Goal: Information Seeking & Learning: Find specific fact

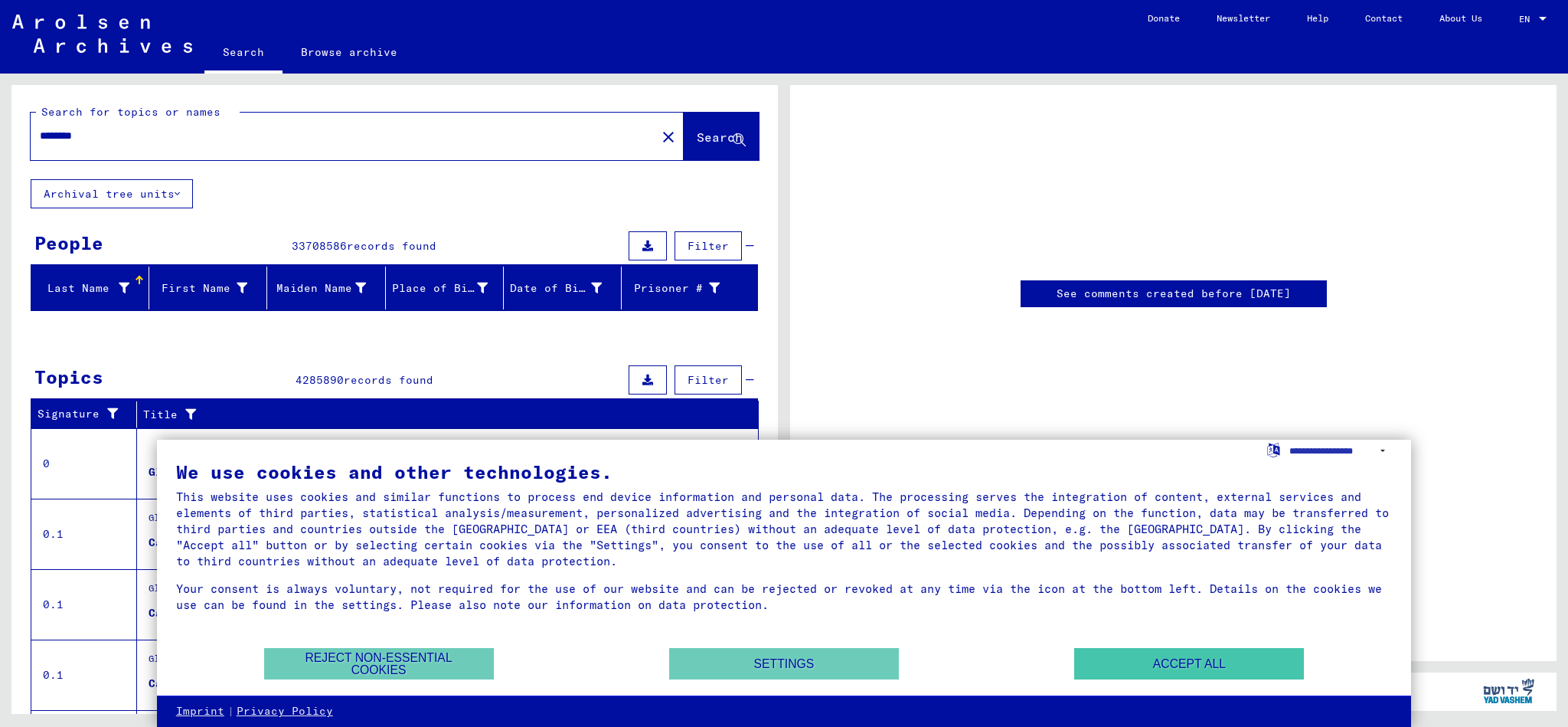
click at [1146, 665] on button "Accept all" at bounding box center [1189, 663] width 230 height 31
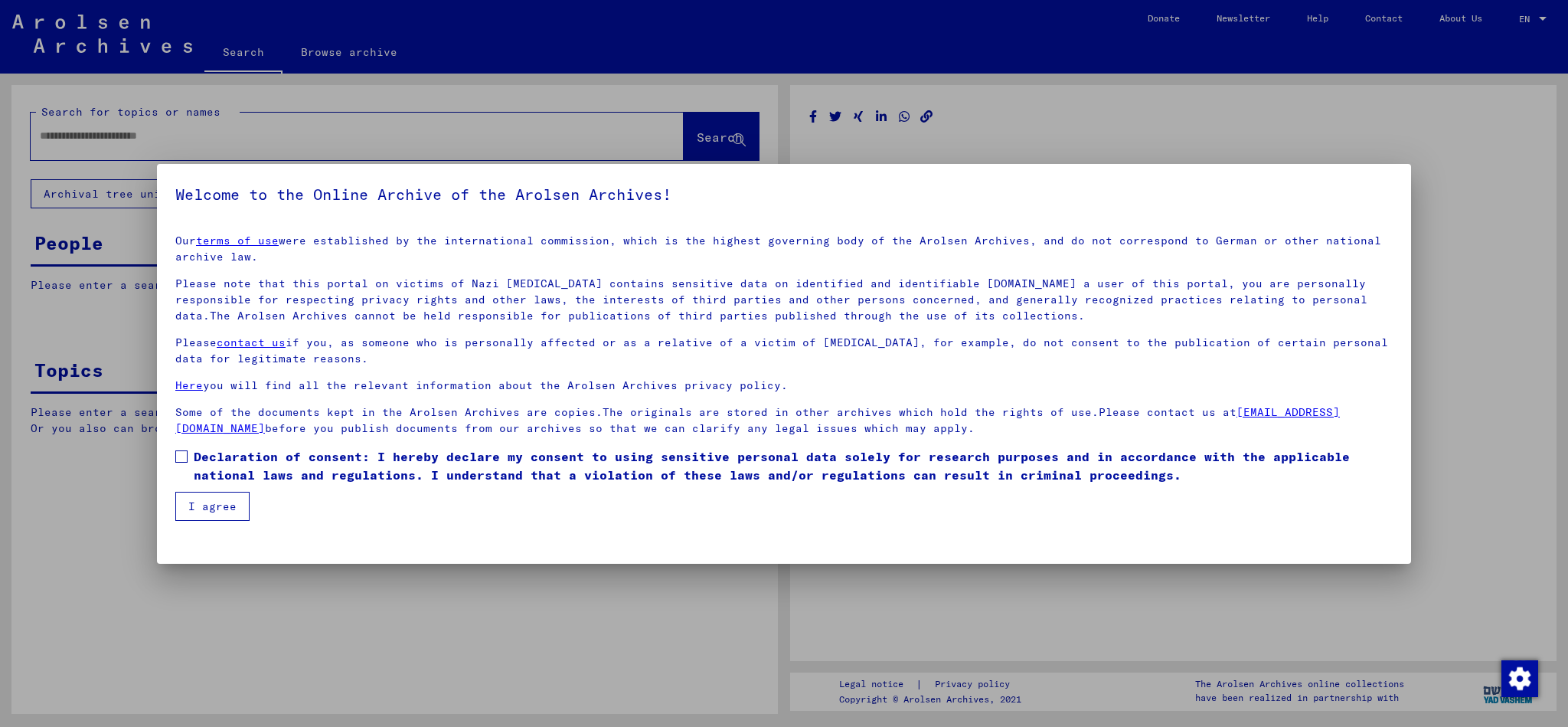
type input "********"
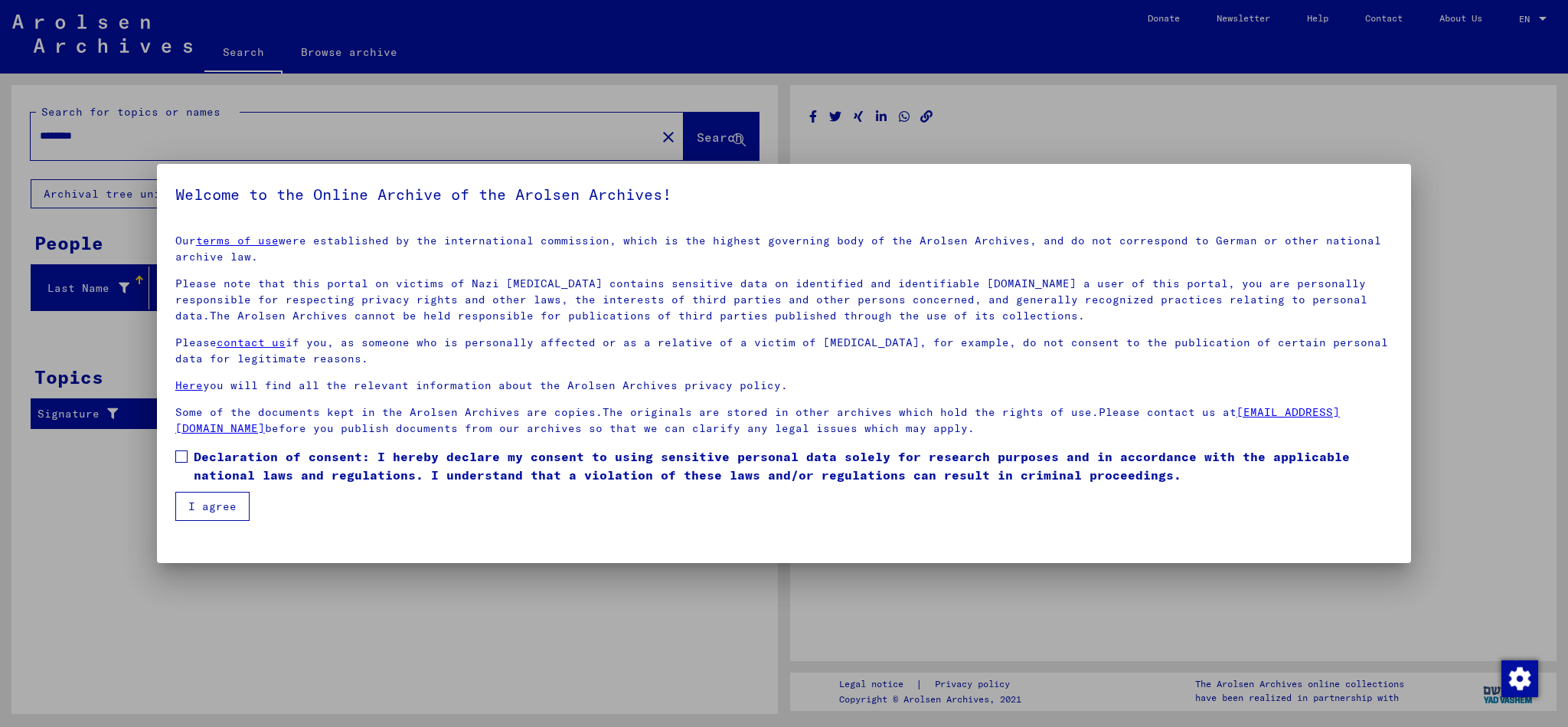
click at [184, 456] on span at bounding box center [181, 456] width 12 height 12
click at [226, 502] on button "I agree" at bounding box center [212, 506] width 74 height 29
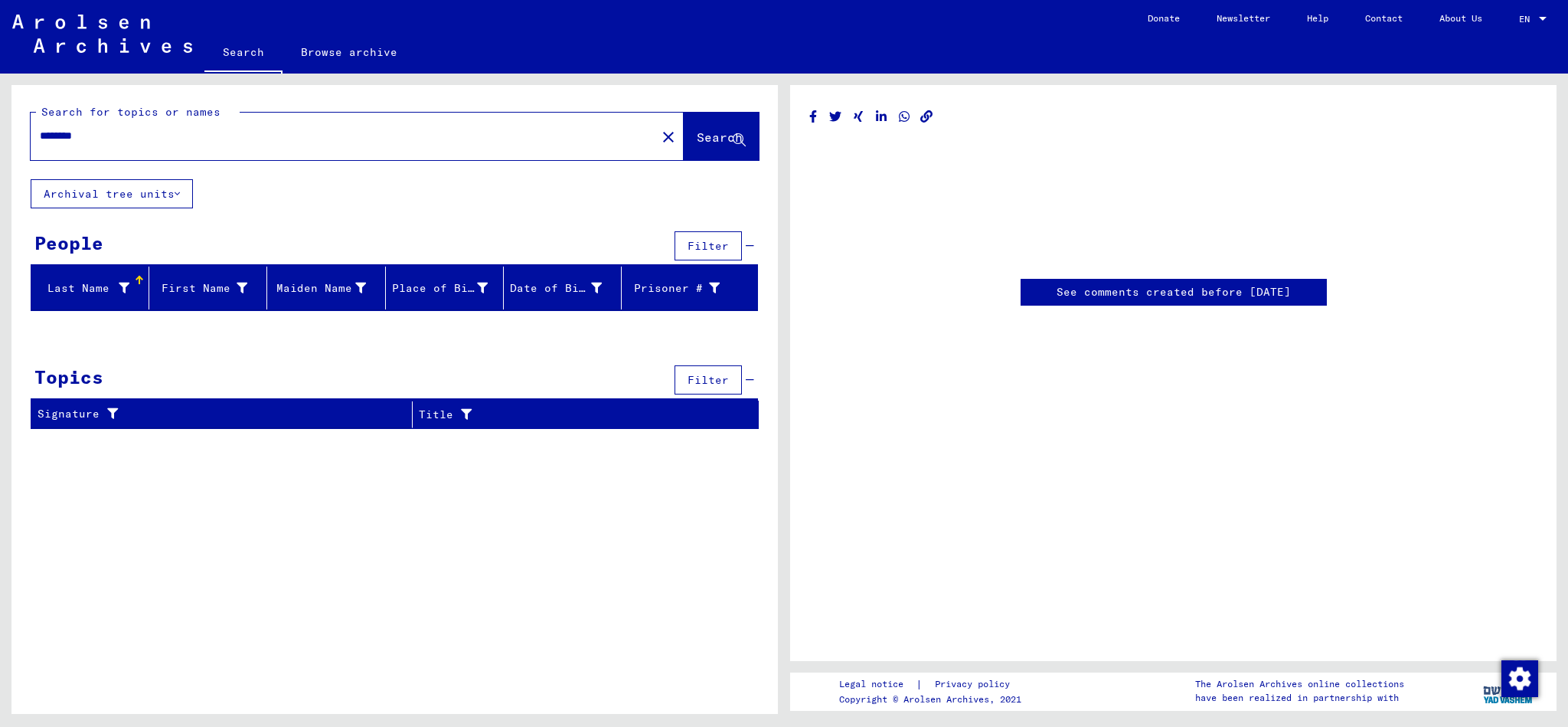
click at [246, 103] on div "Search for topics or names ******** close Search" at bounding box center [395, 132] width 767 height 94
click at [82, 287] on div "Last Name" at bounding box center [84, 288] width 92 height 16
click at [257, 105] on div "Search for topics or names ******** close Search" at bounding box center [395, 132] width 728 height 56
click at [286, 101] on div "Search for topics or names ******** close Search" at bounding box center [395, 132] width 767 height 94
click at [702, 137] on span "Search" at bounding box center [719, 137] width 46 height 15
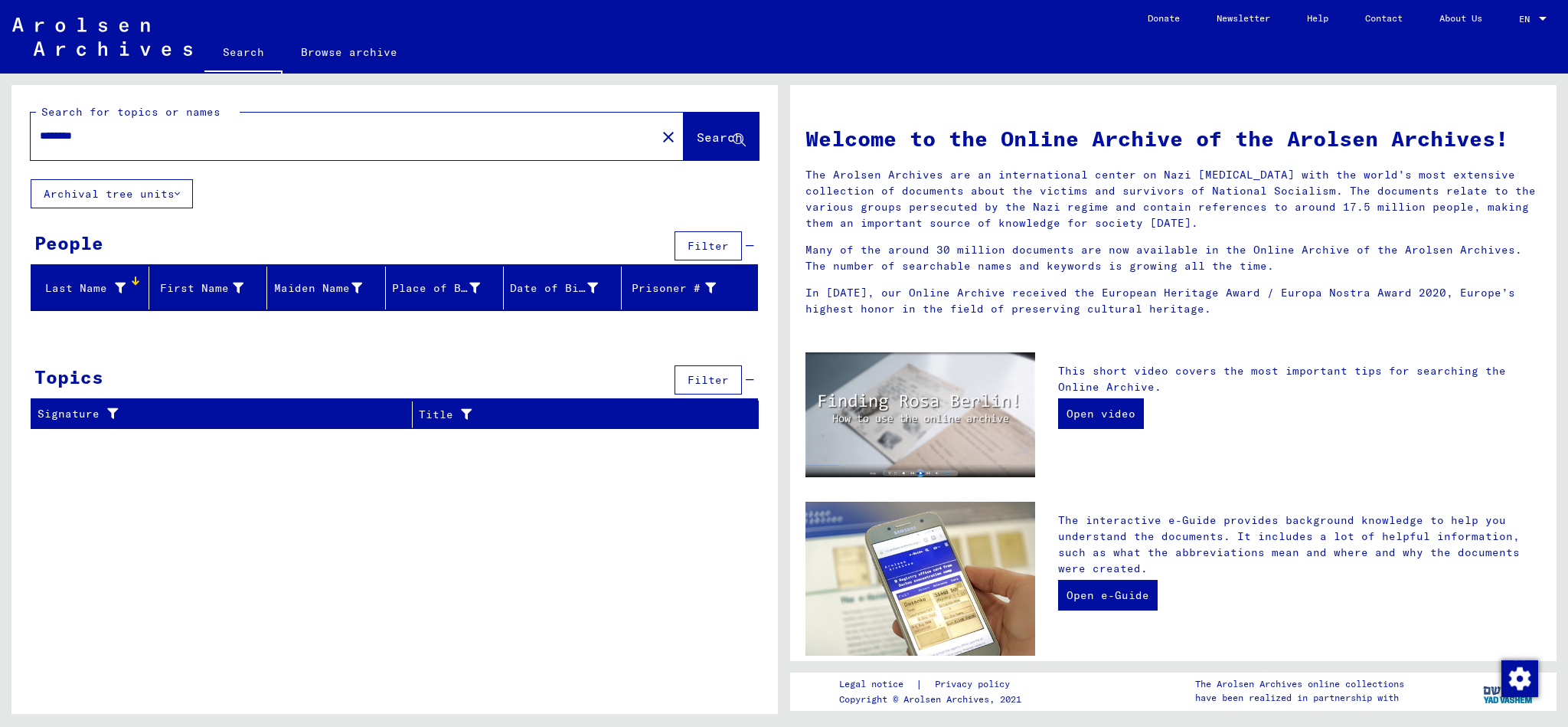
click at [183, 195] on button "Archival tree units" at bounding box center [112, 193] width 162 height 29
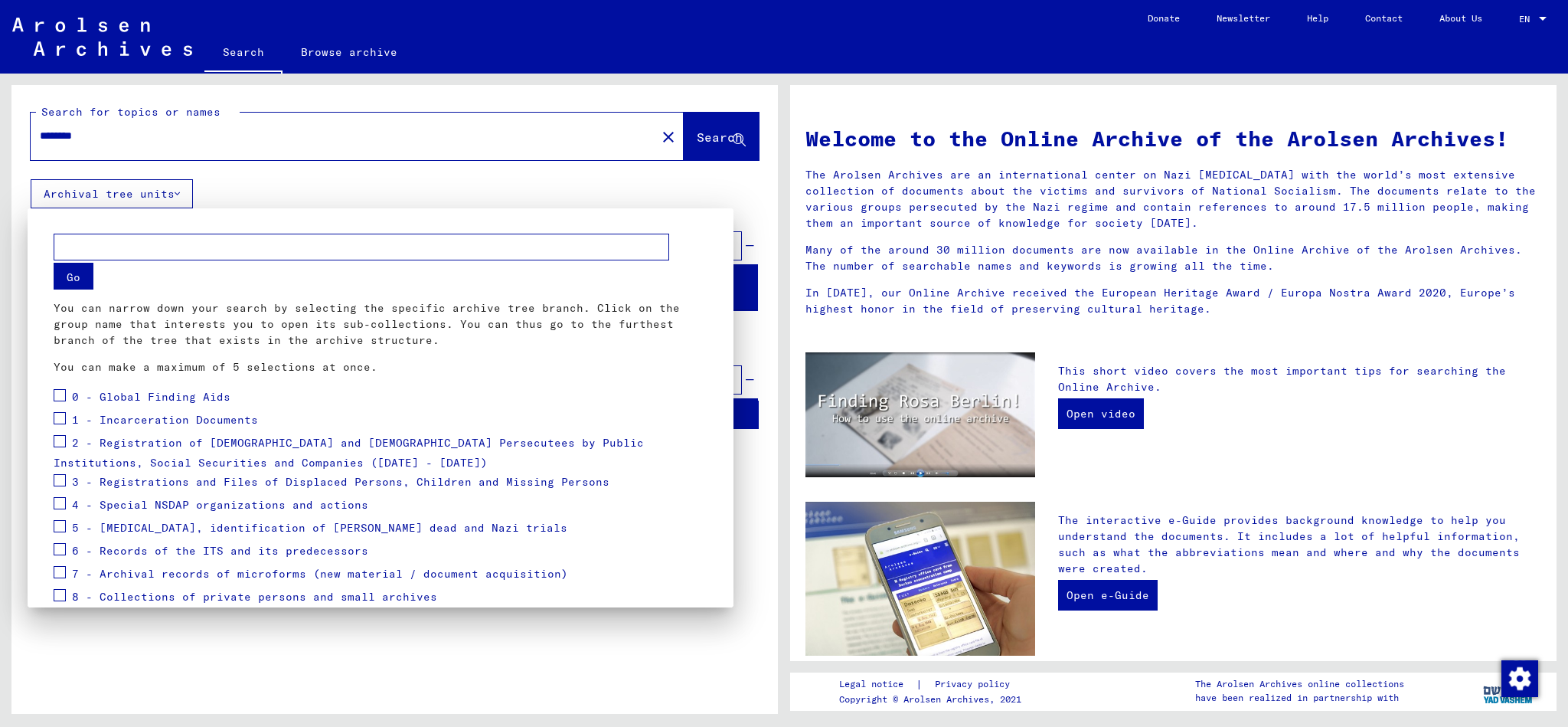
click at [183, 195] on div at bounding box center [784, 364] width 1568 height 727
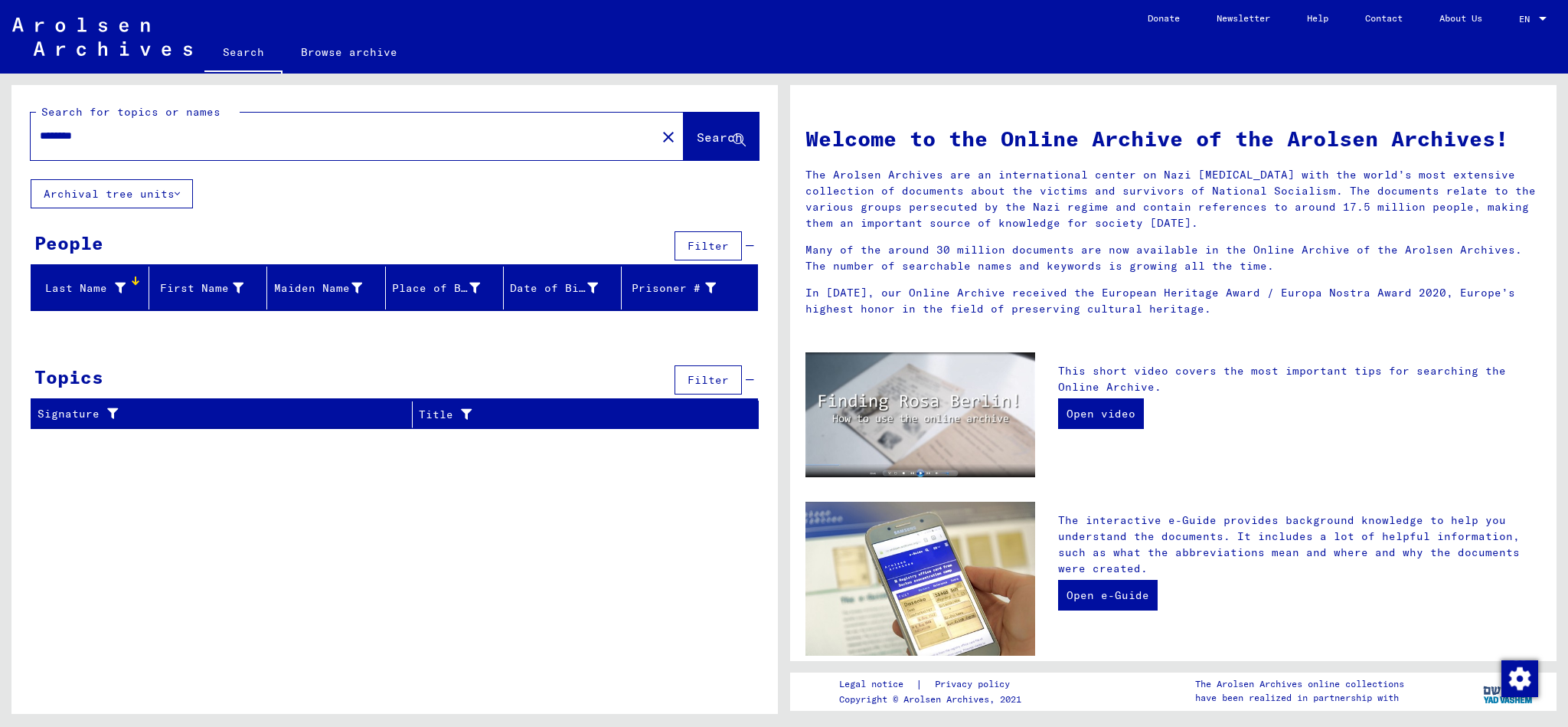
click at [185, 186] on button "Archival tree units" at bounding box center [112, 193] width 162 height 29
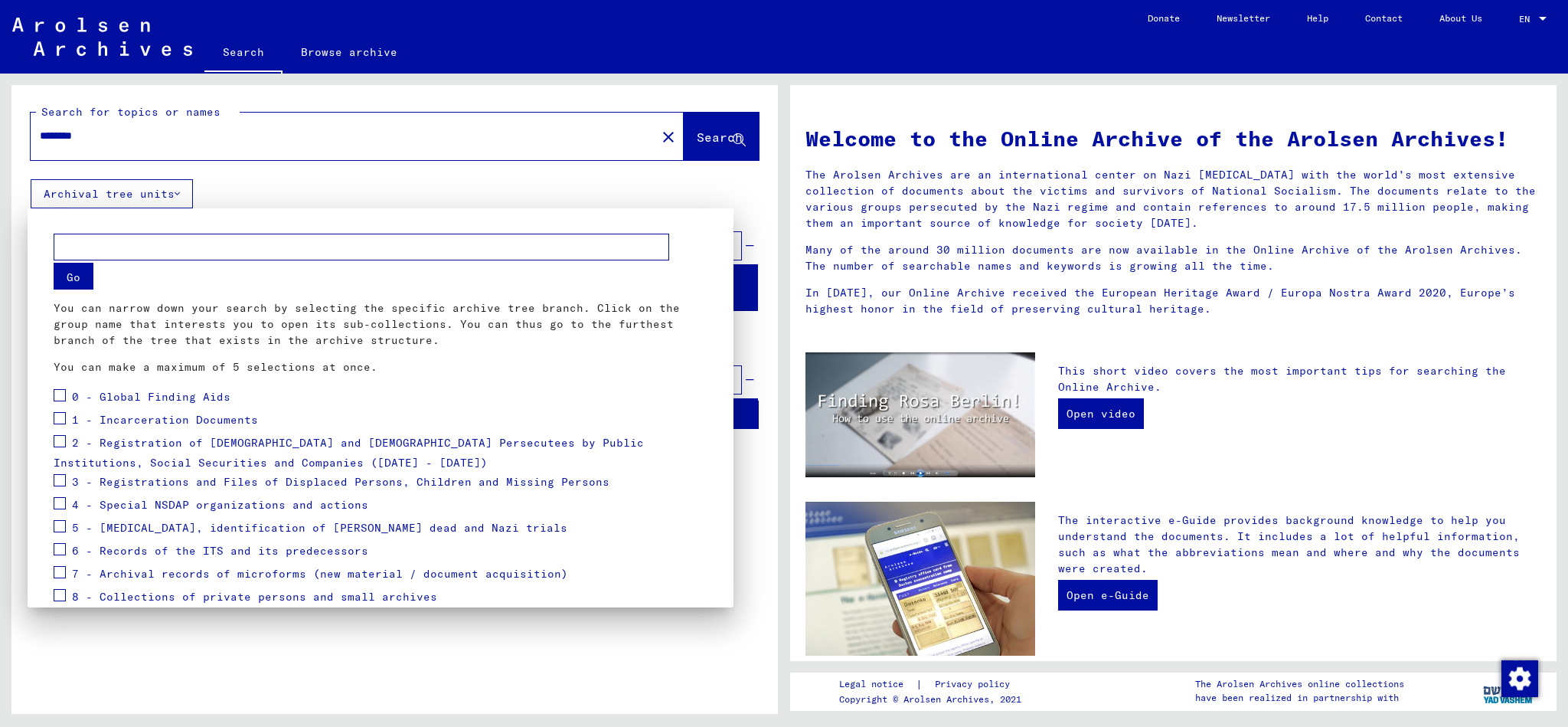
click at [108, 252] on input "text" at bounding box center [362, 247] width 616 height 26
type input "******"
click at [80, 272] on button "Go" at bounding box center [73, 276] width 40 height 26
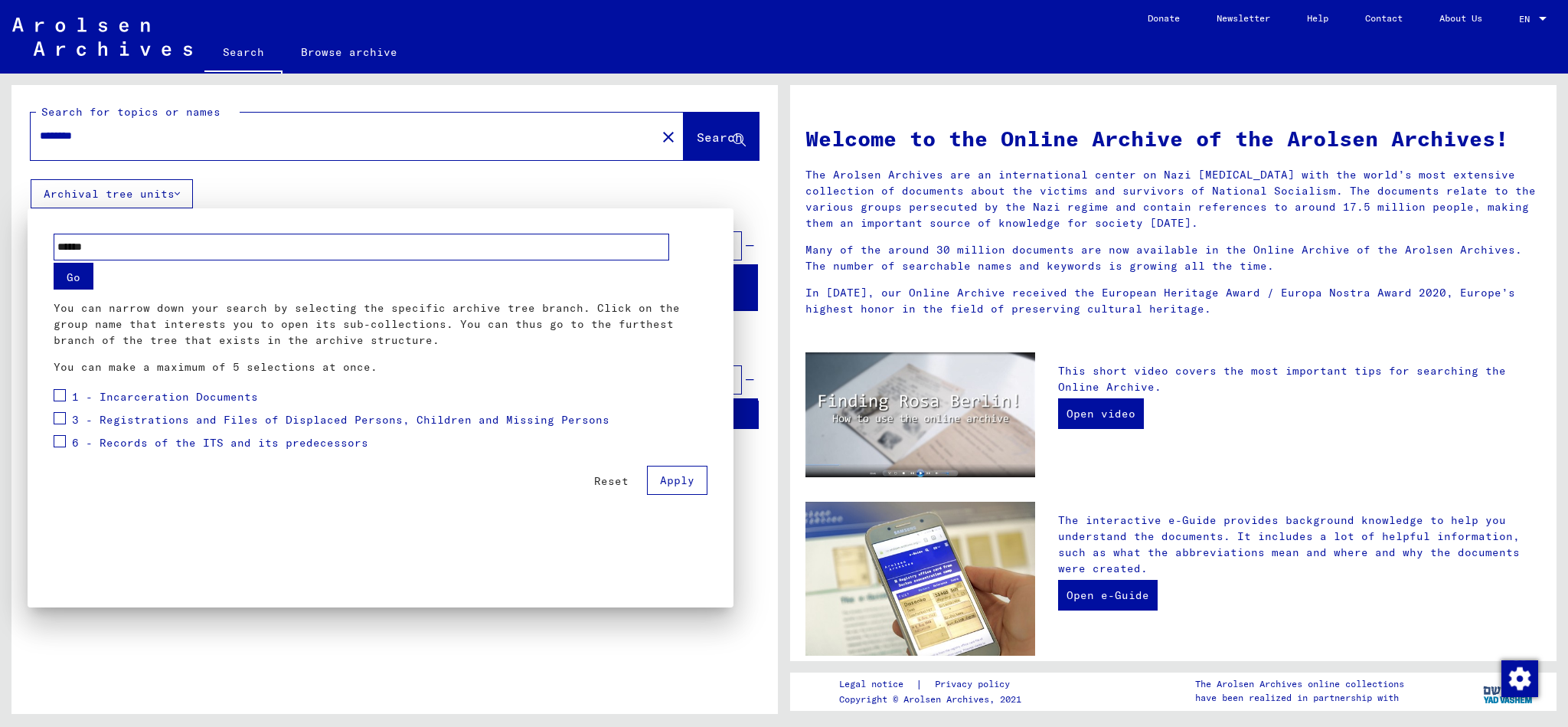
click at [160, 396] on span "1 - Incarceration Documents" at bounding box center [165, 396] width 186 height 14
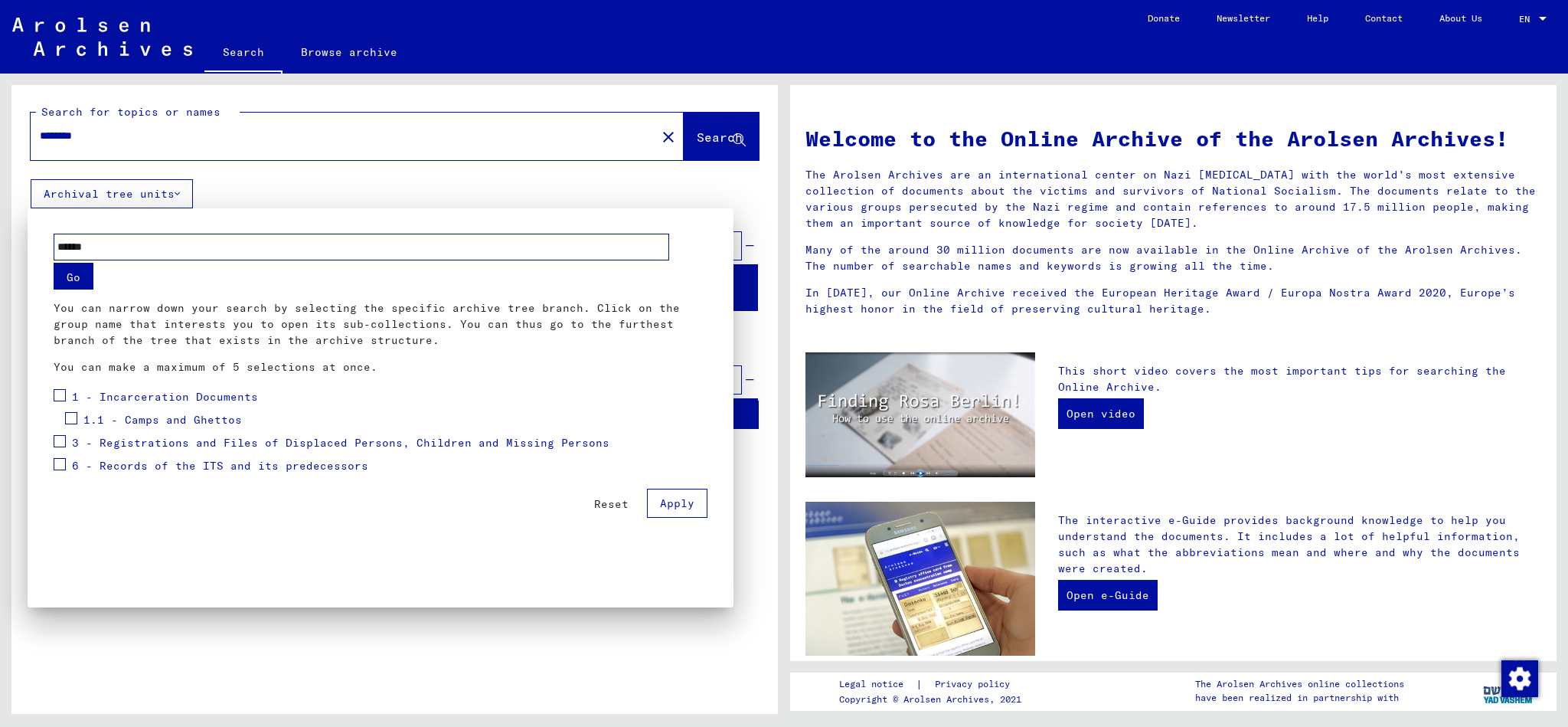
click at [173, 416] on span "1.1 - Camps and Ghettos" at bounding box center [163, 419] width 158 height 14
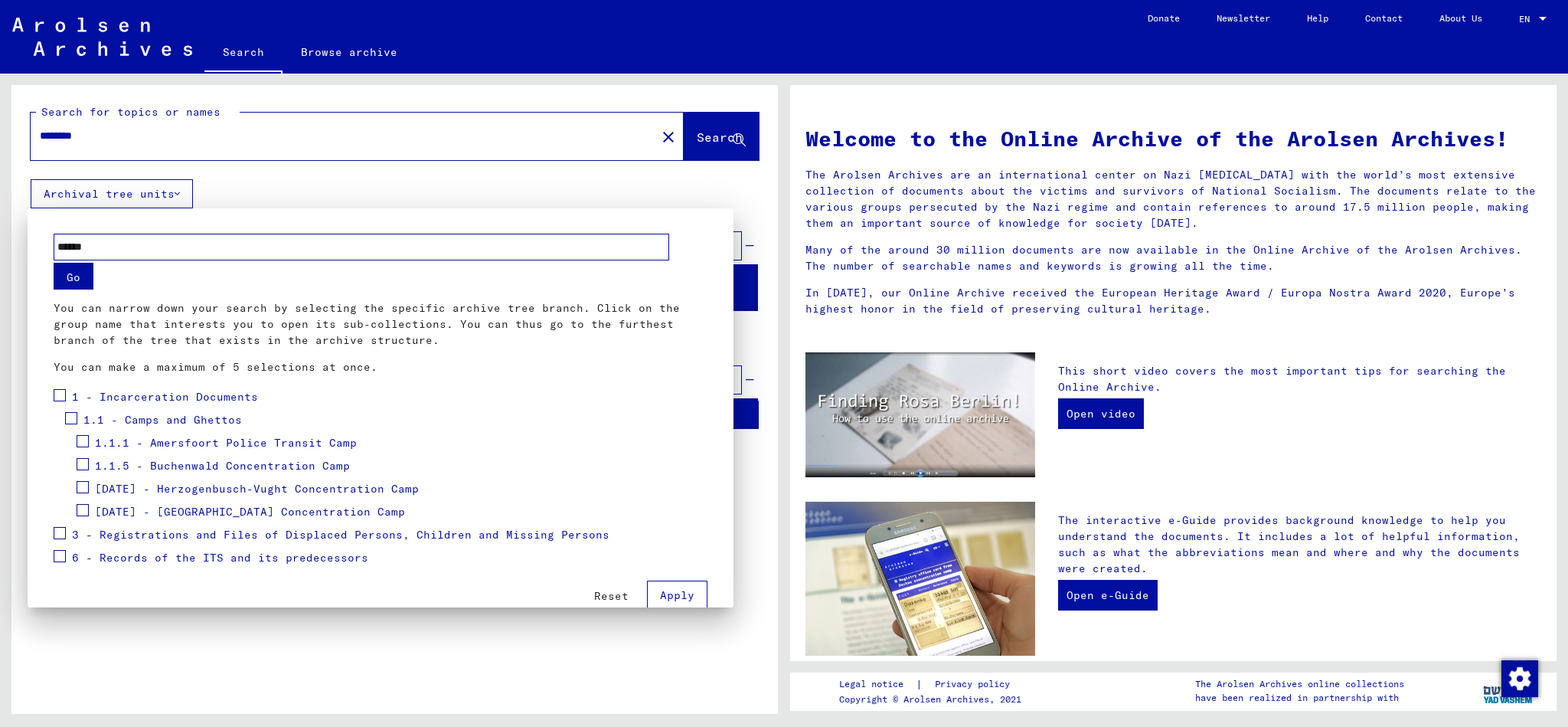
click at [225, 443] on span "1.1.1 - Amersfoort Police Transit Camp" at bounding box center [226, 443] width 262 height 14
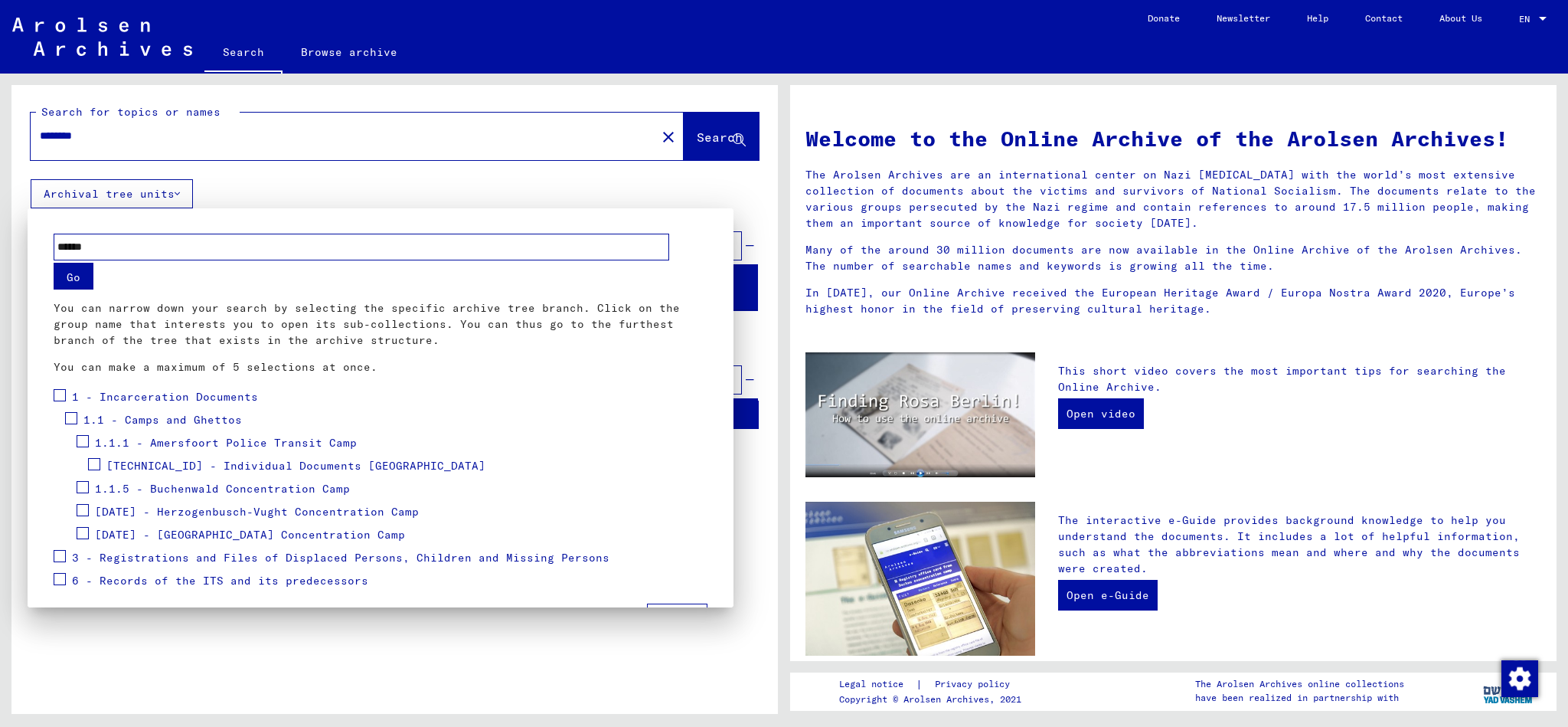
click at [247, 464] on span "[TECHNICAL_ID] - Individual Documents [GEOGRAPHIC_DATA]" at bounding box center [296, 465] width 380 height 14
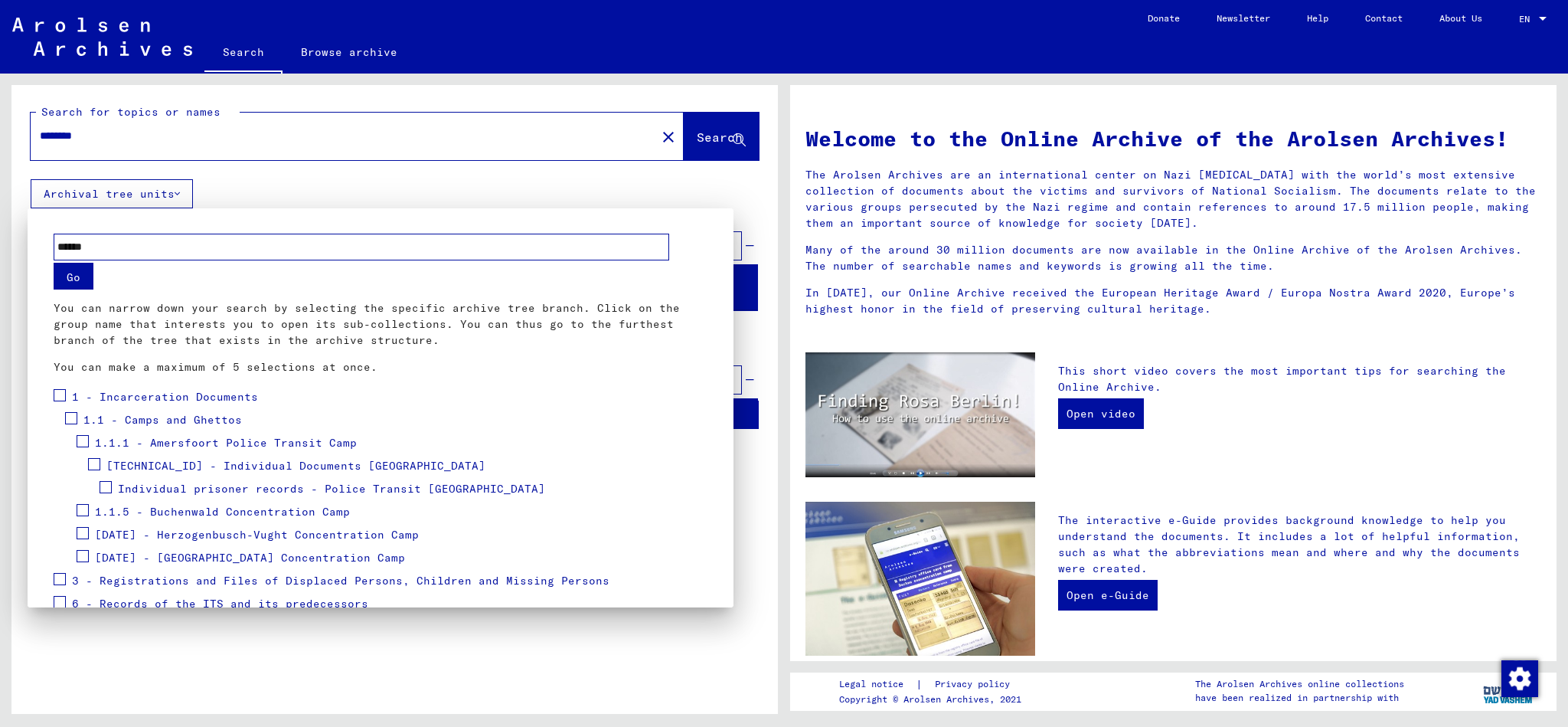
click at [282, 489] on span "Individual prisoner records - Police Transit [GEOGRAPHIC_DATA]" at bounding box center [331, 488] width 428 height 14
click at [263, 511] on span "Files with names from [PERSON_NAME]" at bounding box center [250, 511] width 241 height 14
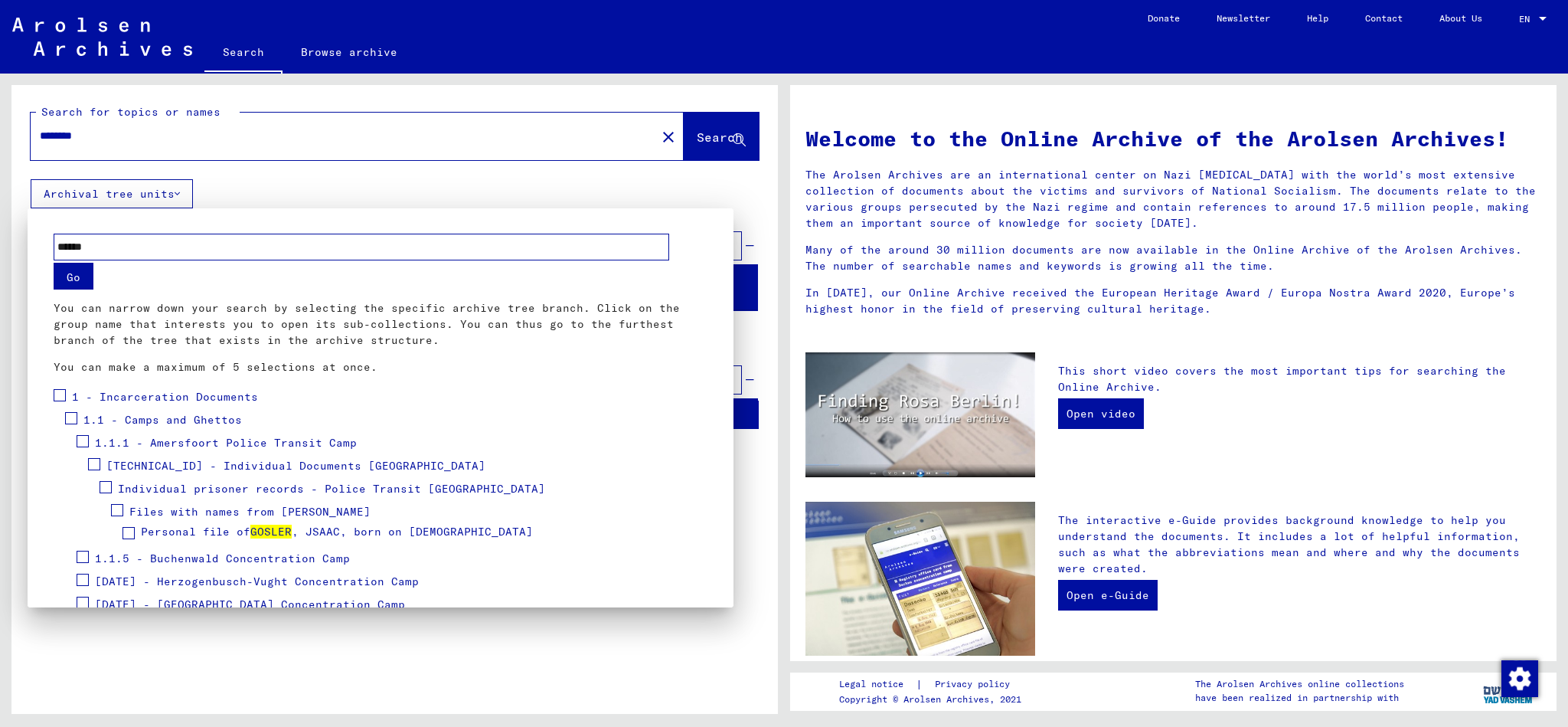
click at [327, 529] on span "Personal file of [PERSON_NAME], born on [DEMOGRAPHIC_DATA]" at bounding box center [337, 531] width 392 height 14
click at [209, 533] on span "Personal file of [PERSON_NAME], born on [DEMOGRAPHIC_DATA]" at bounding box center [337, 531] width 392 height 14
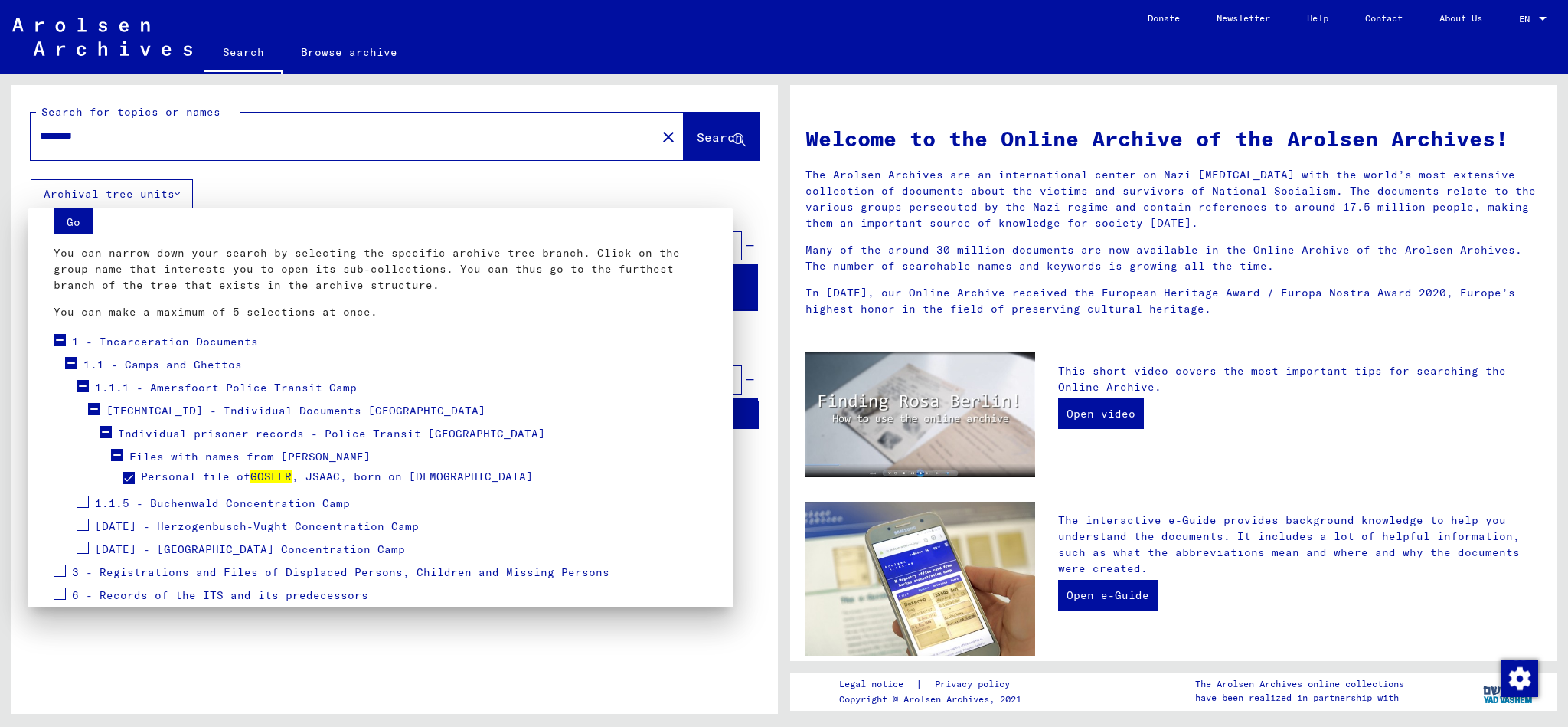
scroll to position [50, 0]
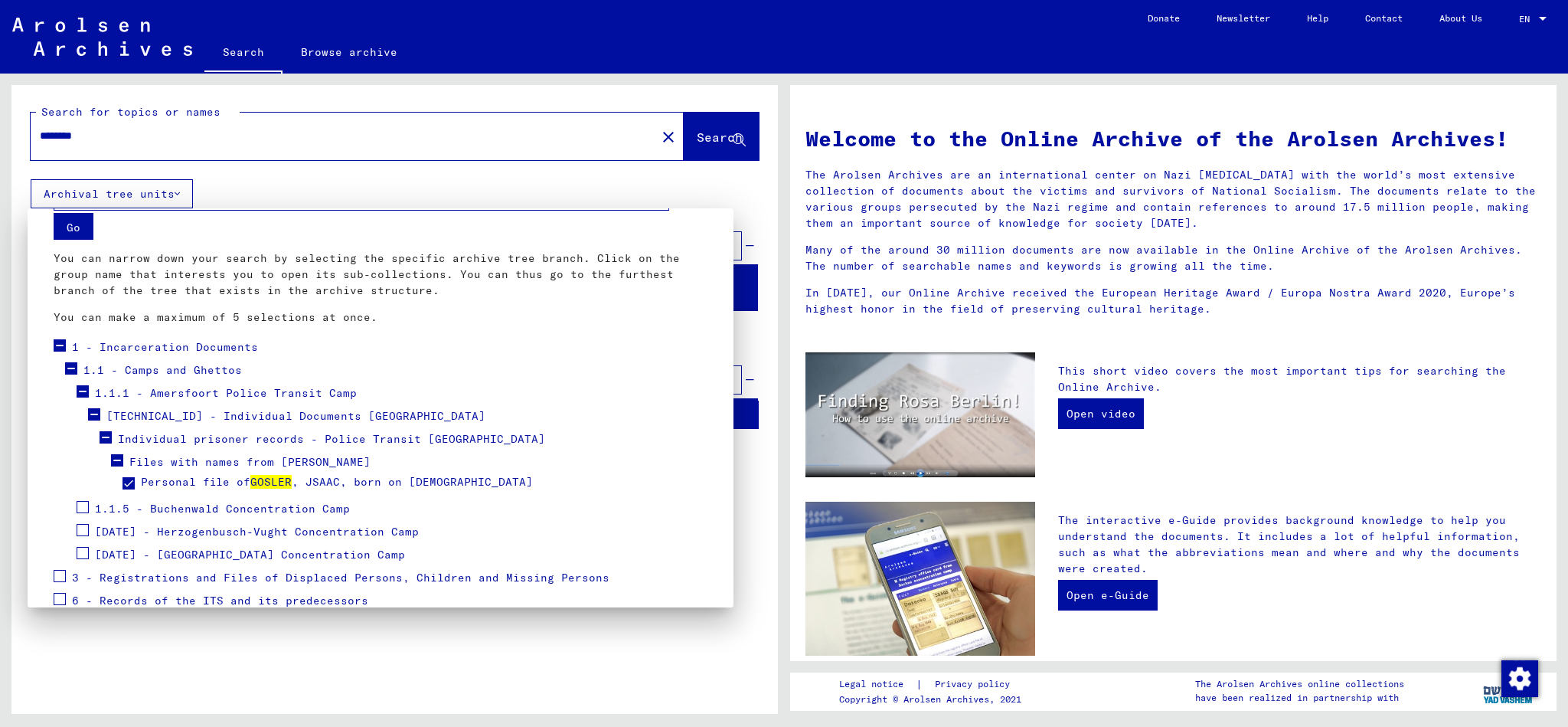
click at [58, 344] on span at bounding box center [59, 345] width 12 height 12
click at [227, 509] on span "1.1.5 - Buchenwald Concentration Camp" at bounding box center [222, 509] width 255 height 14
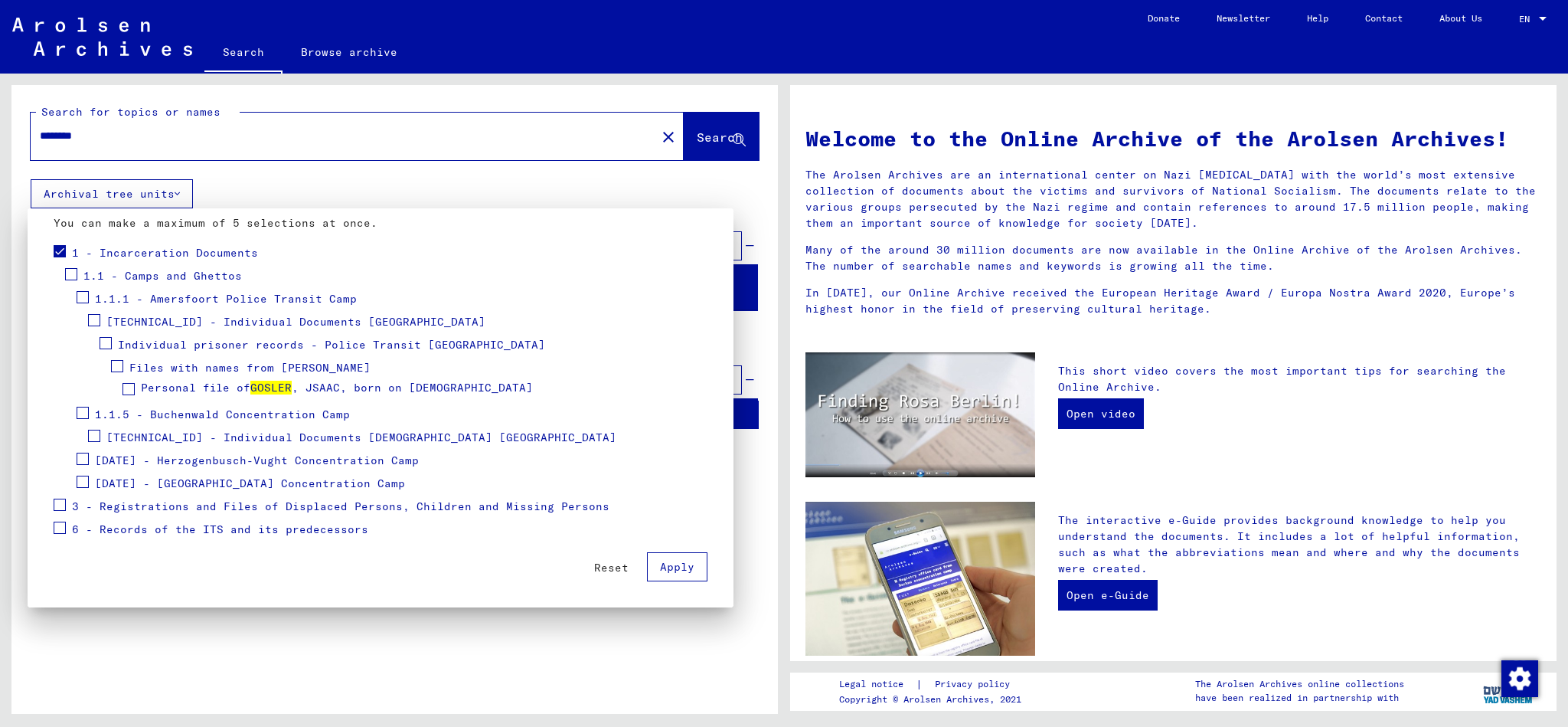
scroll to position [144, 0]
click at [258, 436] on span "[TECHNICAL_ID] - Individual Documents [DEMOGRAPHIC_DATA] [GEOGRAPHIC_DATA]" at bounding box center [362, 437] width 510 height 14
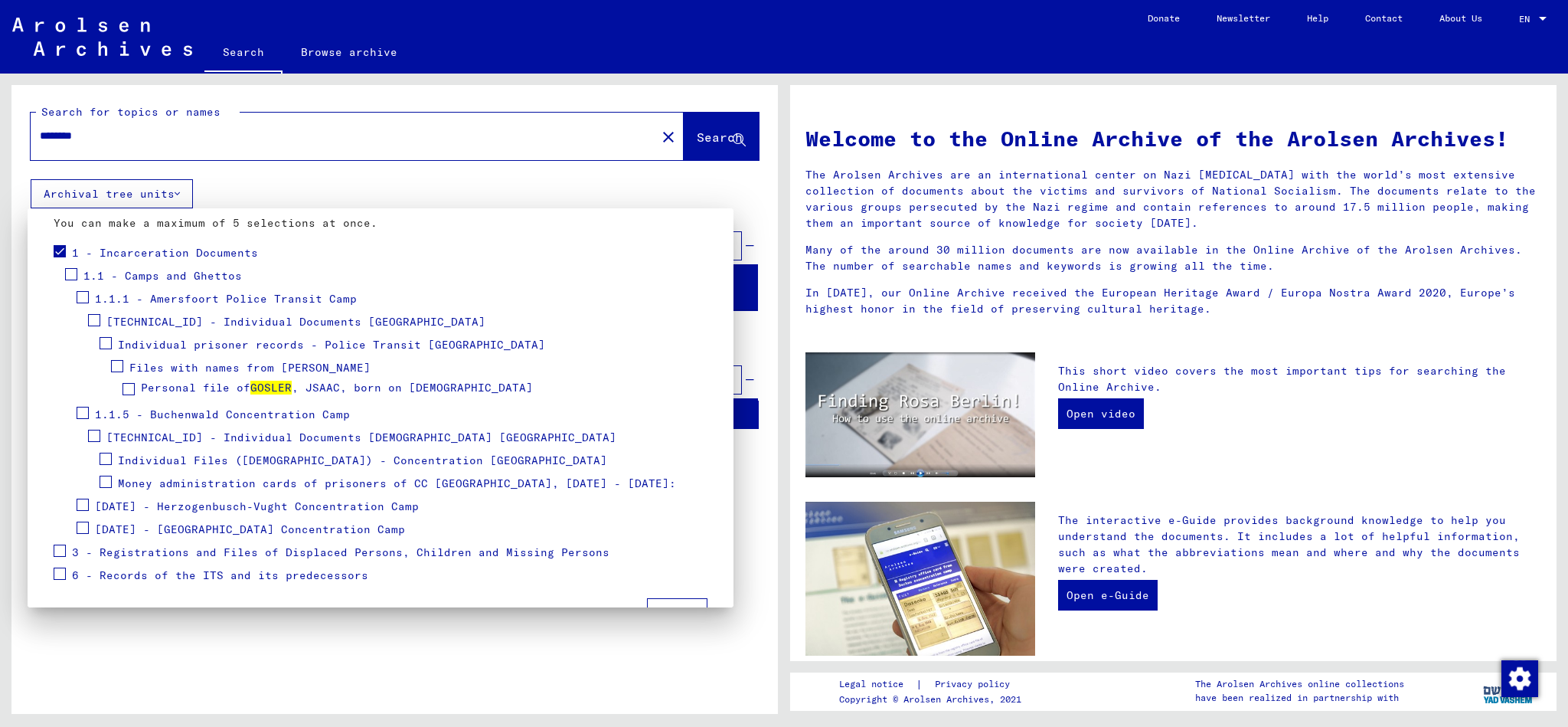
click at [113, 460] on div "Individual Files ([DEMOGRAPHIC_DATA]) - Concentration [GEOGRAPHIC_DATA]" at bounding box center [353, 460] width 508 height 23
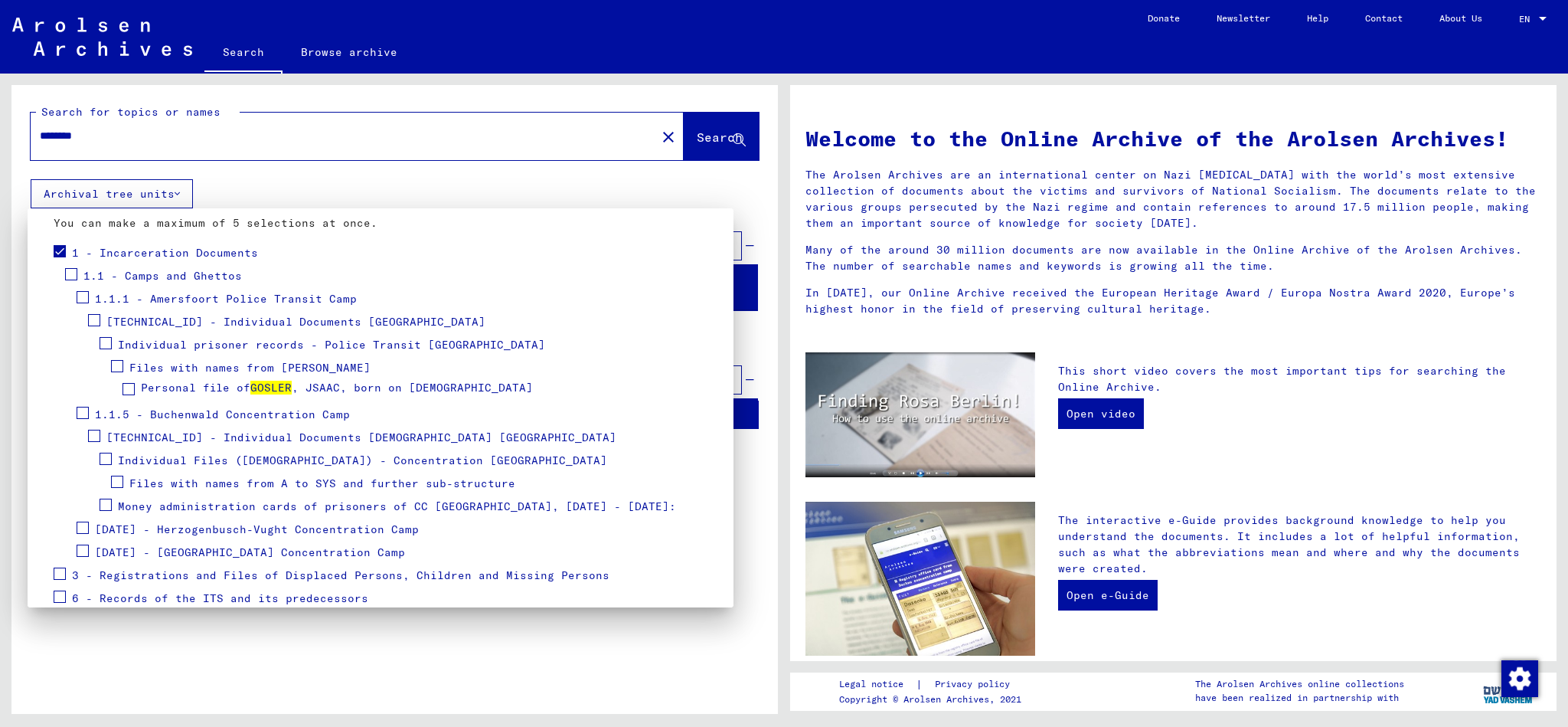
click at [232, 484] on span "Files with names from A to SYS and further sub-structure" at bounding box center [322, 483] width 386 height 14
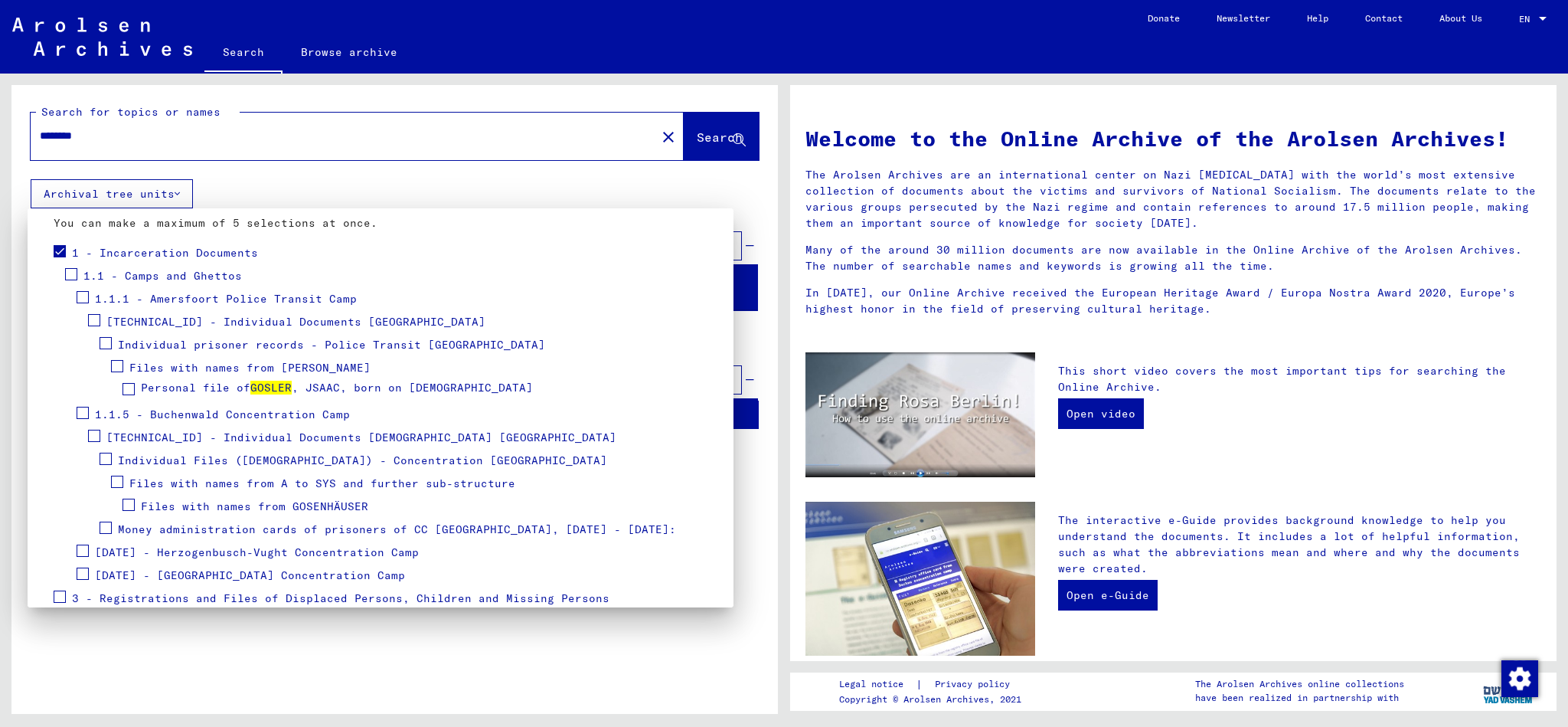
click at [207, 506] on span "Files with names from GOSENHÄUSER" at bounding box center [255, 506] width 228 height 14
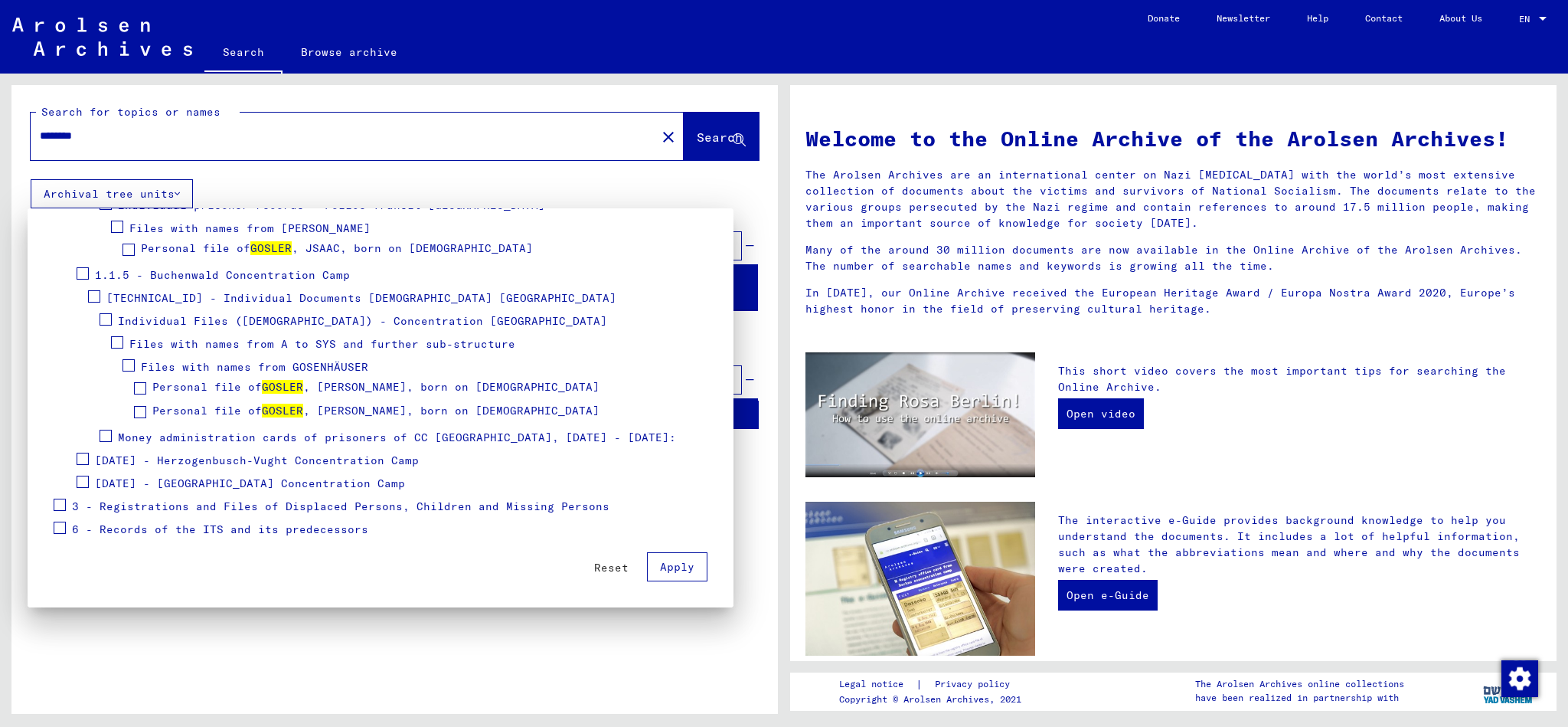
scroll to position [283, 0]
click at [112, 434] on div "Money administration cards of prisoners of CC [GEOGRAPHIC_DATA], [DATE] - [DATE…" at bounding box center [388, 438] width 576 height 23
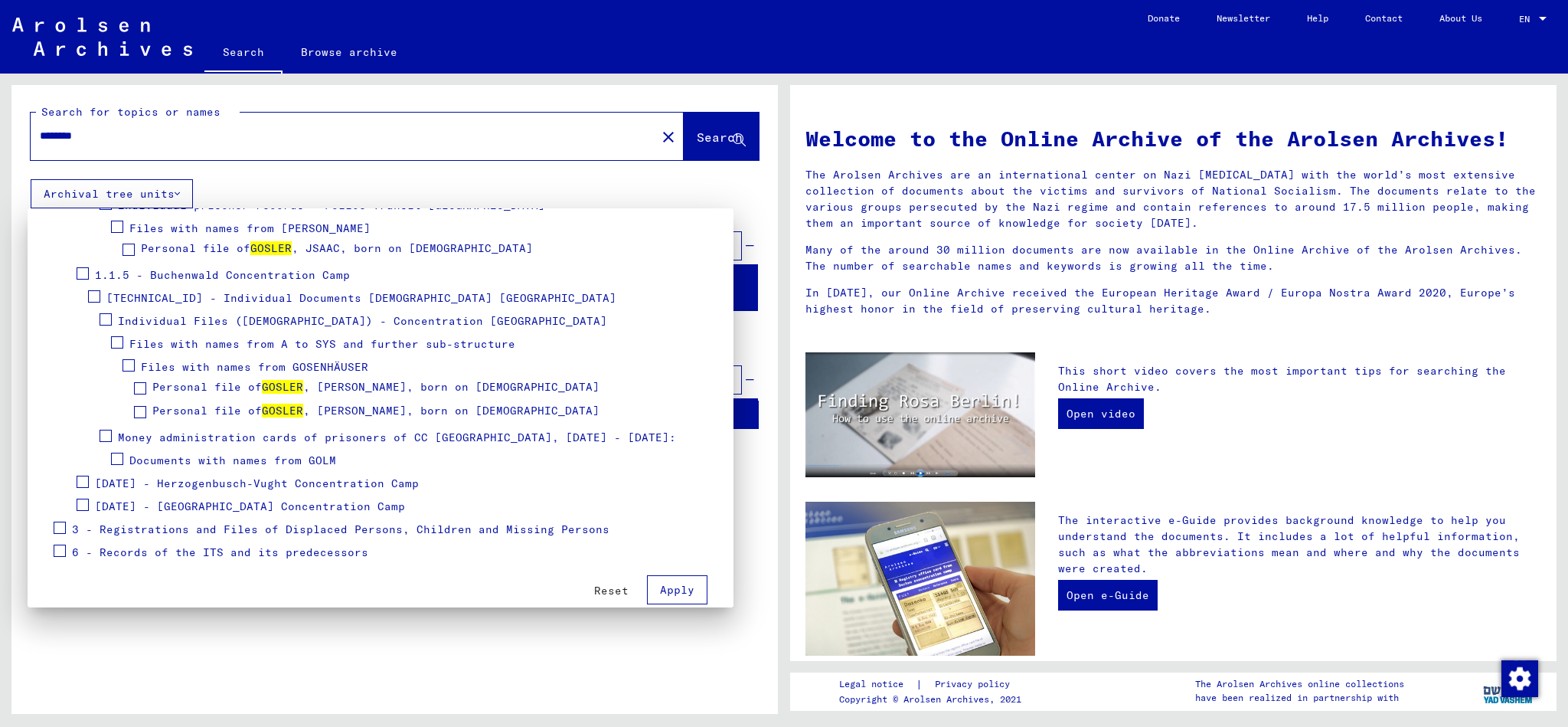
click at [186, 456] on span "Documents with names from GOLM" at bounding box center [233, 460] width 207 height 14
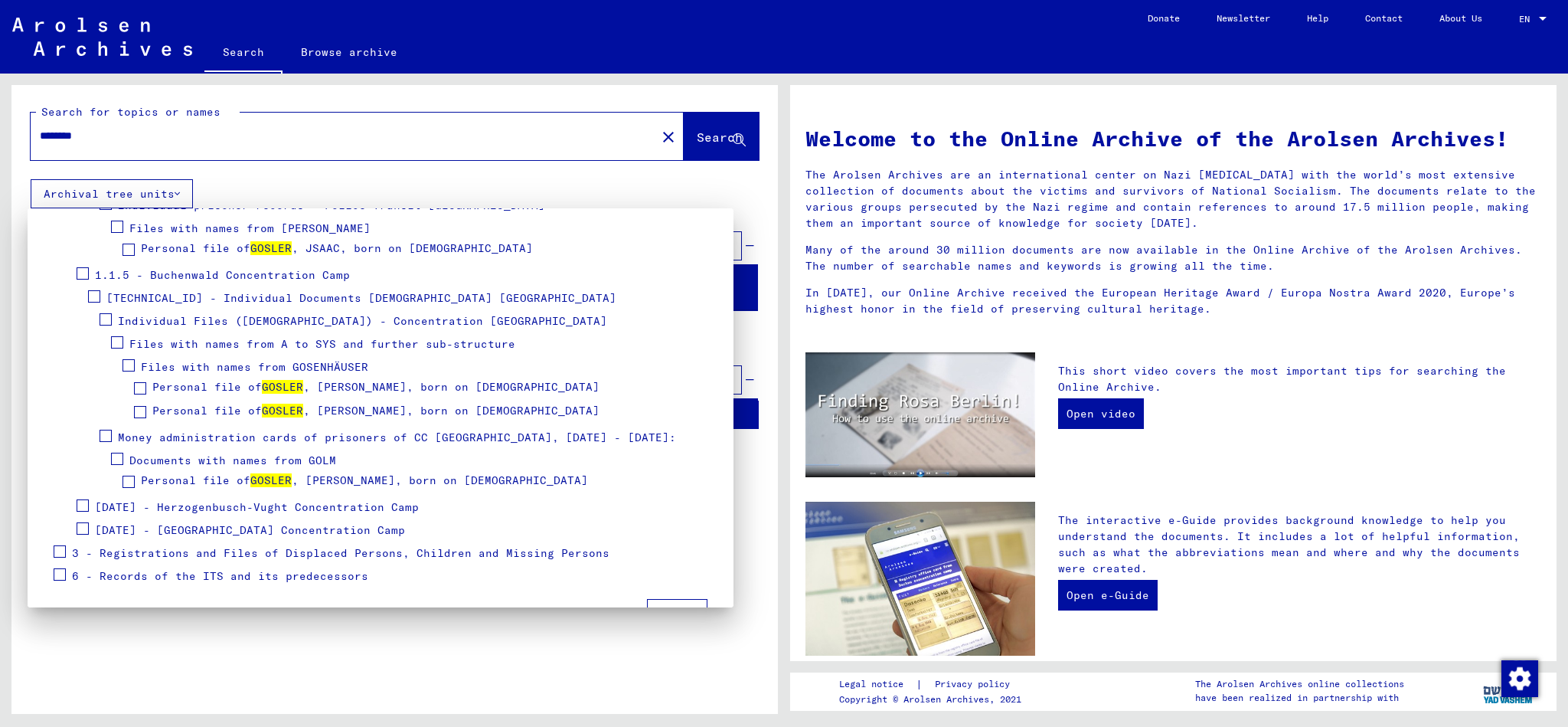
click at [210, 530] on span "[DATE] - [GEOGRAPHIC_DATA] Concentration Camp" at bounding box center [250, 529] width 310 height 14
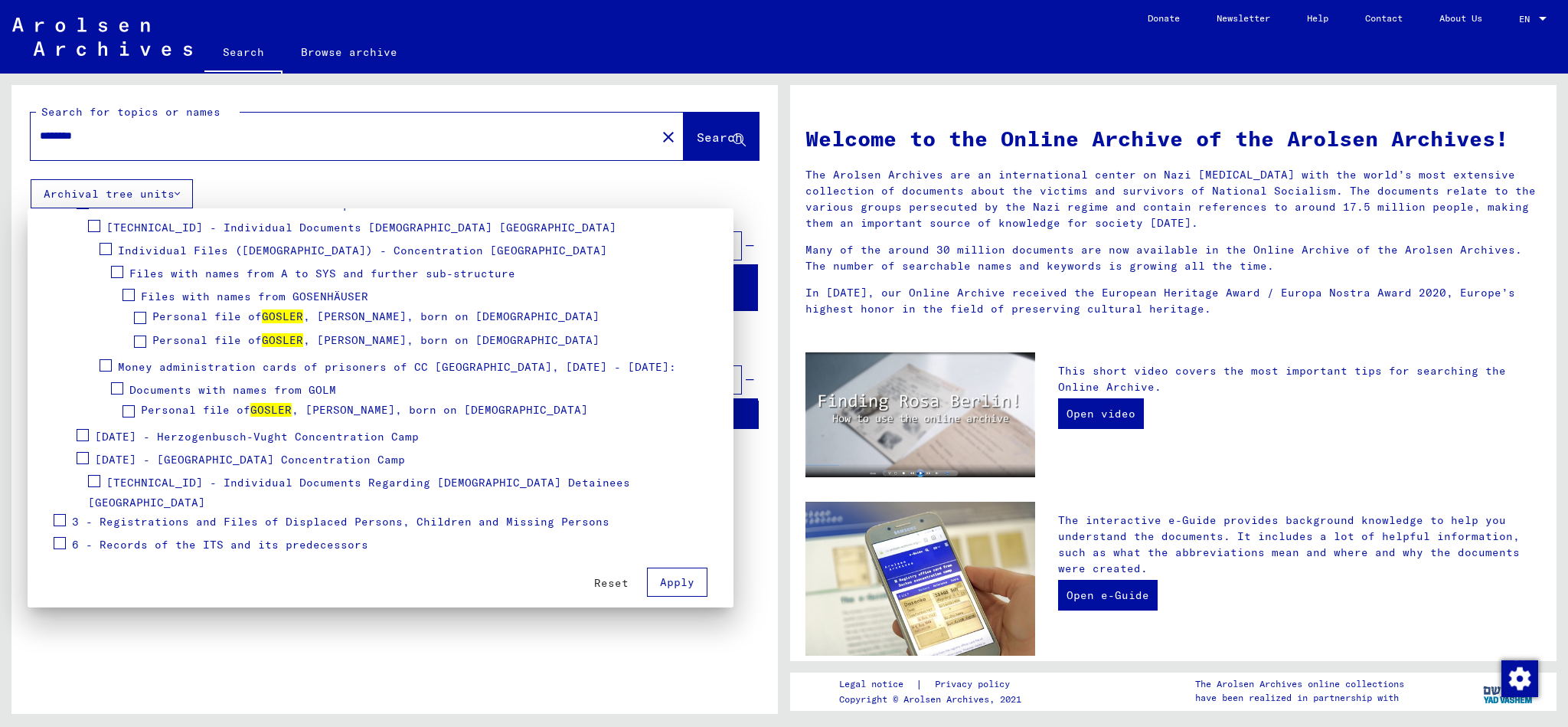
scroll to position [353, 0]
click at [90, 477] on span at bounding box center [94, 481] width 12 height 12
click at [281, 482] on span "[TECHNICAL_ID] - Individual Documents Regarding [DEMOGRAPHIC_DATA] Detainees [G…" at bounding box center [360, 493] width 542 height 35
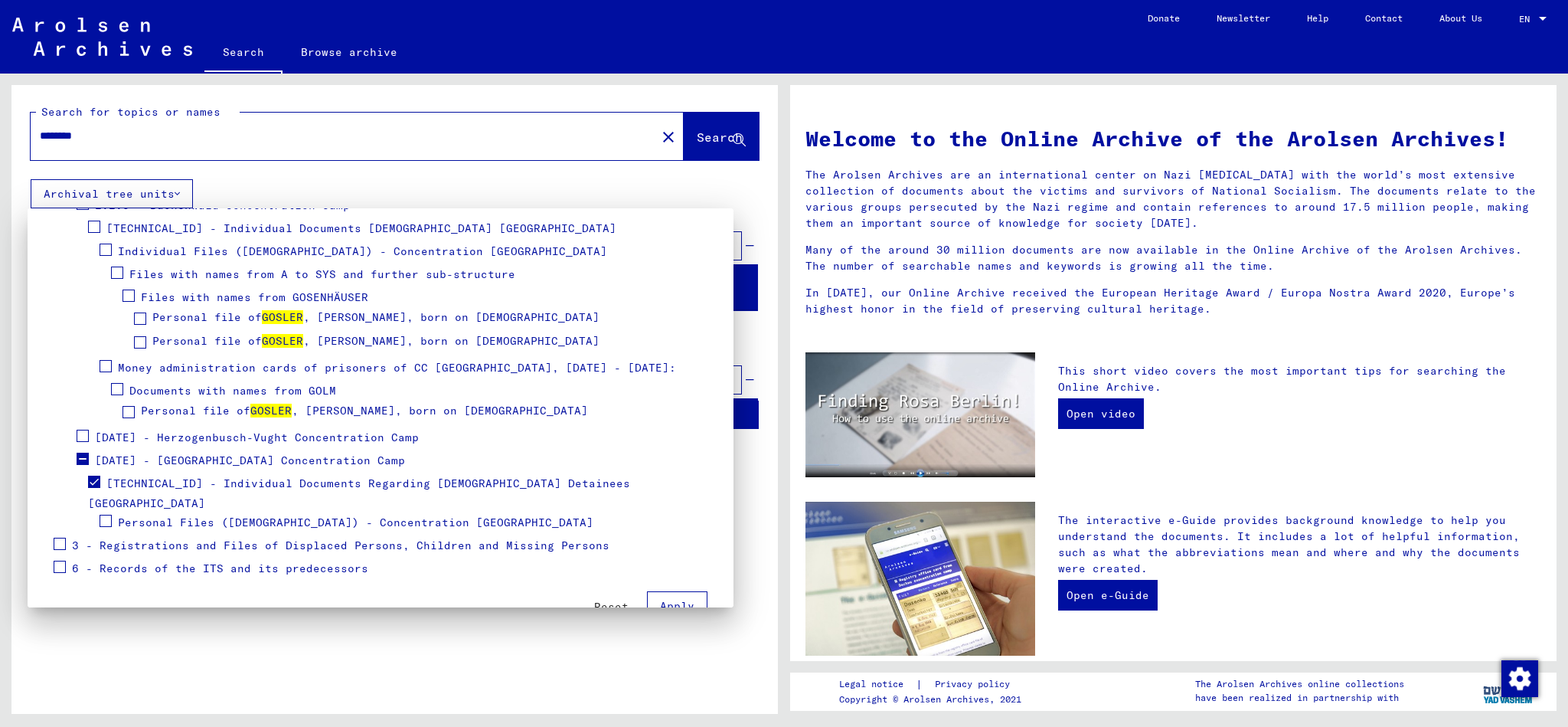
click at [336, 515] on span "Personal Files ([DEMOGRAPHIC_DATA]) - Concentration [GEOGRAPHIC_DATA]" at bounding box center [355, 522] width 476 height 14
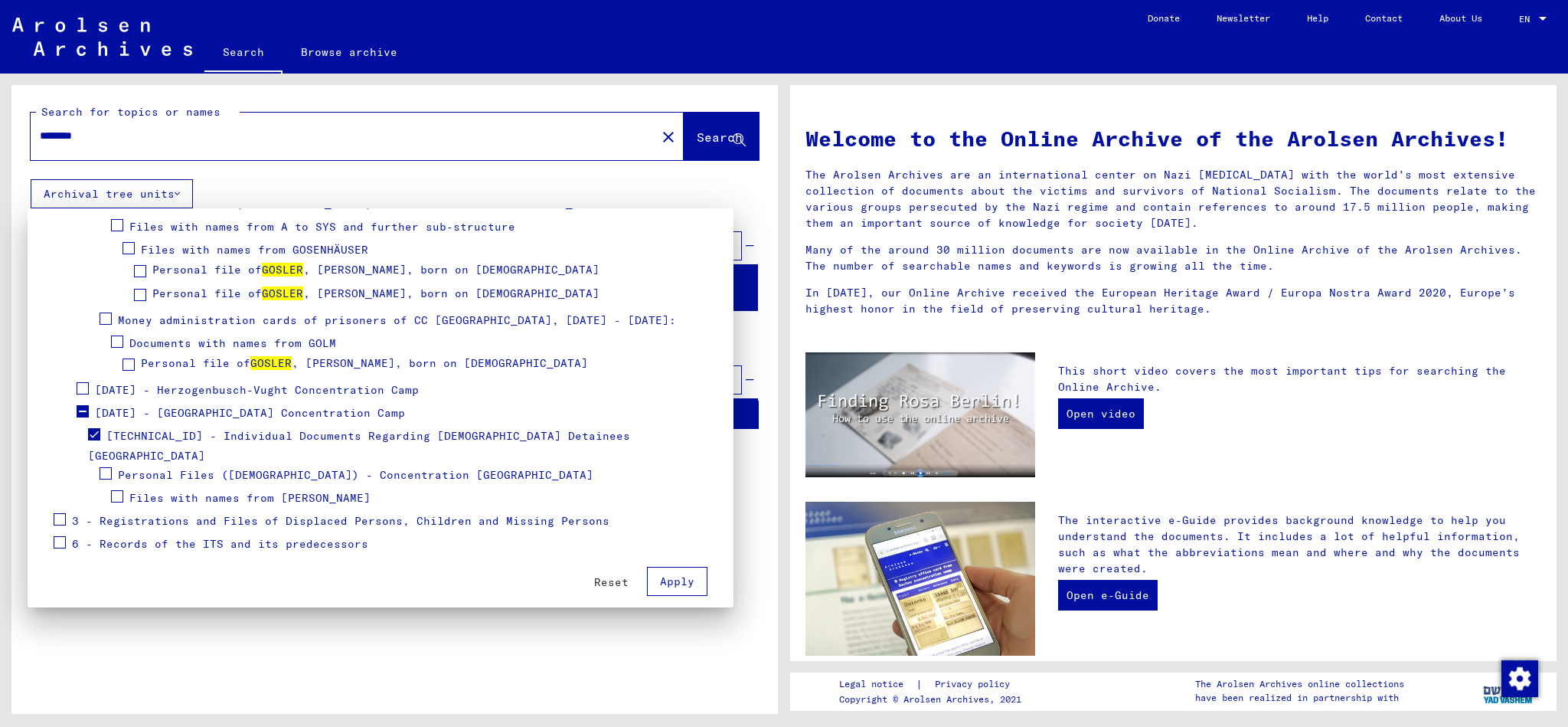
scroll to position [399, 0]
click at [302, 493] on span "Files with names from [PERSON_NAME]" at bounding box center [250, 499] width 241 height 14
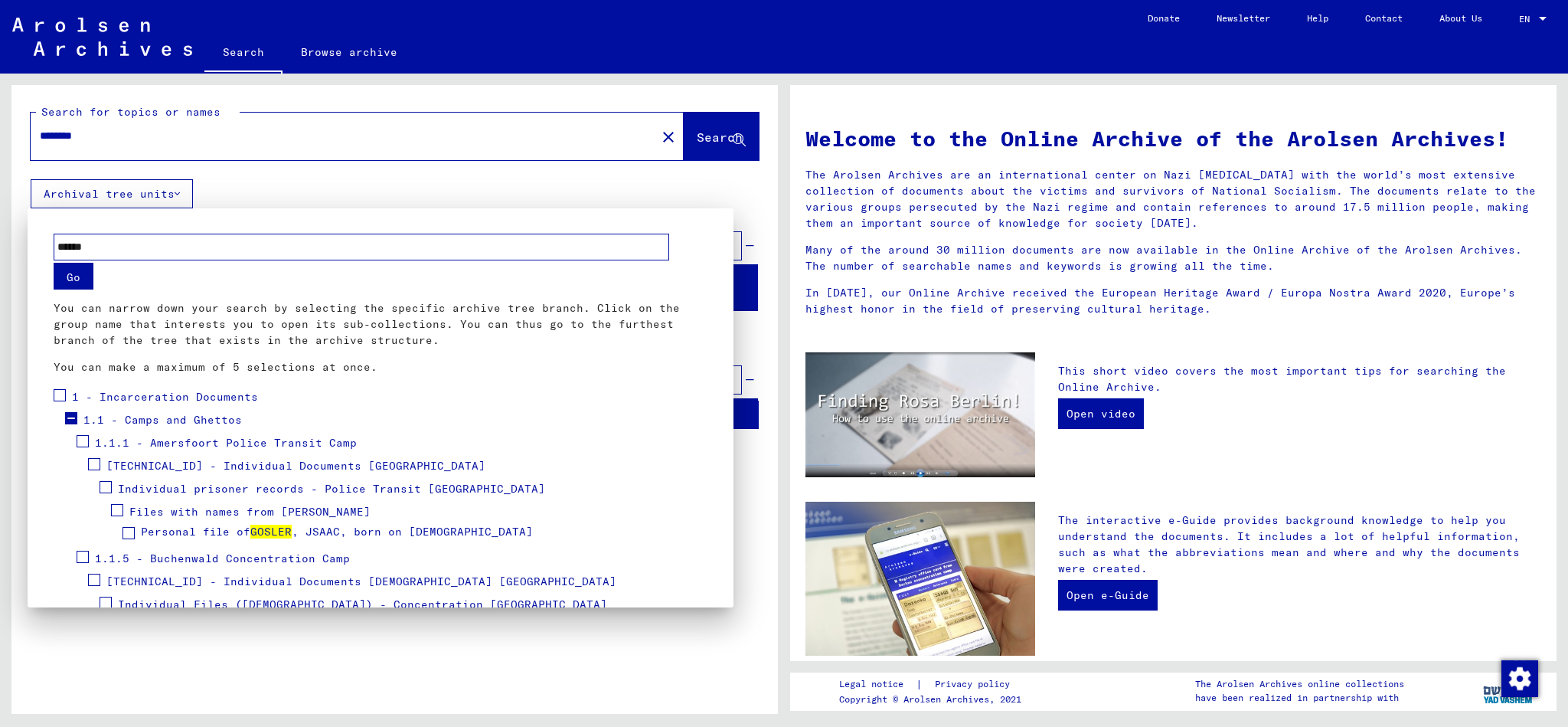
scroll to position [0, 0]
click at [459, 152] on div at bounding box center [784, 364] width 1568 height 727
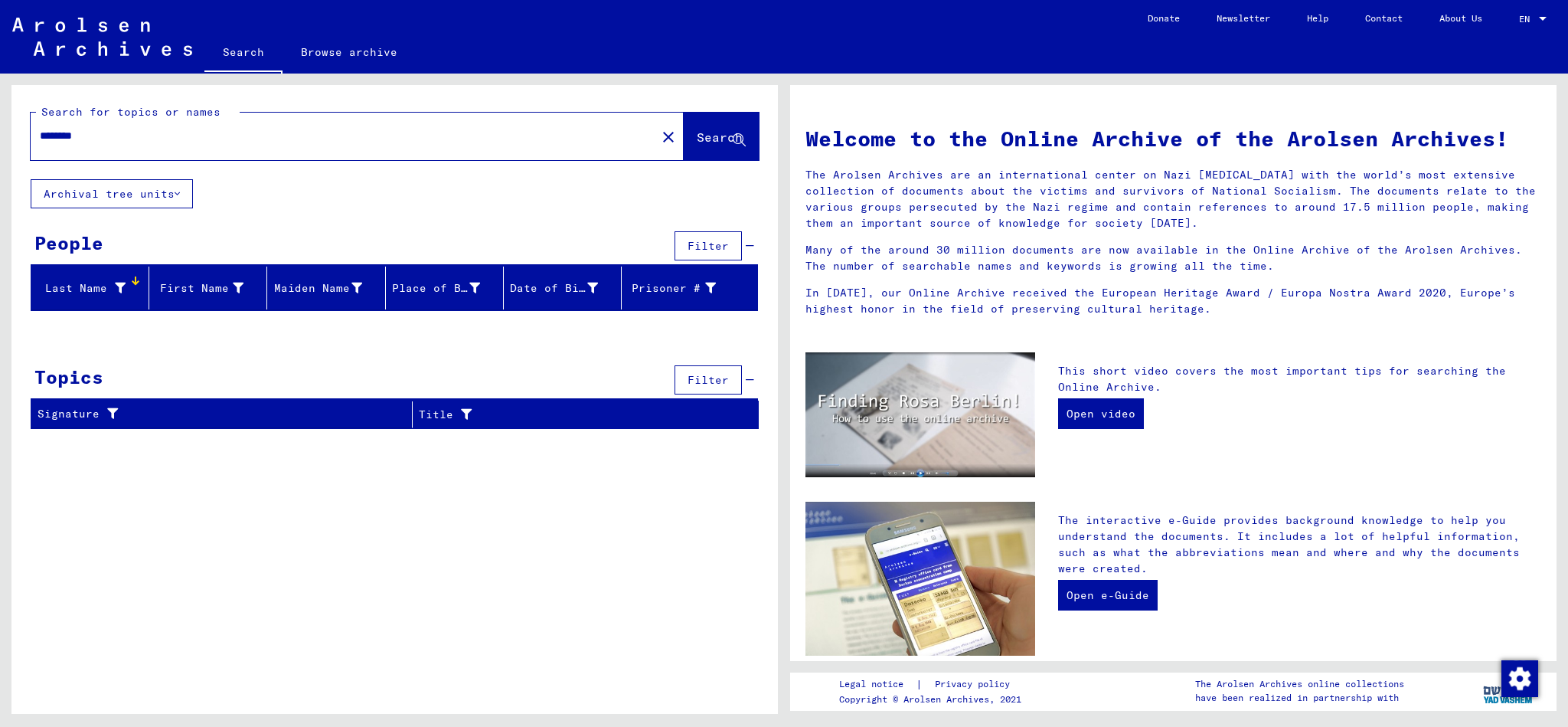
click at [659, 137] on mat-icon "close" at bounding box center [669, 137] width 19 height 19
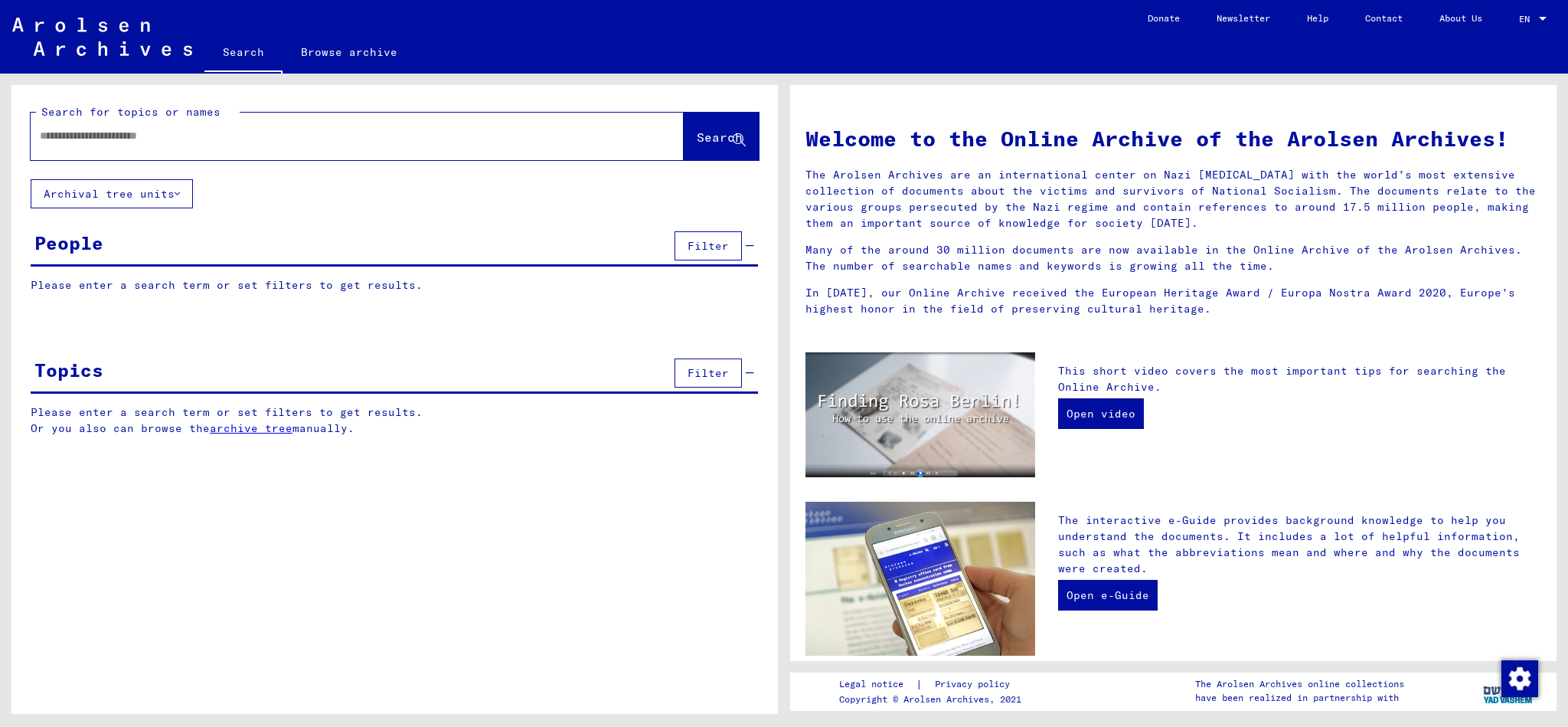
click at [160, 139] on input "text" at bounding box center [338, 136] width 598 height 16
type input "******"
click at [699, 137] on span "Search" at bounding box center [719, 137] width 46 height 15
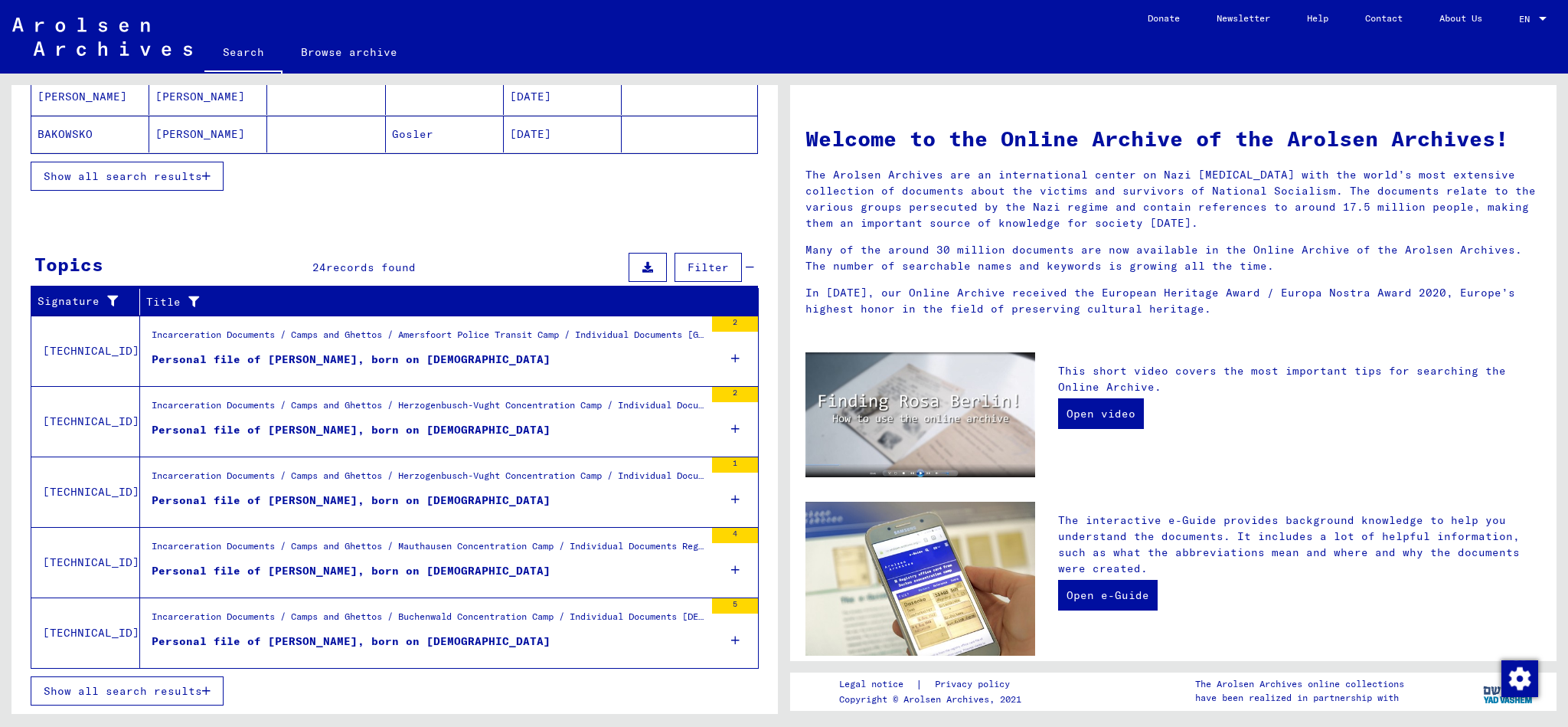
click at [380, 638] on div "Personal file of [PERSON_NAME], born on [DEMOGRAPHIC_DATA]" at bounding box center [351, 640] width 399 height 16
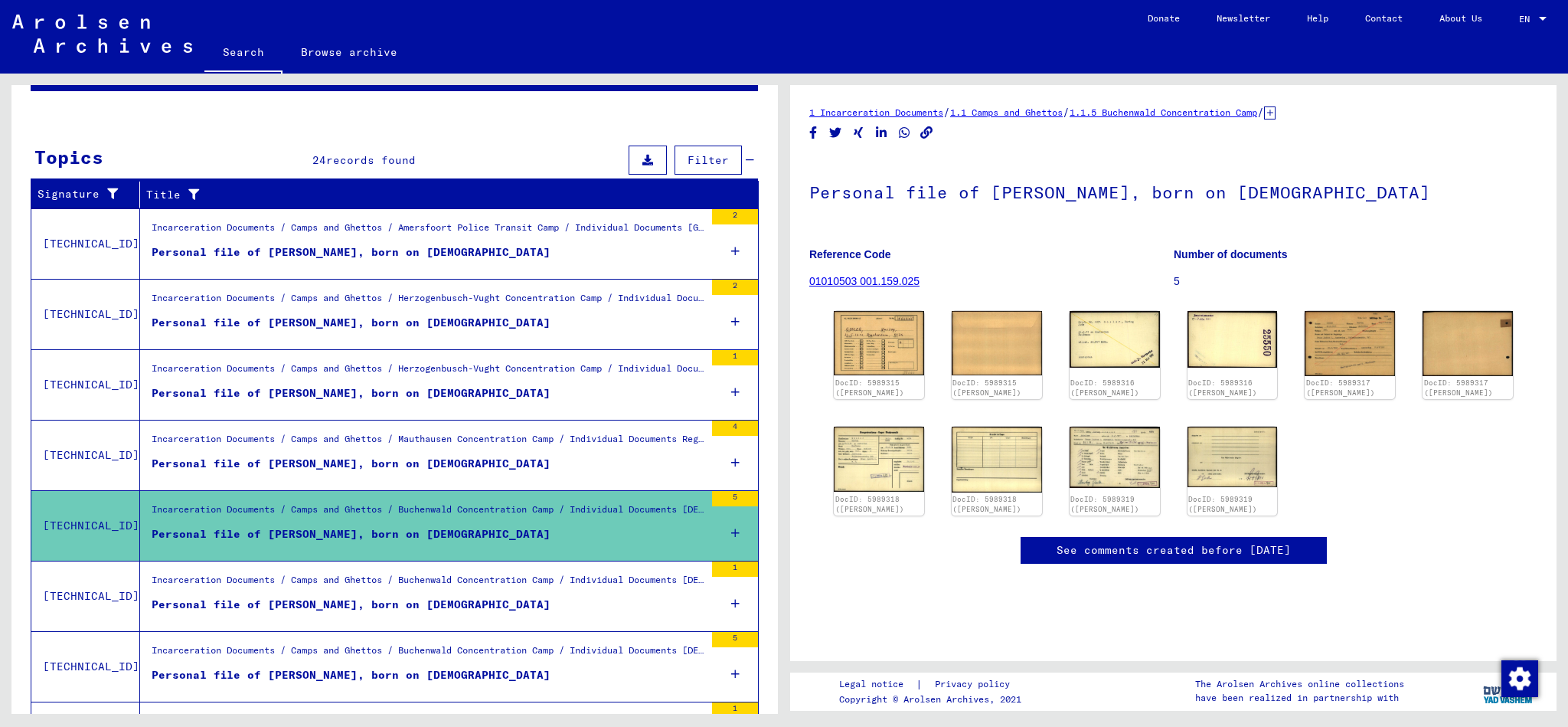
scroll to position [166, 0]
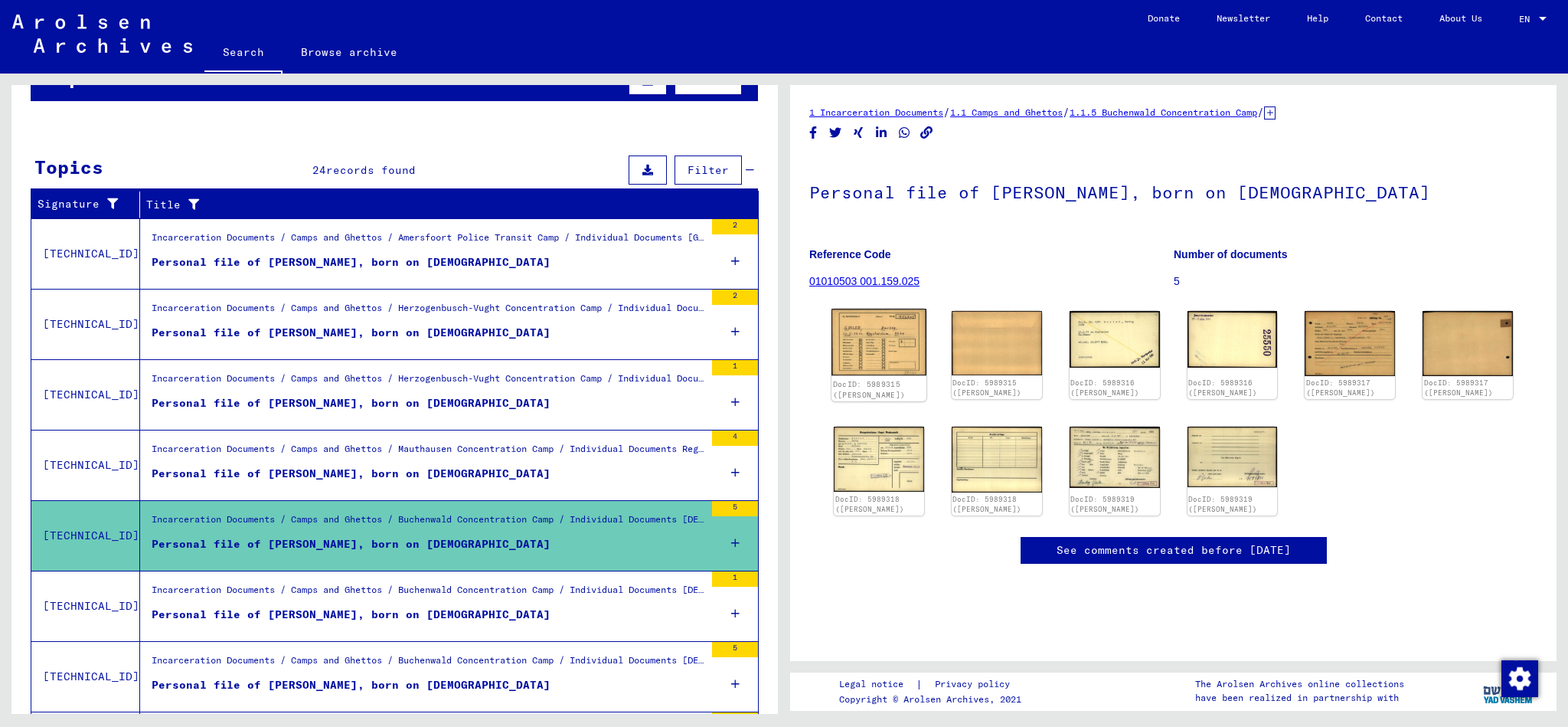
click at [879, 347] on img at bounding box center [879, 342] width 95 height 67
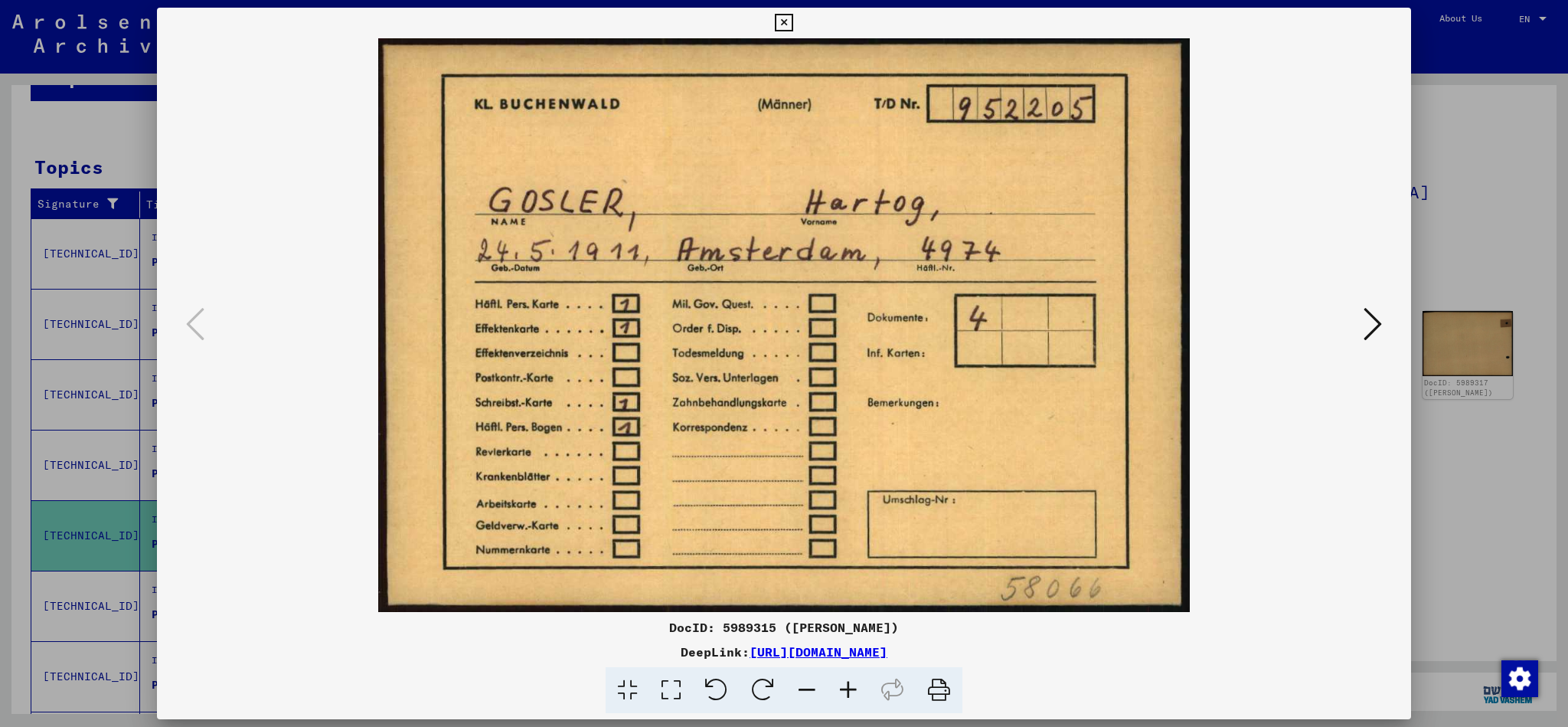
click at [793, 21] on icon at bounding box center [784, 24] width 18 height 19
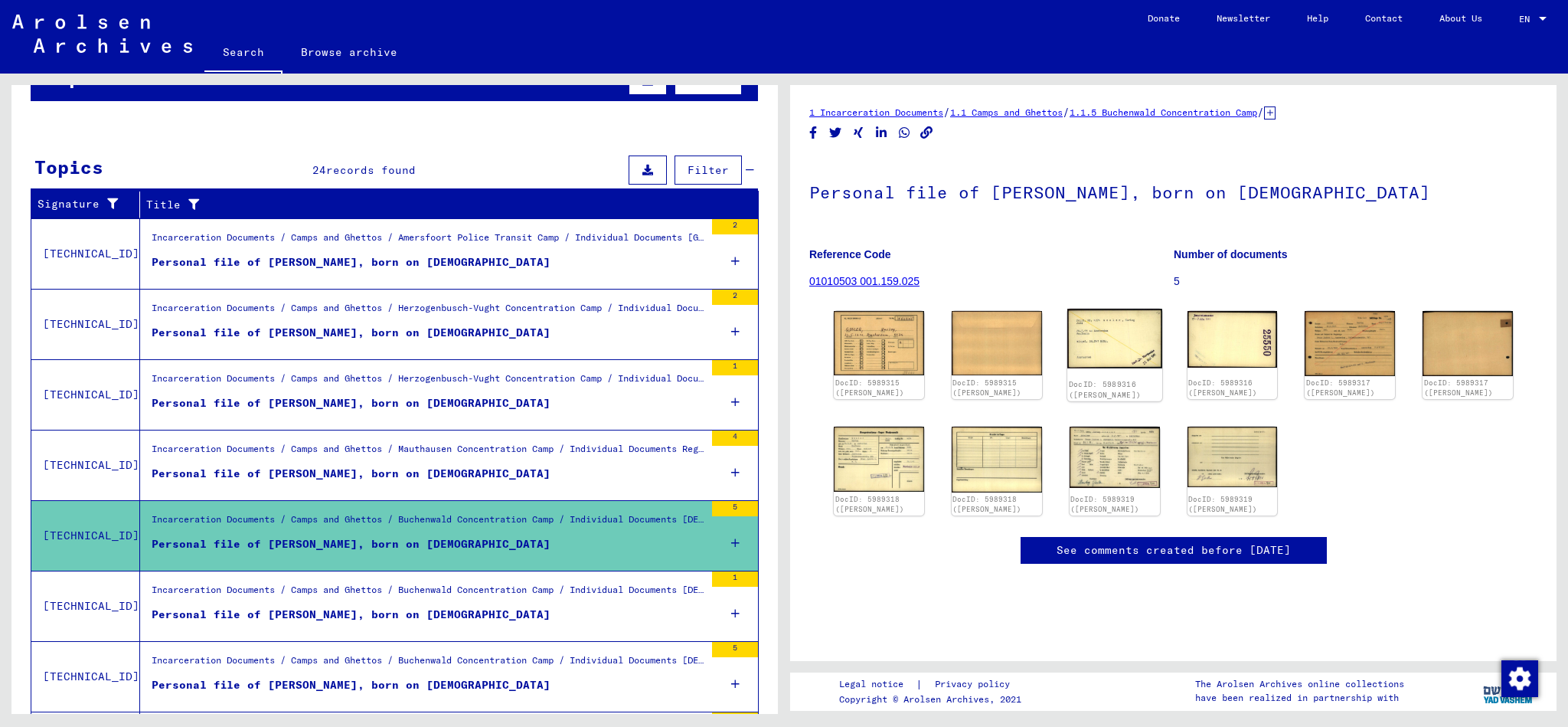
click at [1121, 336] on img at bounding box center [1115, 338] width 95 height 59
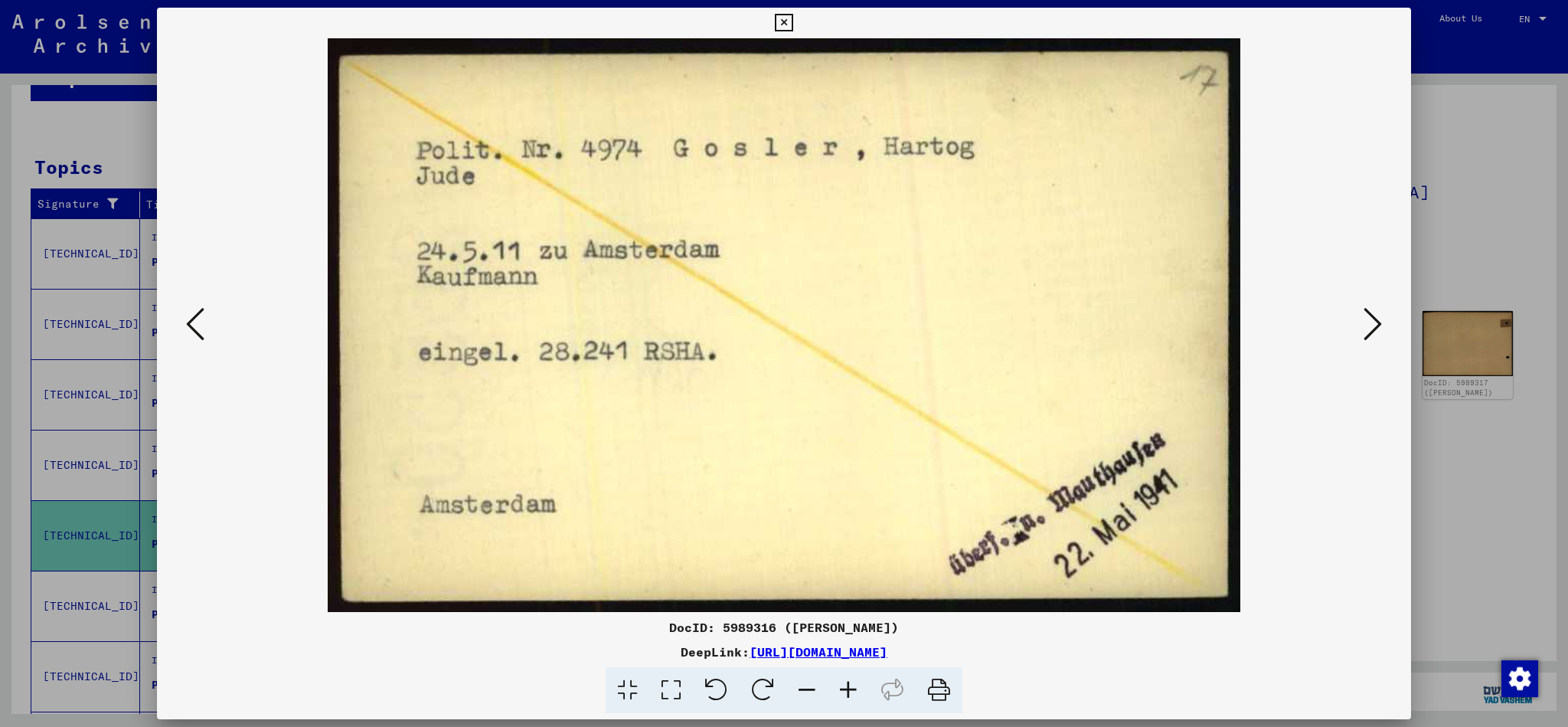
click at [793, 17] on icon at bounding box center [784, 24] width 18 height 19
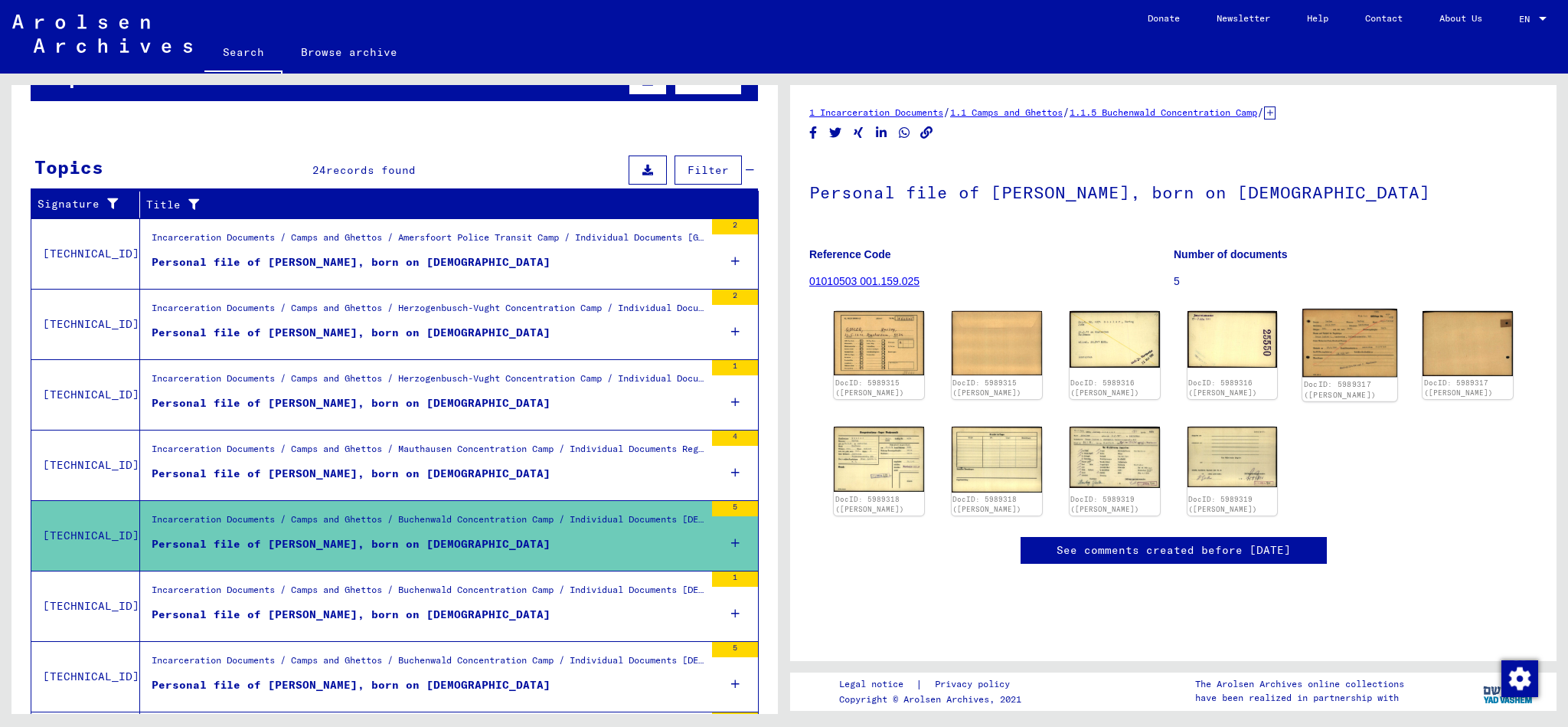
click at [1366, 347] on img at bounding box center [1350, 343] width 95 height 68
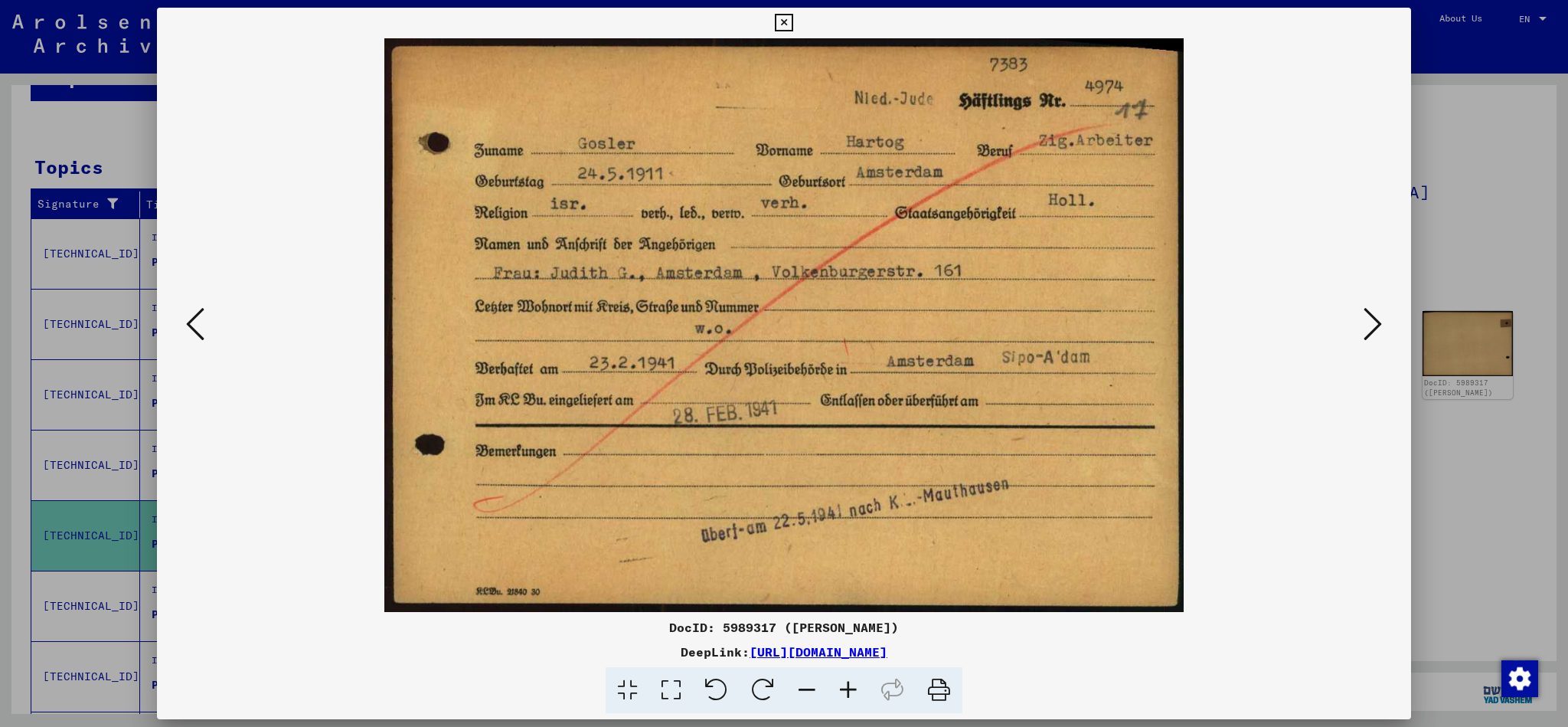
click at [793, 19] on icon at bounding box center [784, 24] width 18 height 19
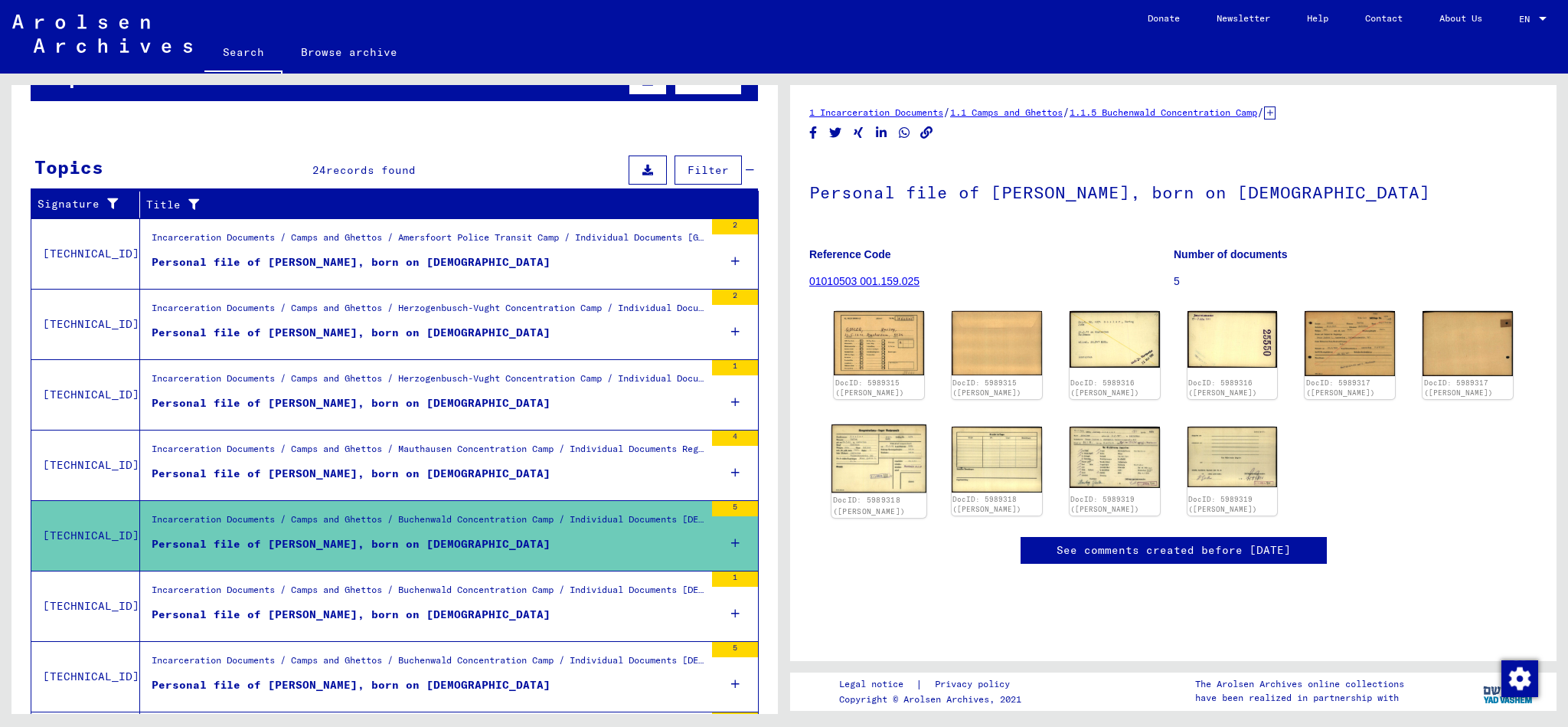
click at [887, 452] on img at bounding box center [879, 459] width 95 height 68
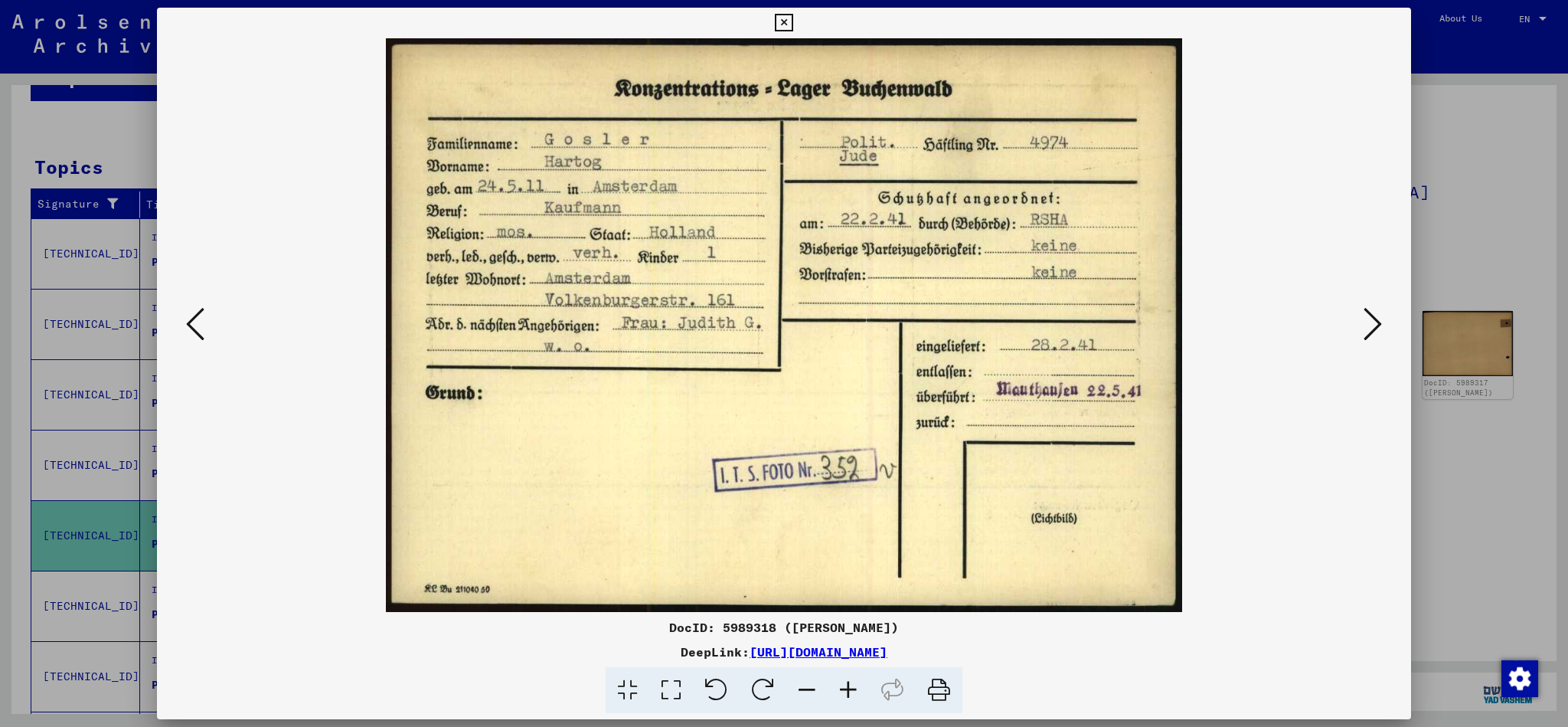
click at [793, 19] on icon at bounding box center [784, 24] width 18 height 19
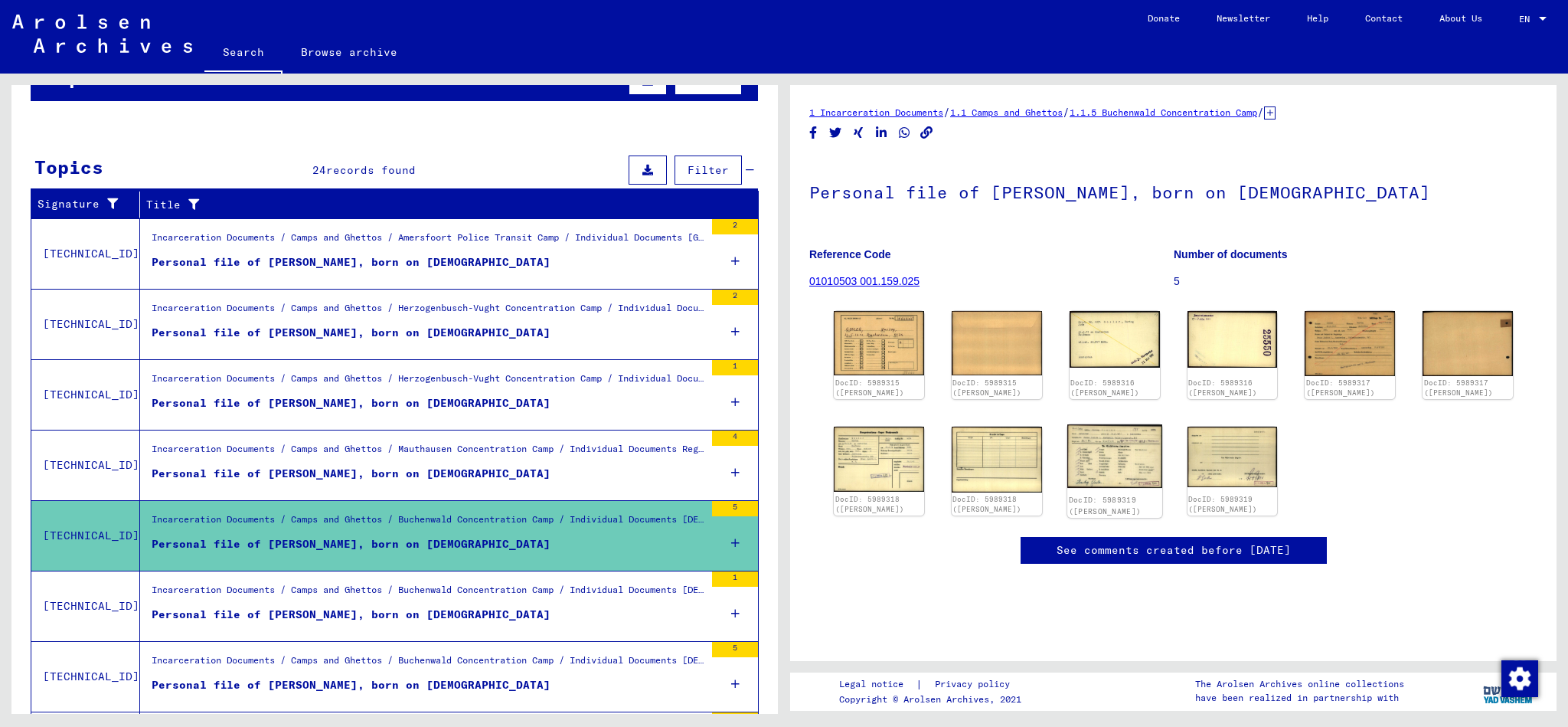
click at [1112, 460] on img at bounding box center [1115, 456] width 95 height 63
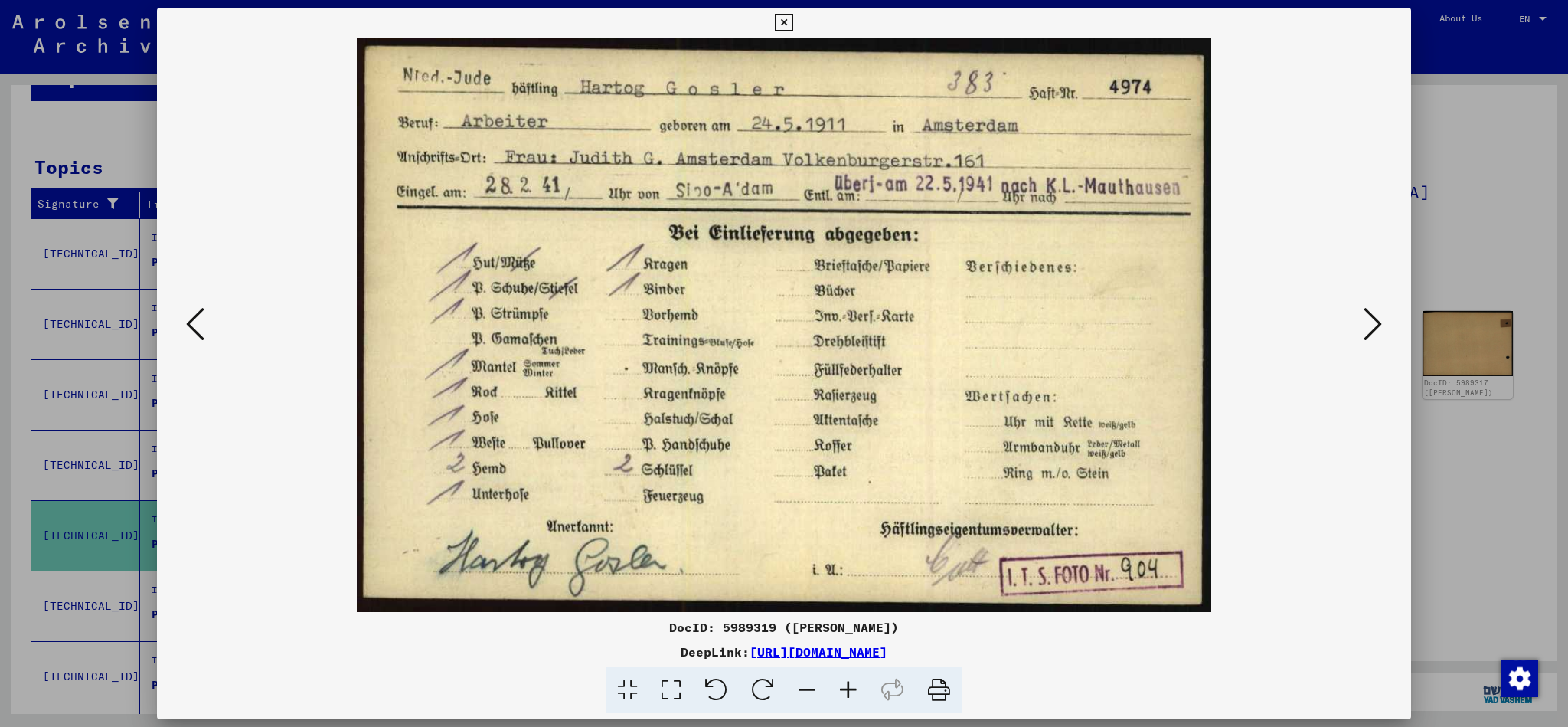
click at [793, 20] on icon at bounding box center [784, 24] width 18 height 19
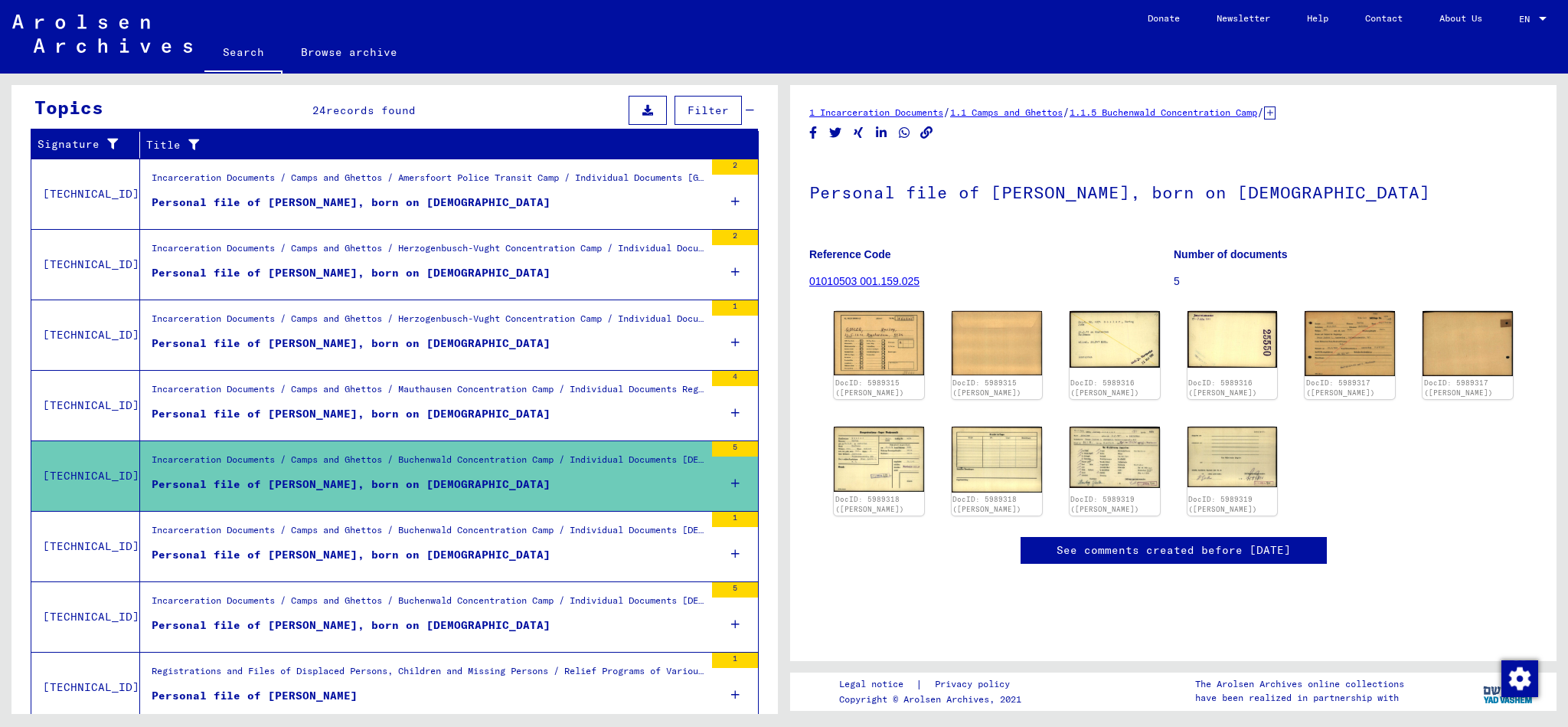
scroll to position [223, 0]
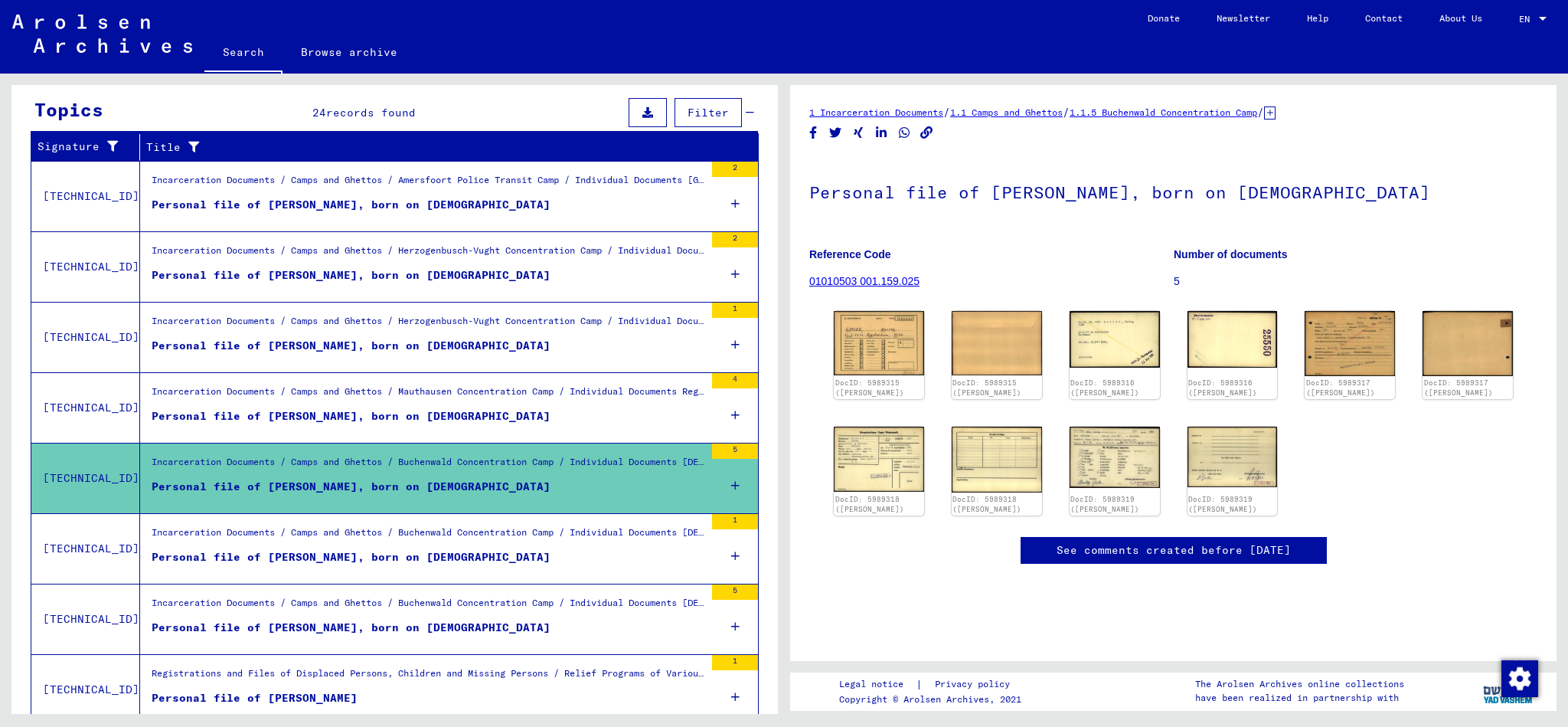
click at [365, 200] on div "Personal file of [PERSON_NAME], born on [DEMOGRAPHIC_DATA]" at bounding box center [351, 204] width 399 height 16
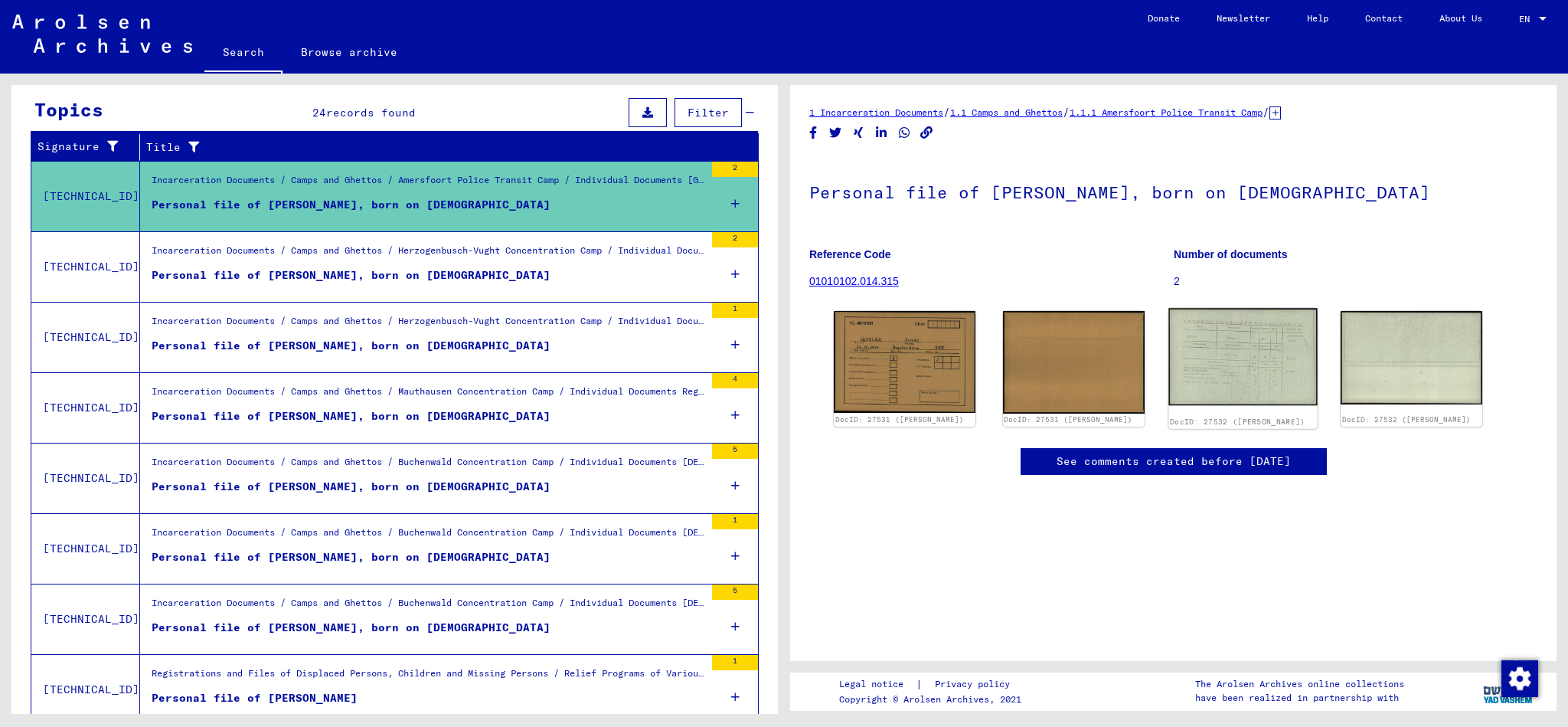
click at [1250, 354] on img at bounding box center [1243, 356] width 149 height 97
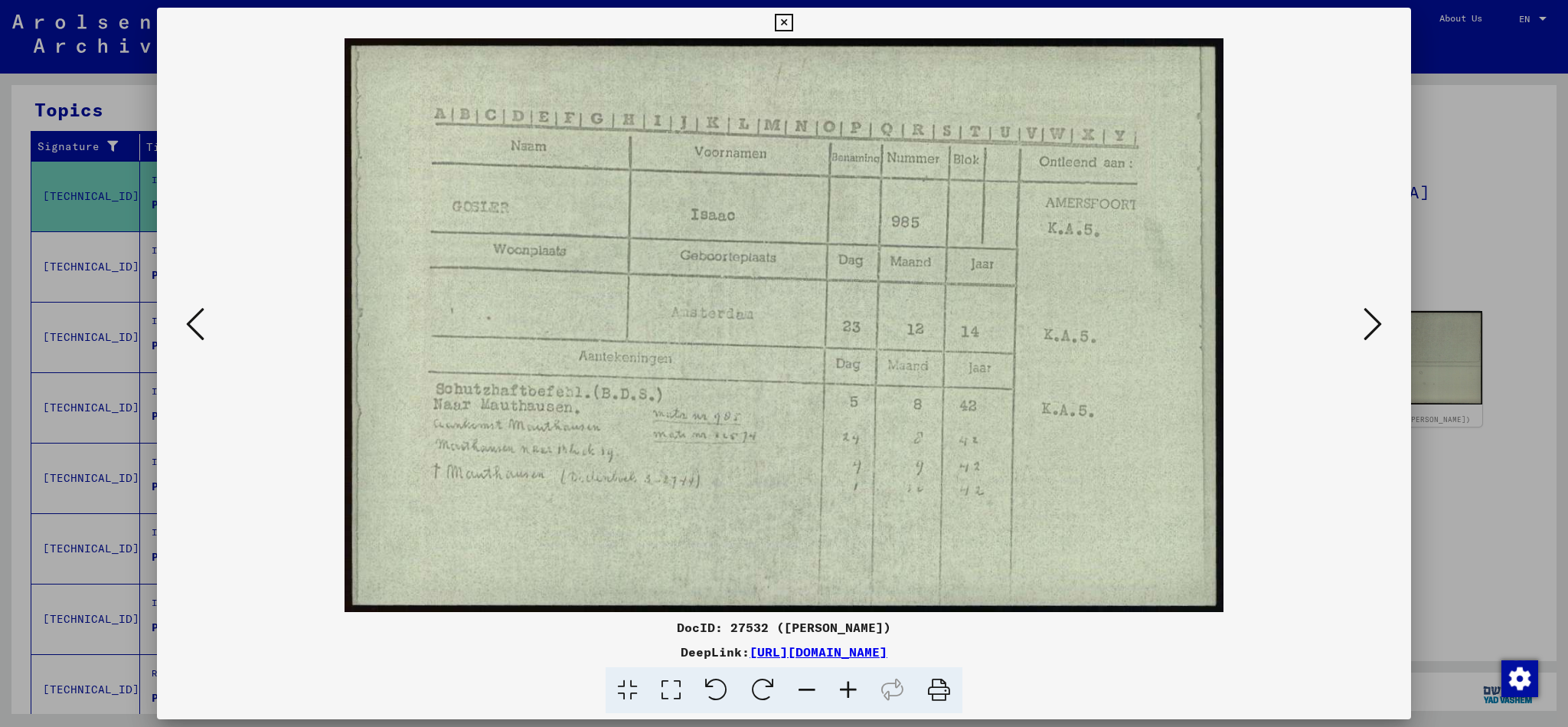
click at [793, 19] on icon at bounding box center [784, 24] width 18 height 19
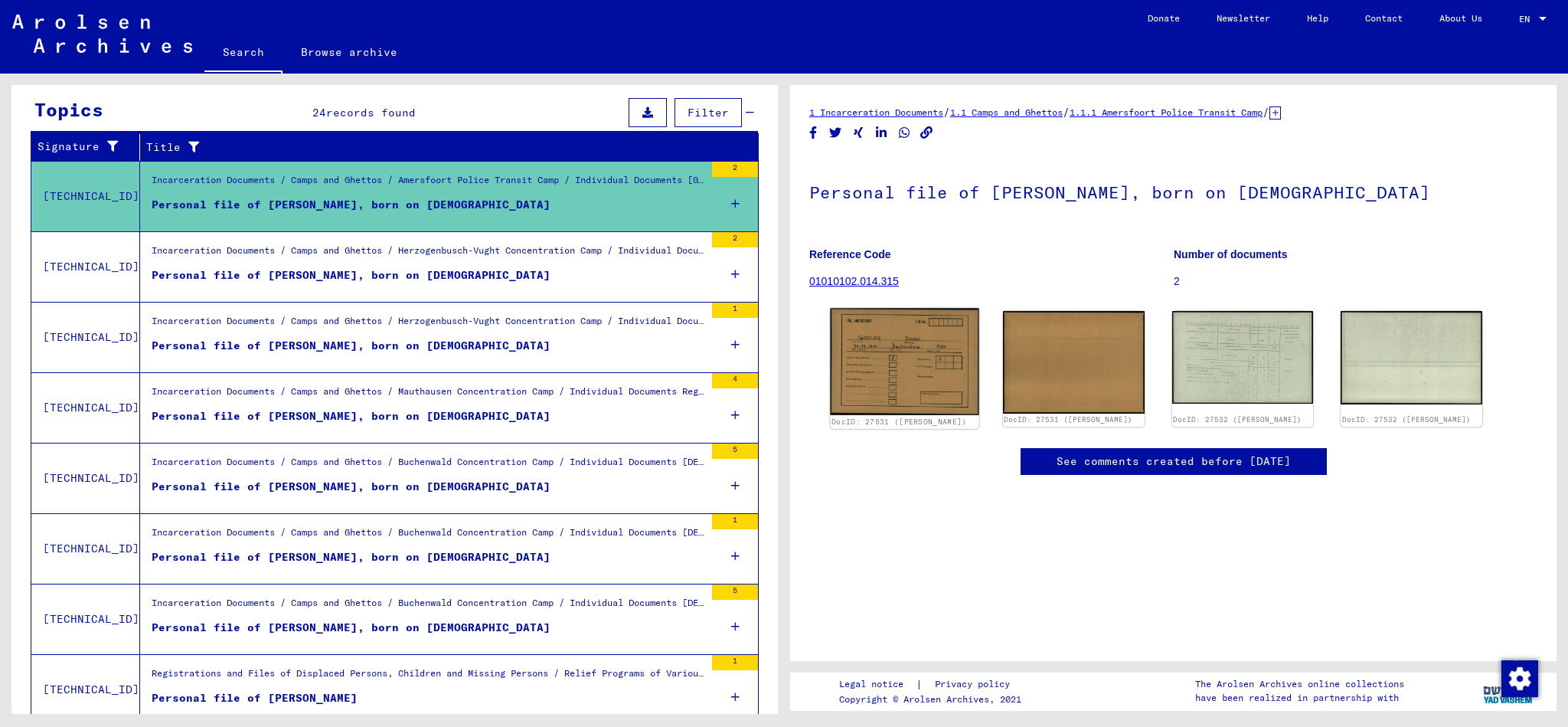
click at [960, 371] on img at bounding box center [904, 361] width 149 height 106
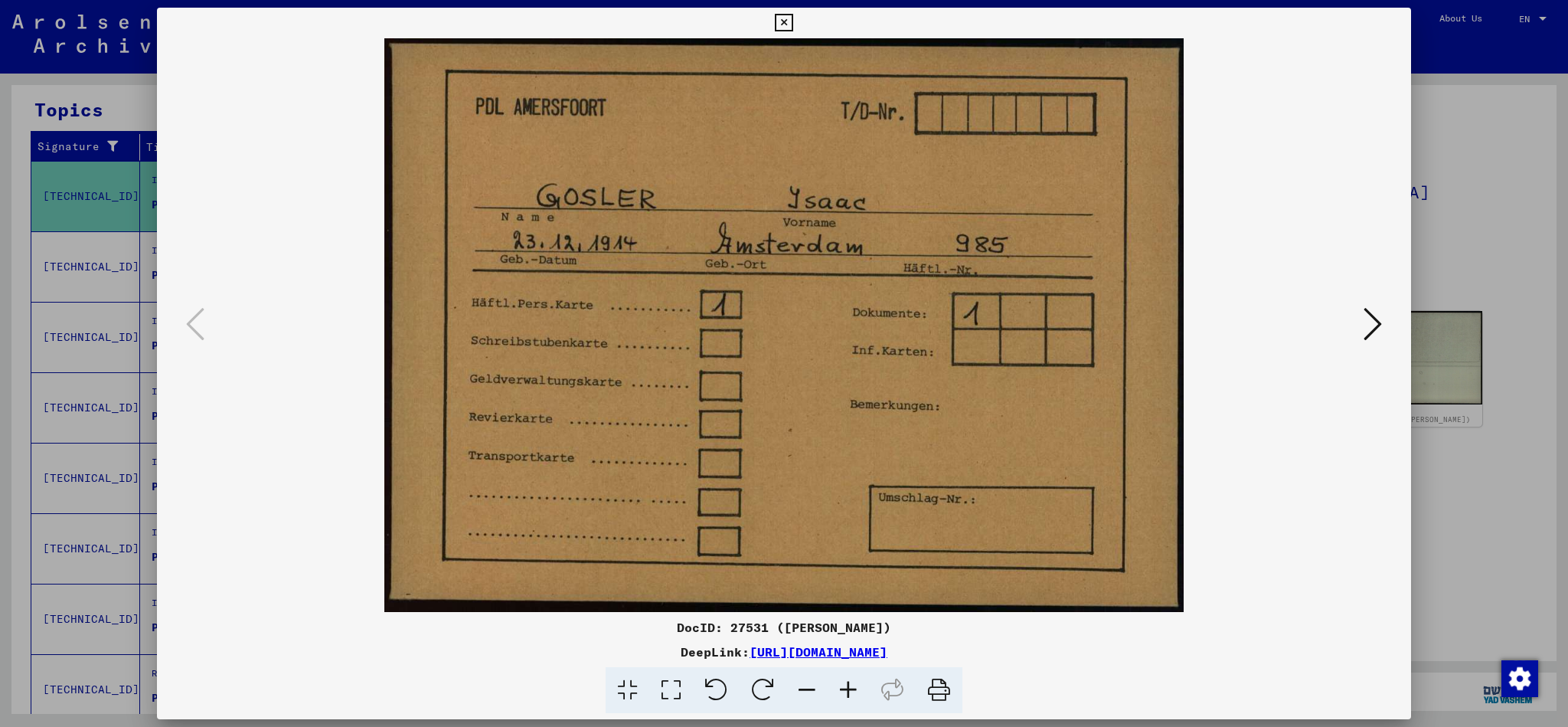
click at [793, 18] on icon at bounding box center [784, 24] width 18 height 19
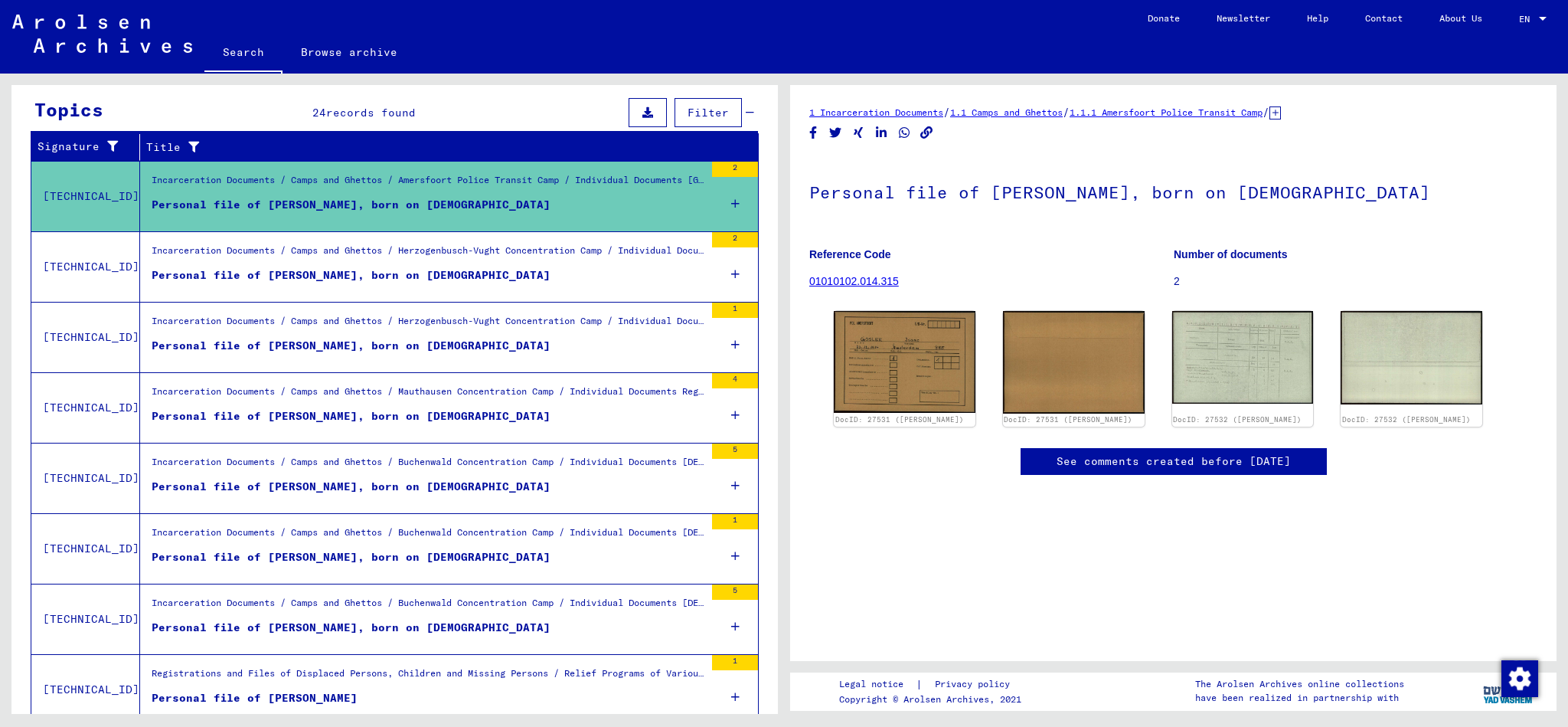
click at [333, 412] on div "Personal file of [PERSON_NAME], born on [DEMOGRAPHIC_DATA]" at bounding box center [351, 415] width 399 height 16
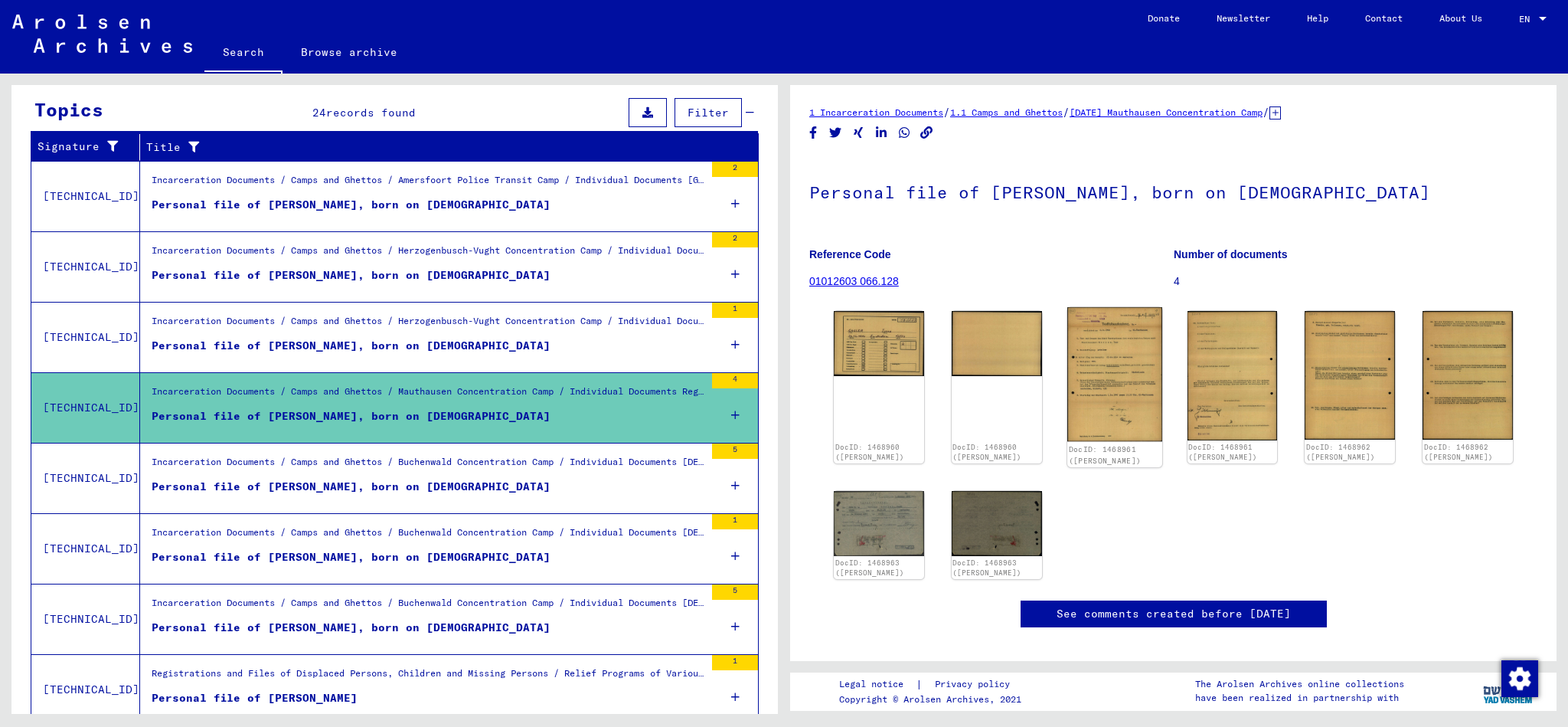
click at [1114, 349] on img at bounding box center [1115, 374] width 95 height 135
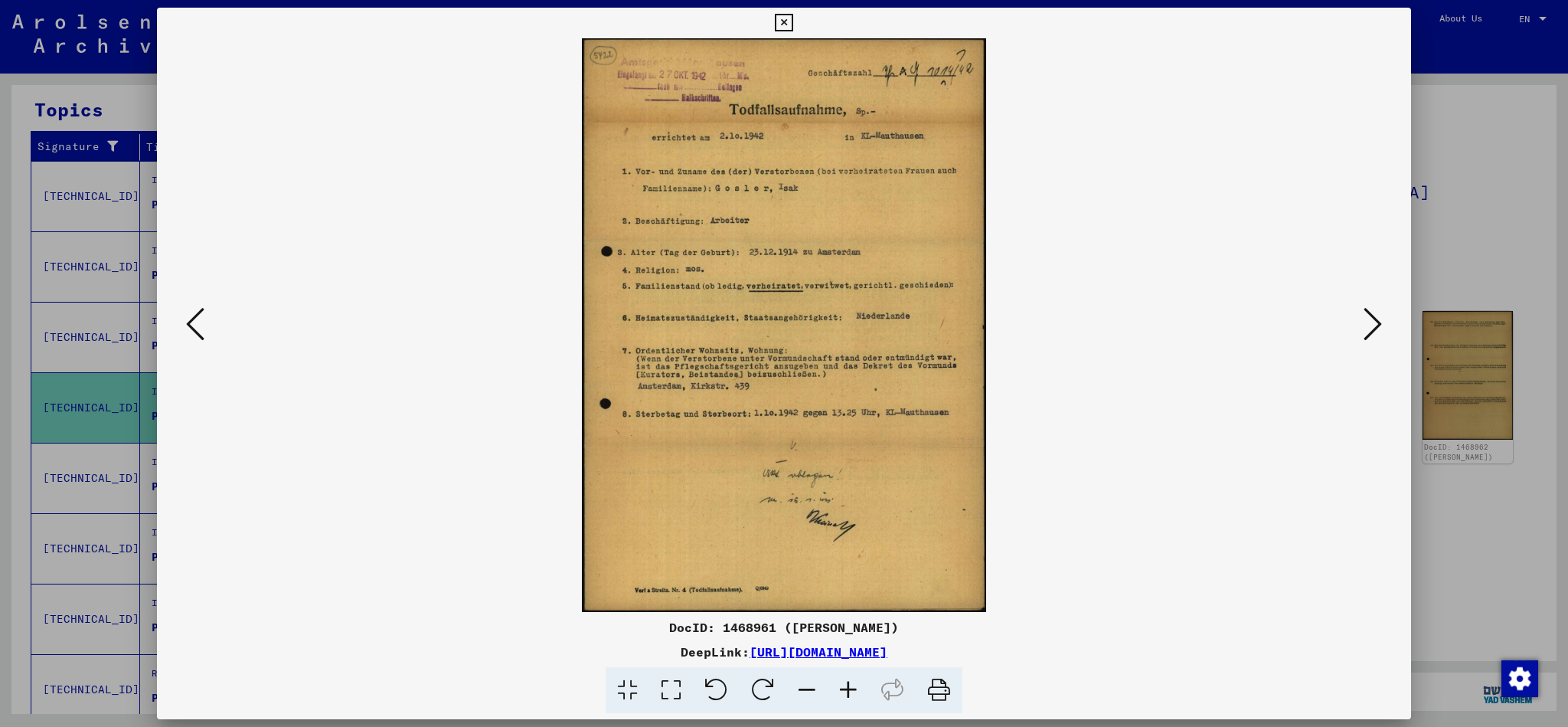
click at [793, 24] on icon at bounding box center [784, 24] width 18 height 19
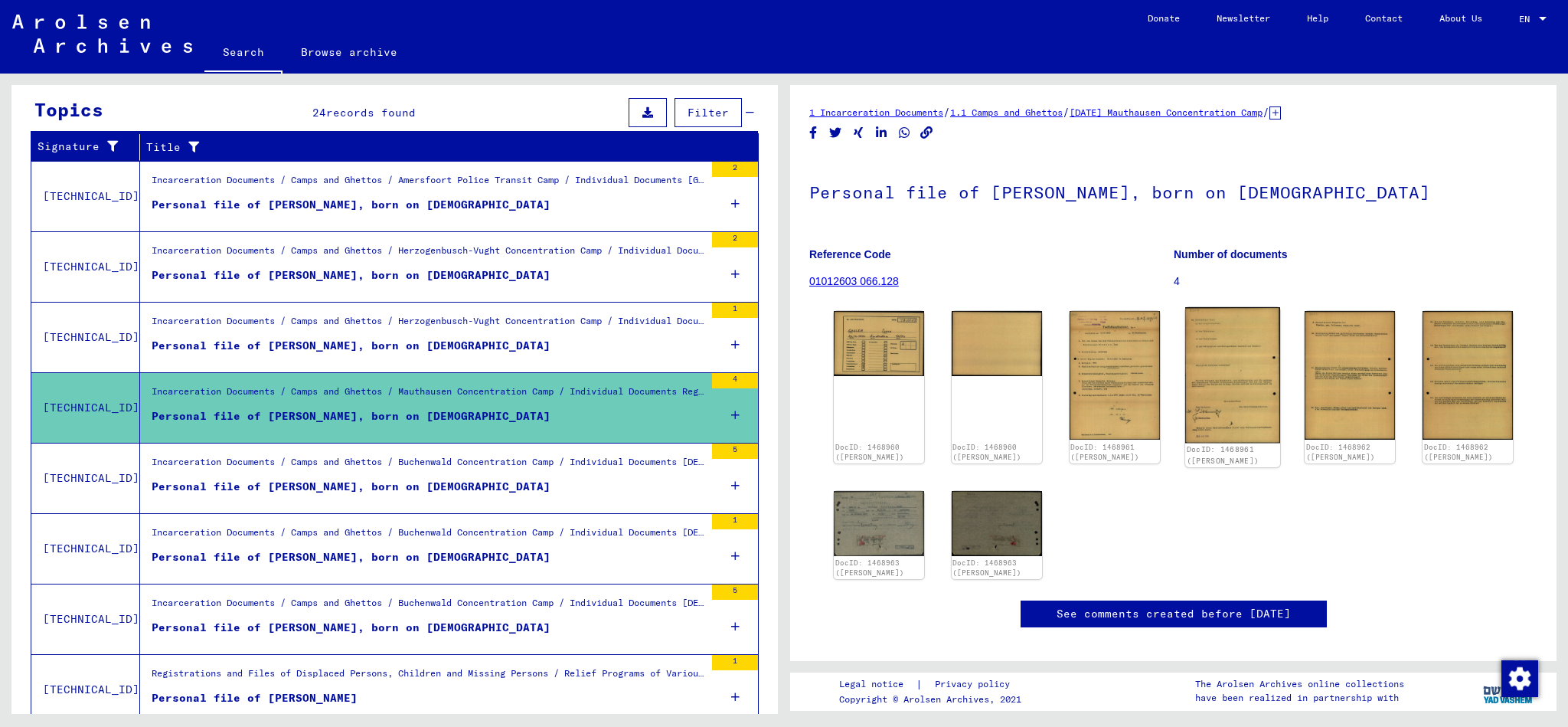
click at [1234, 399] on img at bounding box center [1233, 375] width 95 height 136
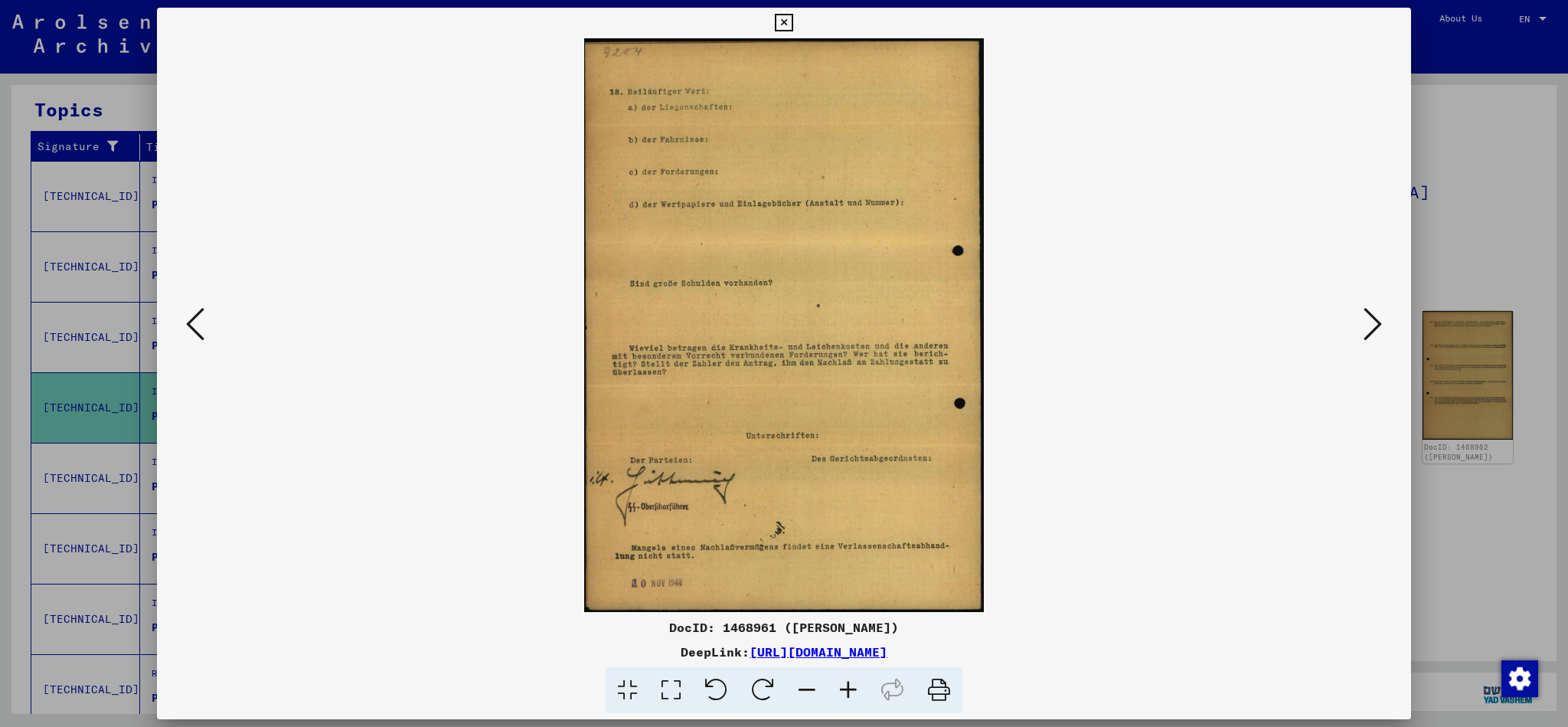
click at [793, 18] on icon at bounding box center [784, 24] width 18 height 19
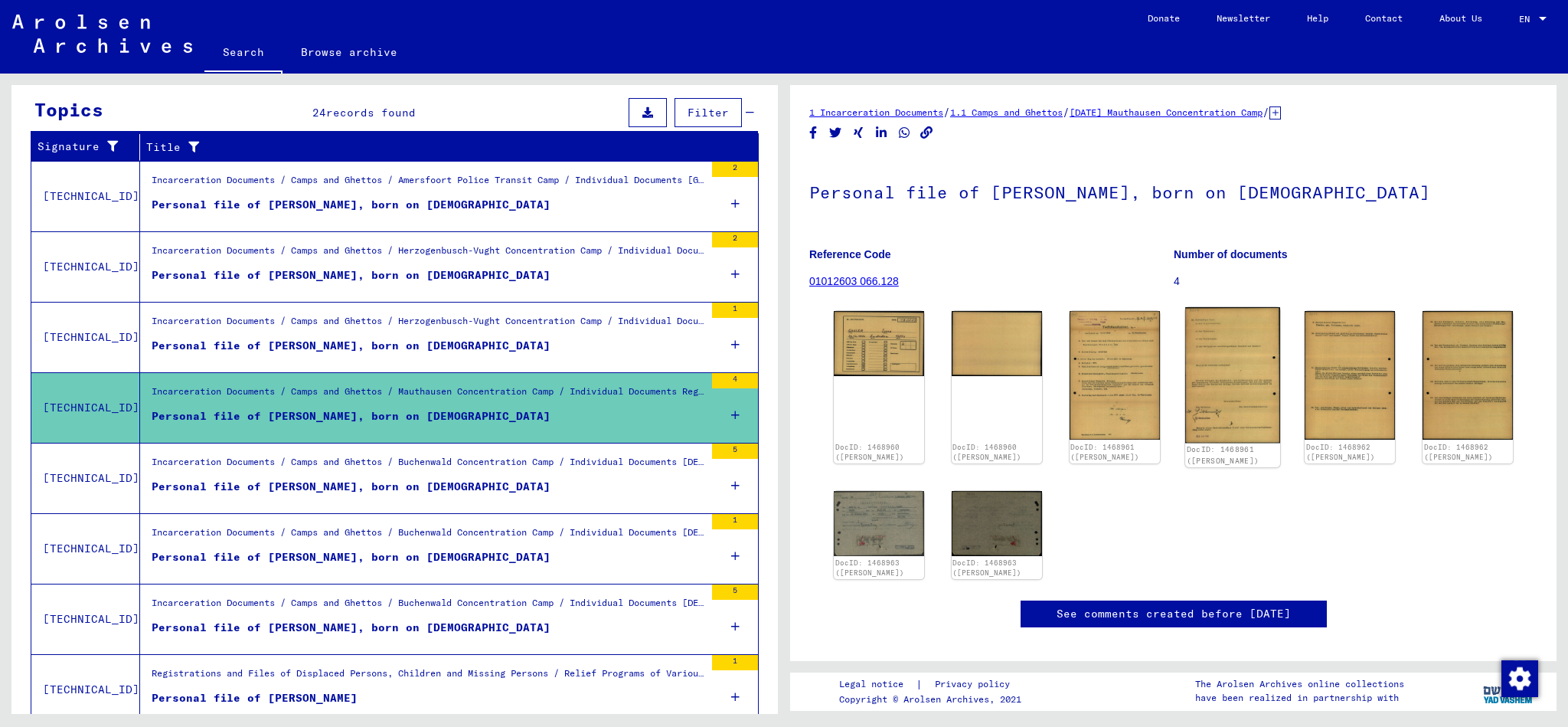
click at [1236, 392] on img at bounding box center [1233, 375] width 95 height 136
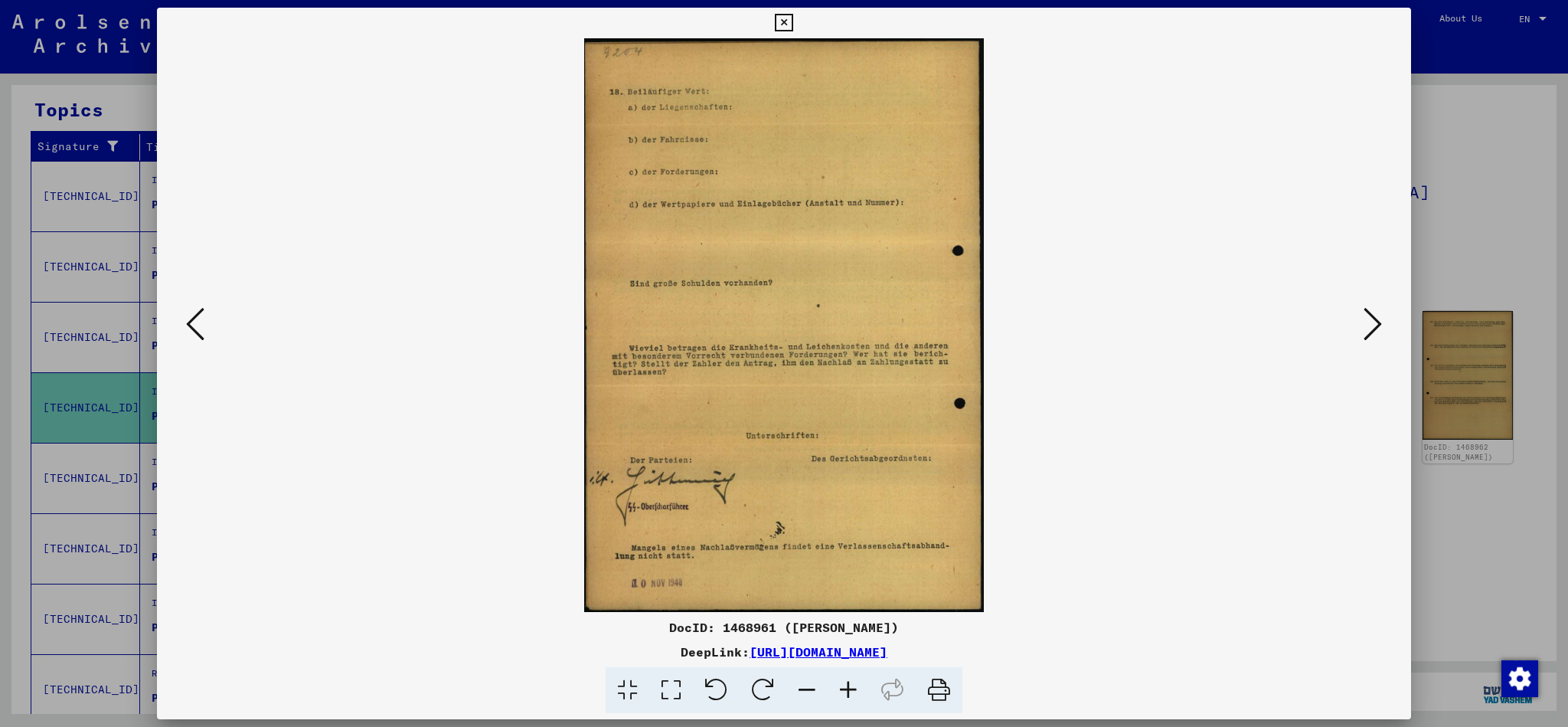
click at [793, 22] on icon at bounding box center [784, 24] width 18 height 19
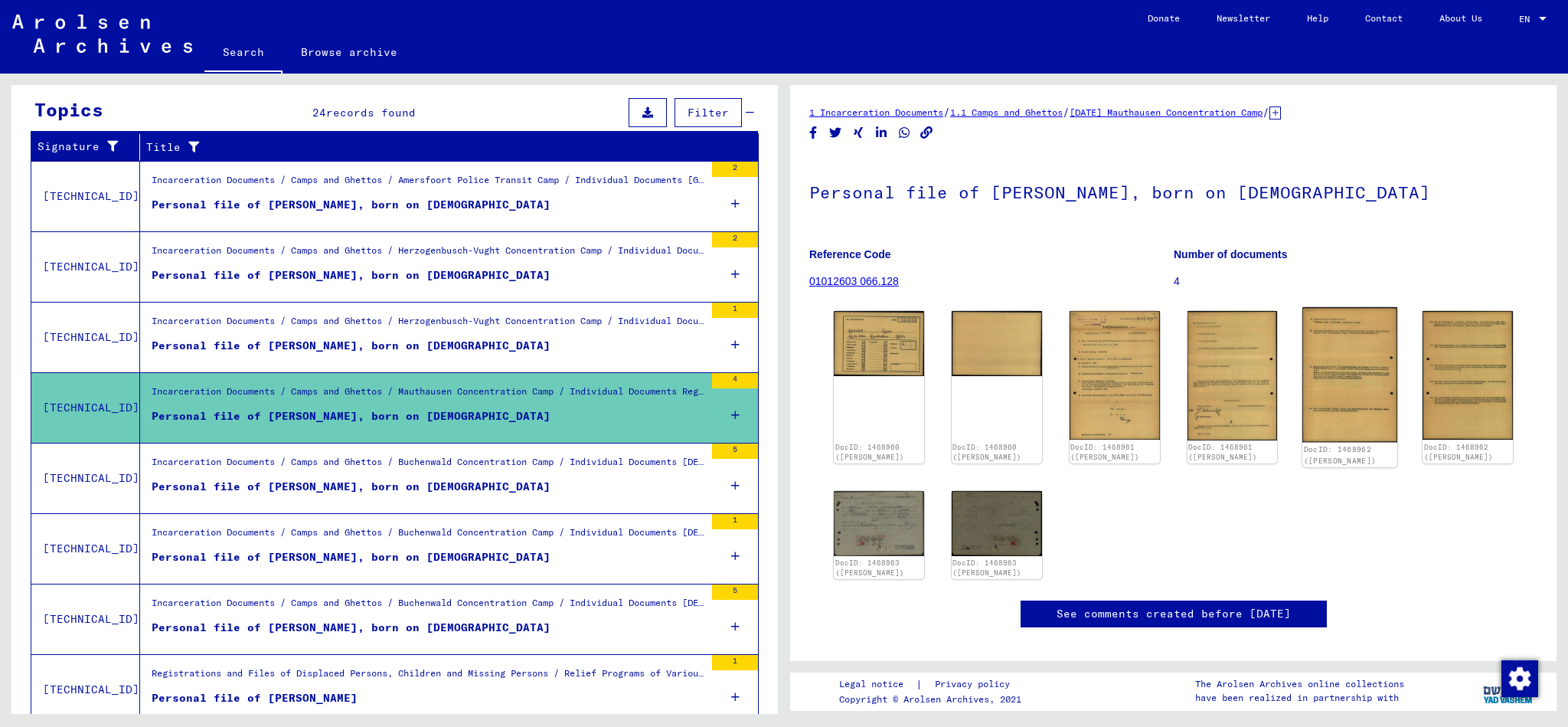
click at [1350, 383] on img at bounding box center [1350, 375] width 95 height 136
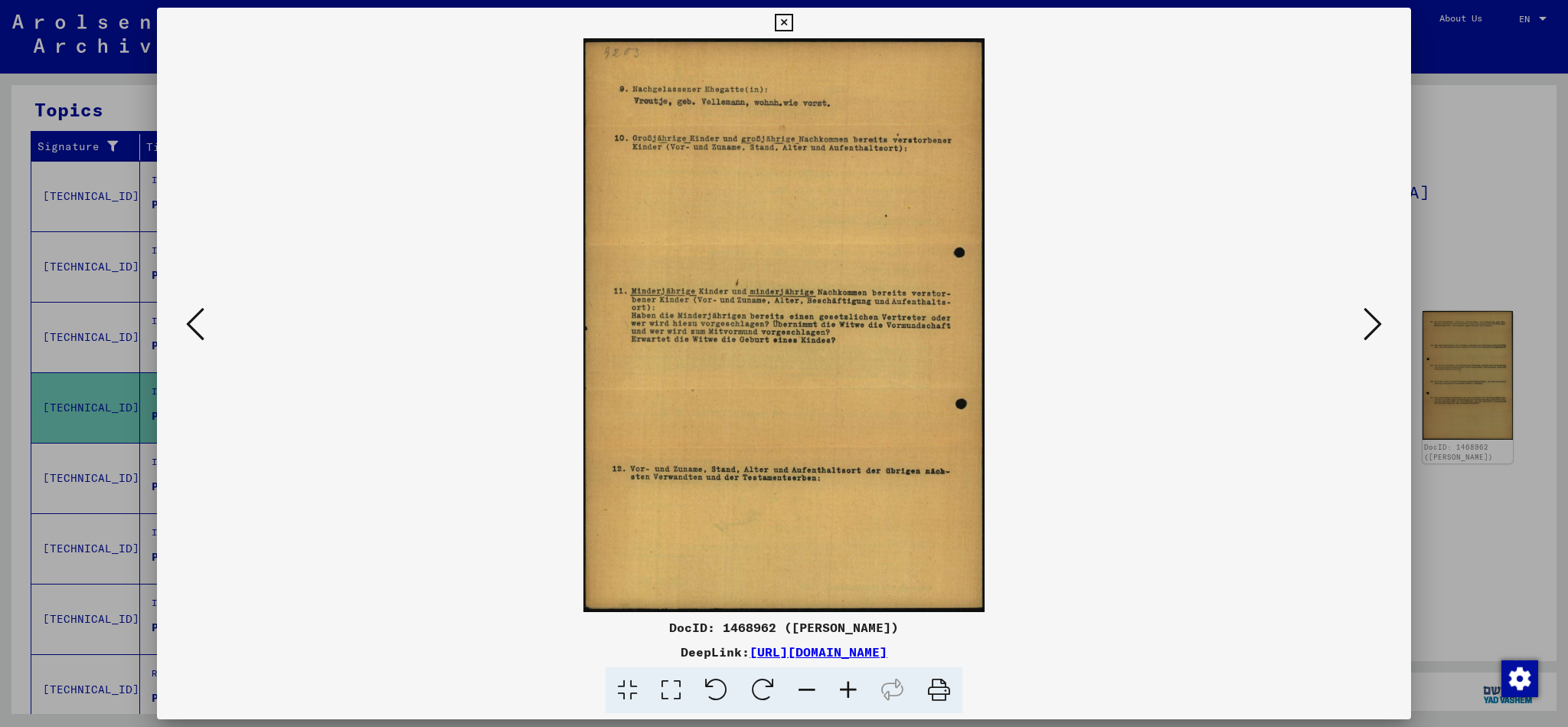
click at [1367, 319] on icon at bounding box center [1373, 323] width 19 height 37
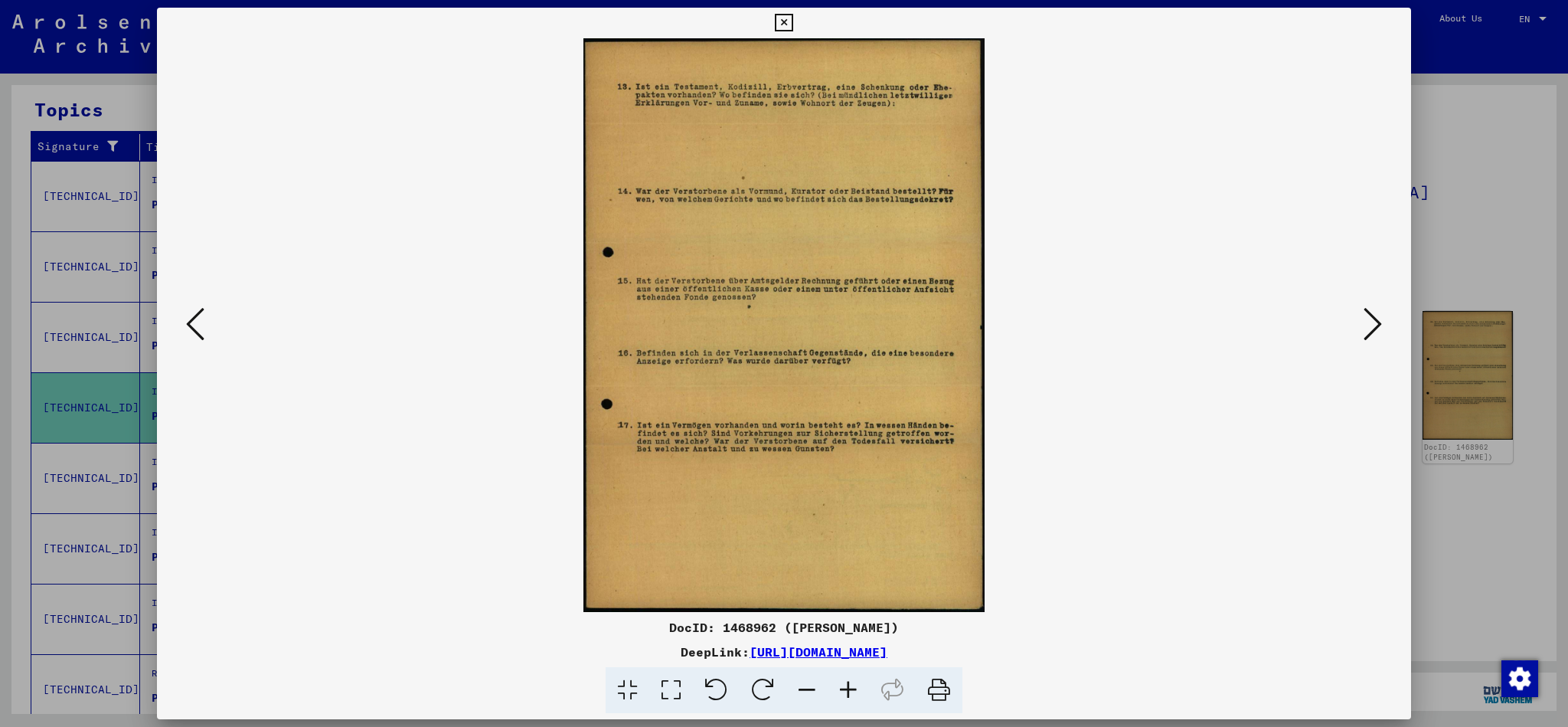
click at [1367, 319] on icon at bounding box center [1373, 323] width 19 height 37
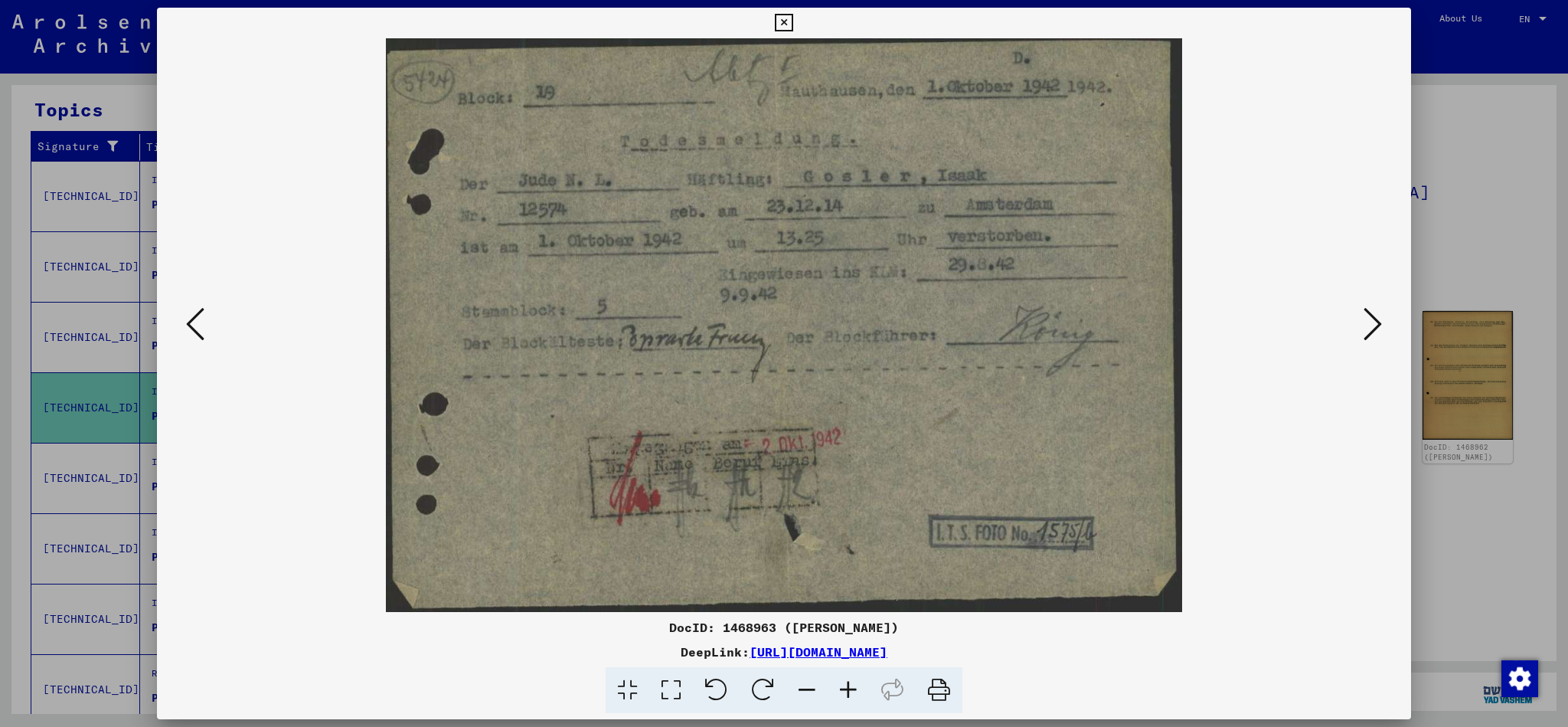
click at [788, 650] on link "[URL][DOMAIN_NAME]" at bounding box center [818, 652] width 137 height 15
click at [793, 22] on icon at bounding box center [784, 24] width 18 height 19
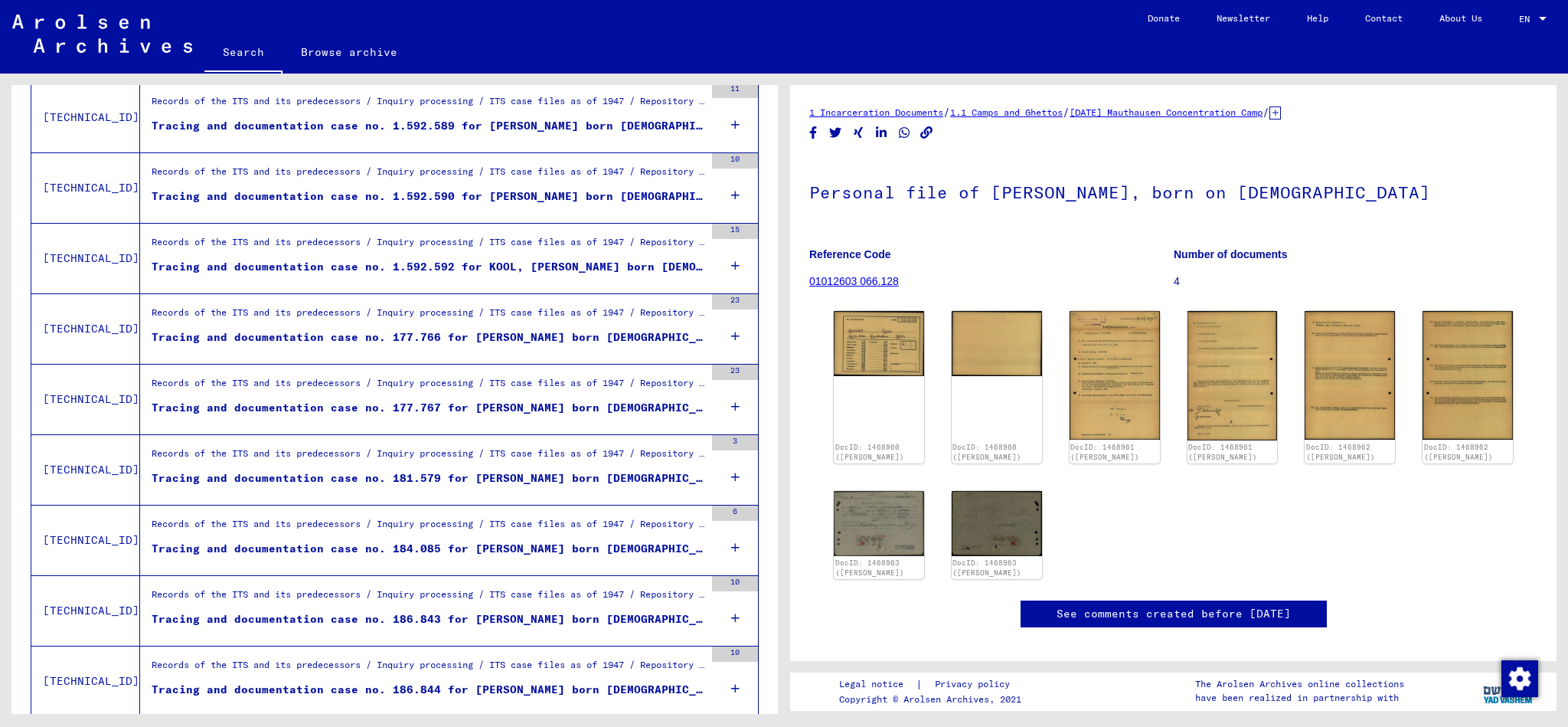
scroll to position [854, 0]
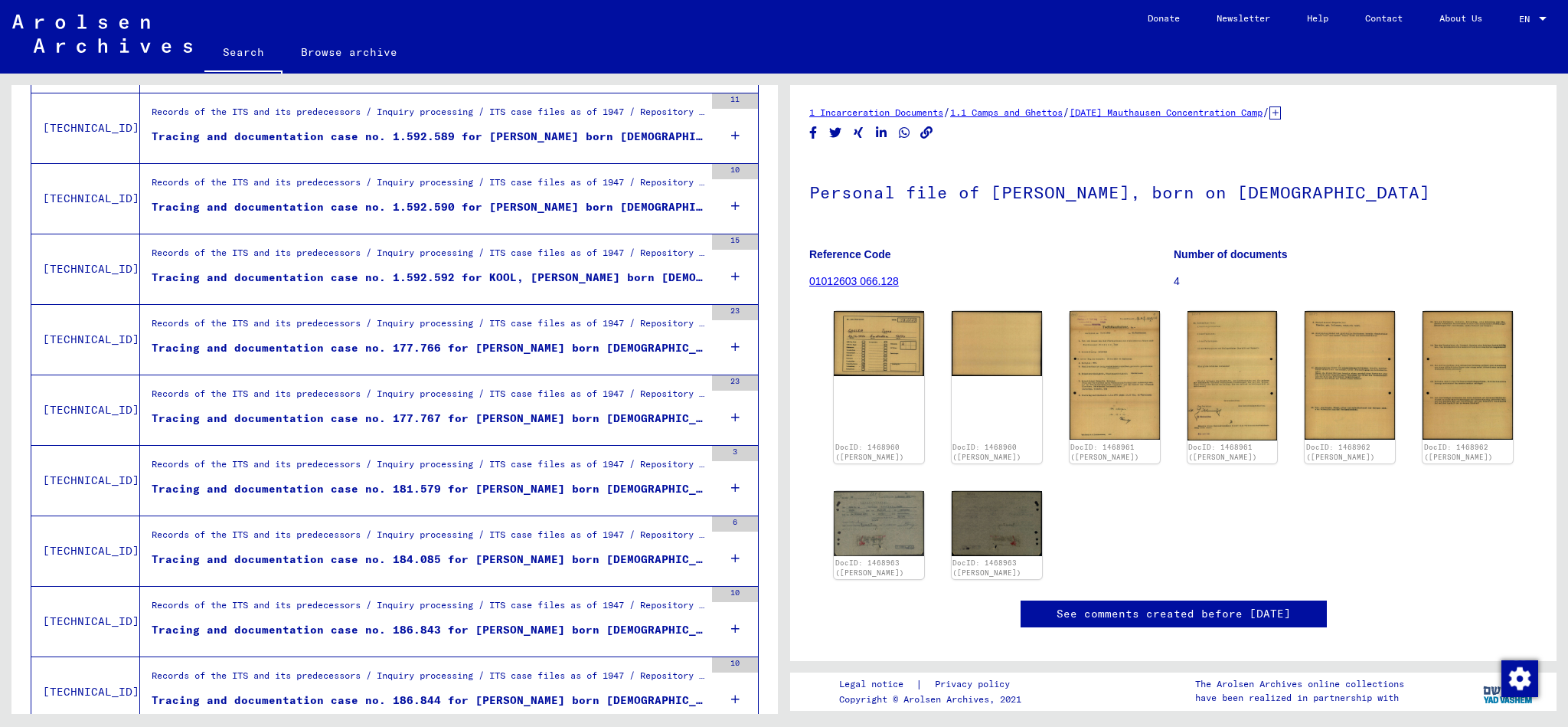
click at [469, 484] on div "Tracing and documentation case no. 181.579 for [PERSON_NAME] born [DEMOGRAPHIC_…" at bounding box center [428, 489] width 553 height 16
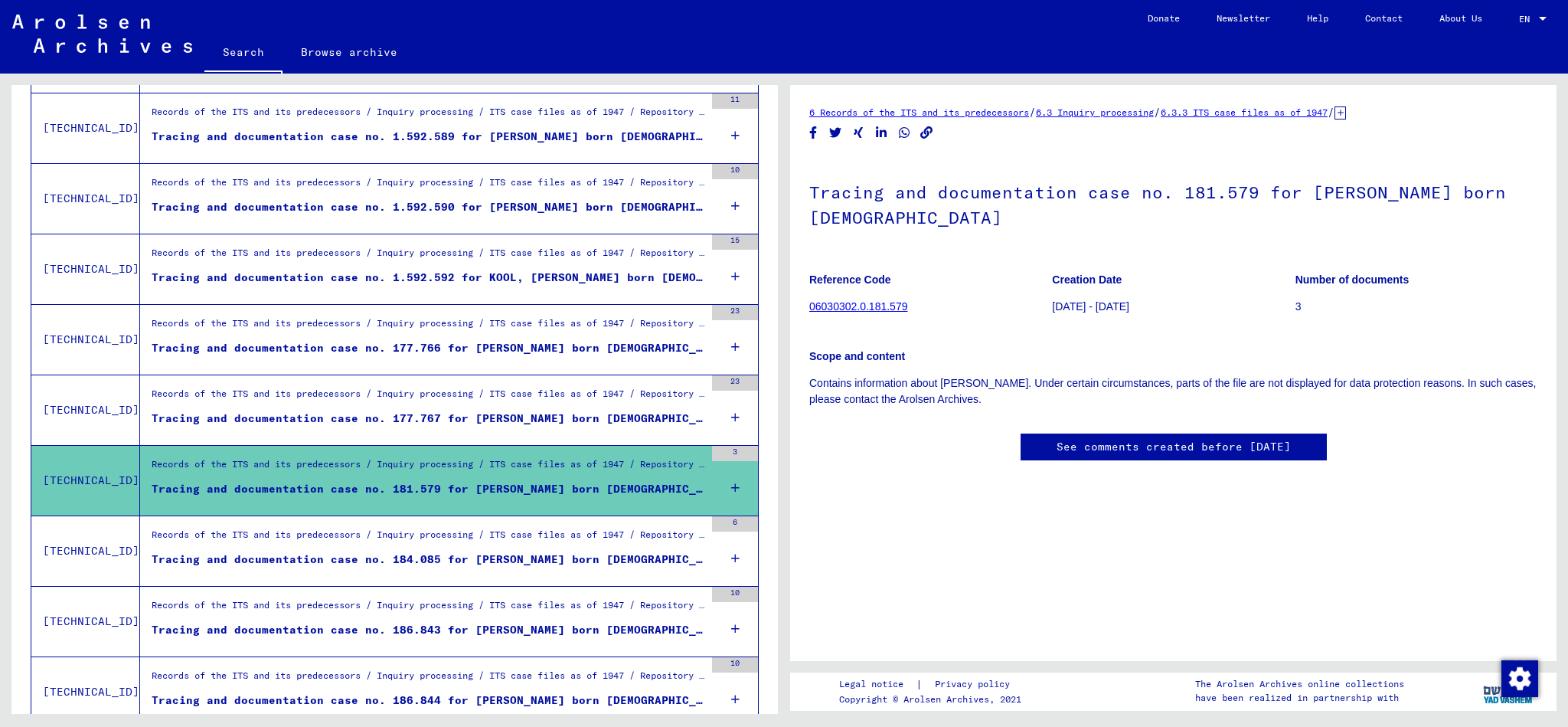
click at [888, 307] on link "06030302.0.181.579" at bounding box center [858, 306] width 98 height 12
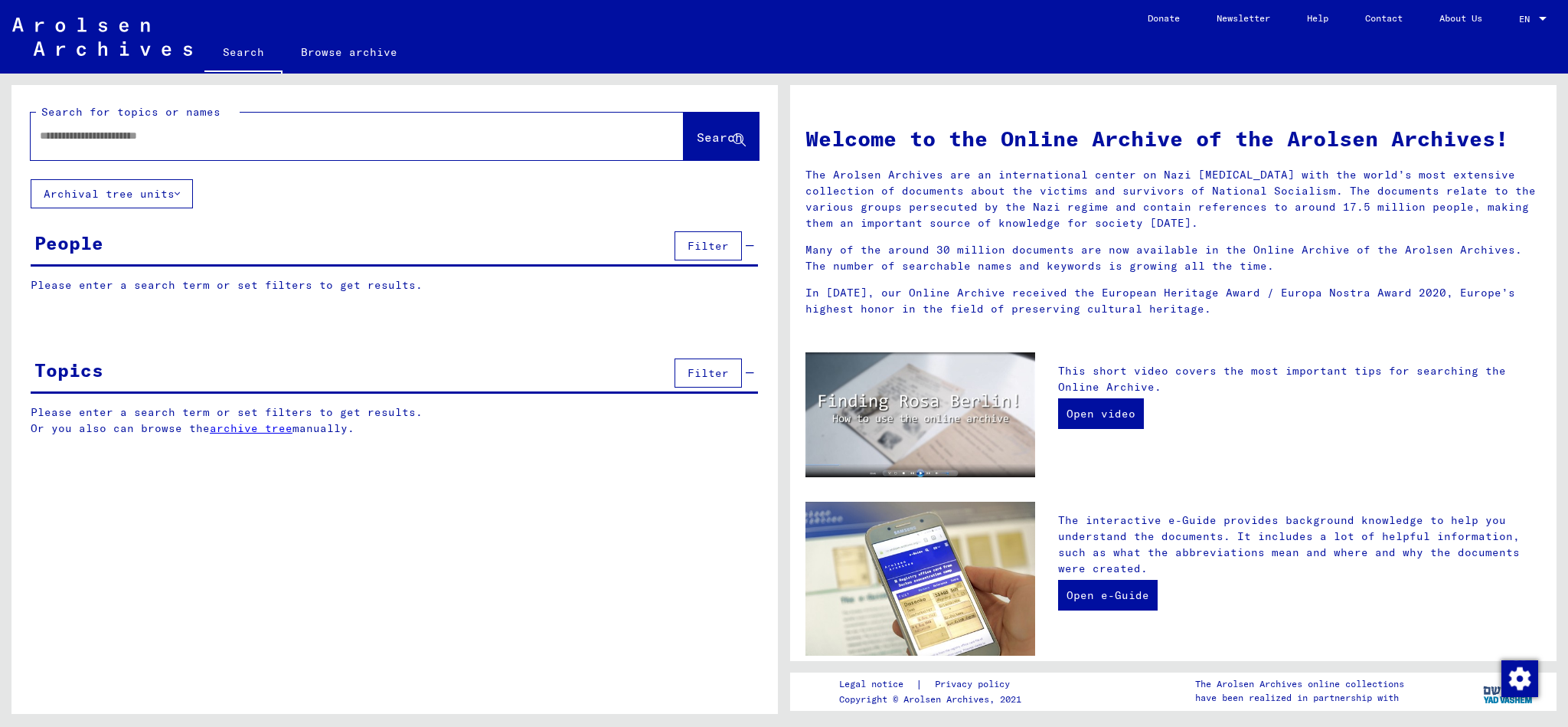
click at [213, 137] on input "text" at bounding box center [338, 136] width 598 height 16
type input "*****"
click at [710, 139] on span "Search" at bounding box center [719, 137] width 46 height 15
type input "********"
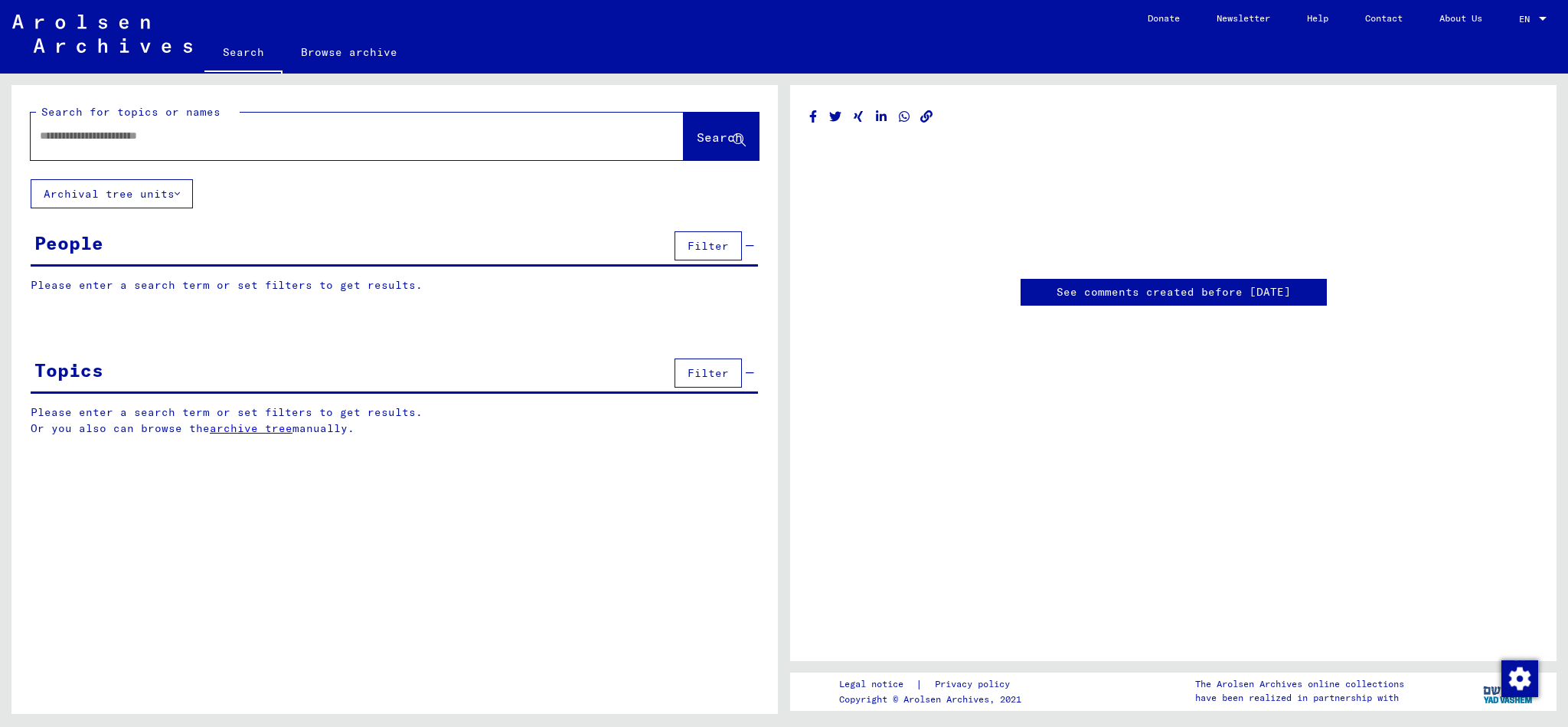
click at [1187, 293] on link "See comments created before [DATE]" at bounding box center [1173, 292] width 234 height 16
